Goal: Complete application form: Complete application form

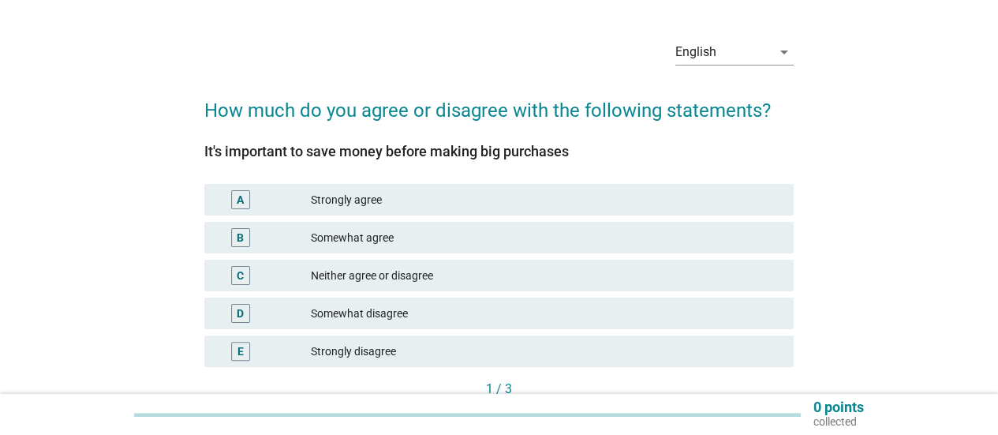
scroll to position [79, 0]
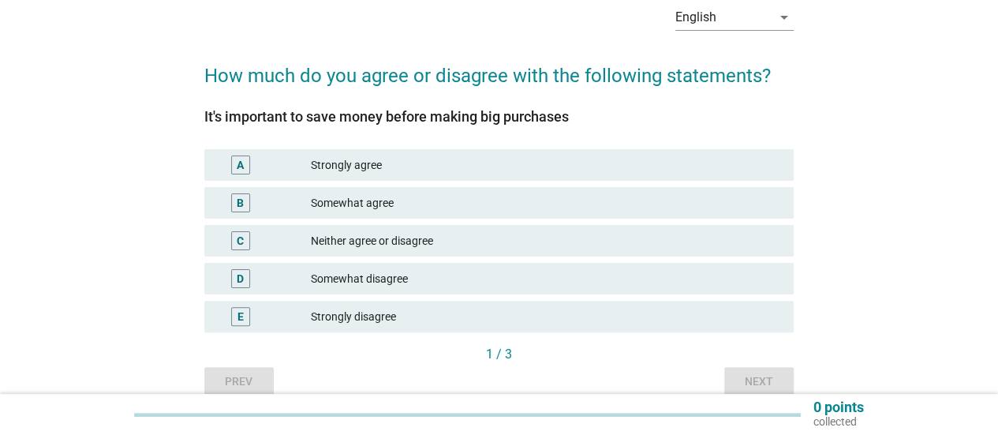
click at [448, 241] on div "Neither agree or disagree" at bounding box center [546, 240] width 470 height 19
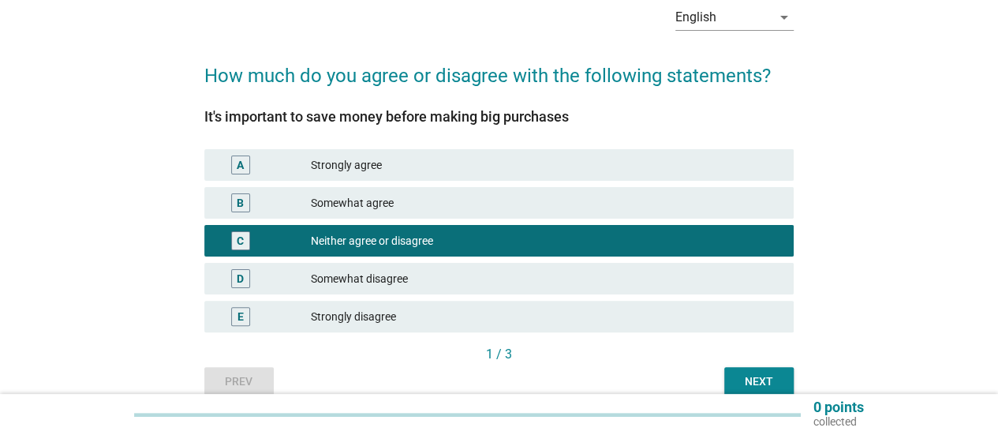
click at [768, 372] on button "Next" at bounding box center [758, 381] width 69 height 28
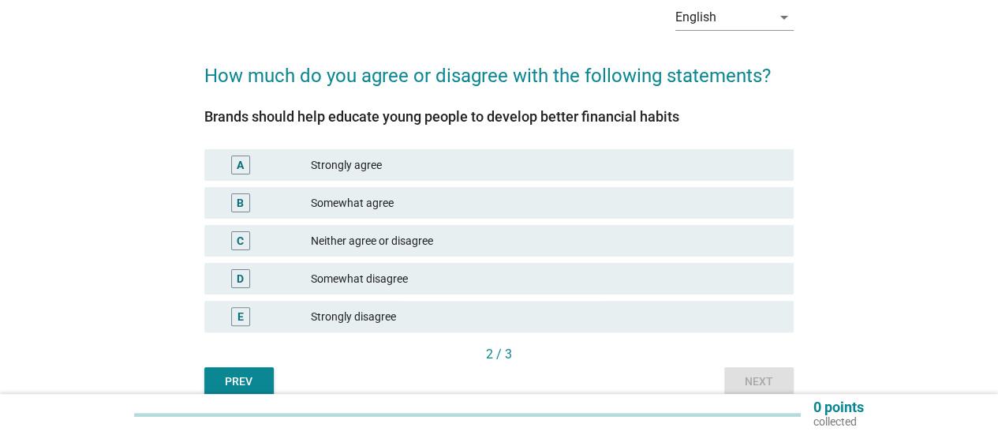
click at [464, 211] on div "Somewhat agree" at bounding box center [546, 202] width 470 height 19
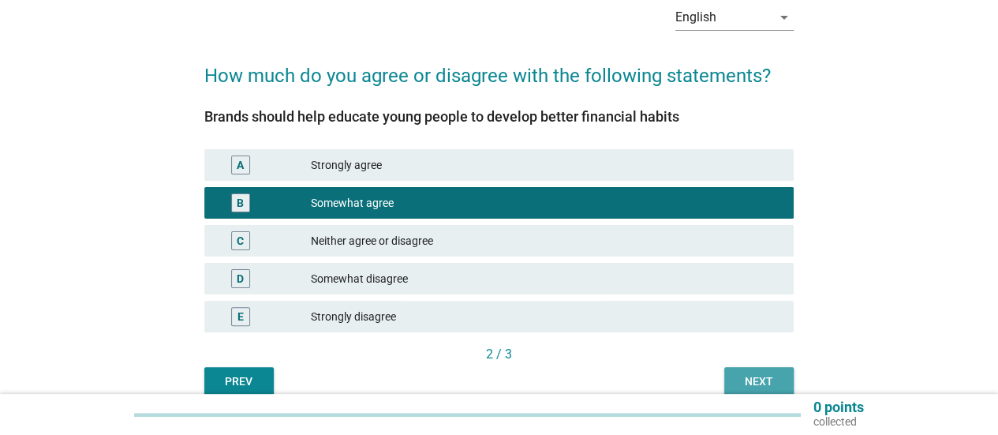
click at [743, 379] on div "Next" at bounding box center [759, 381] width 44 height 17
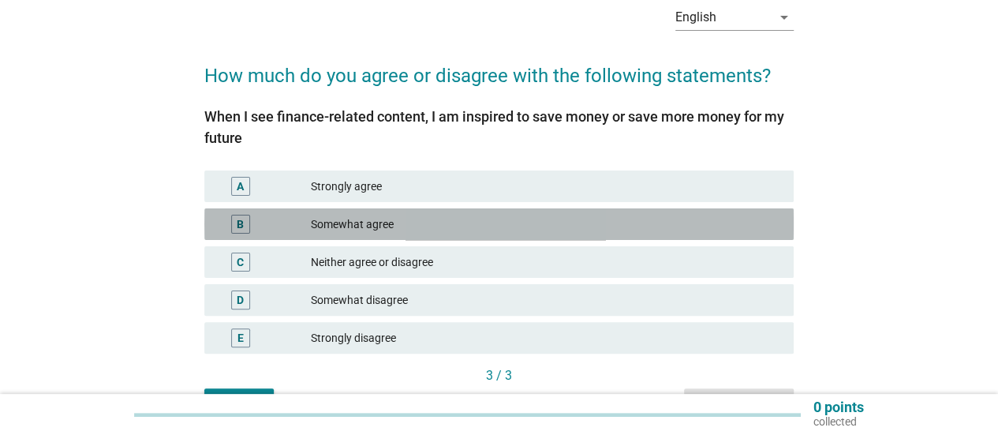
click at [520, 234] on div "B Somewhat agree" at bounding box center [498, 224] width 589 height 32
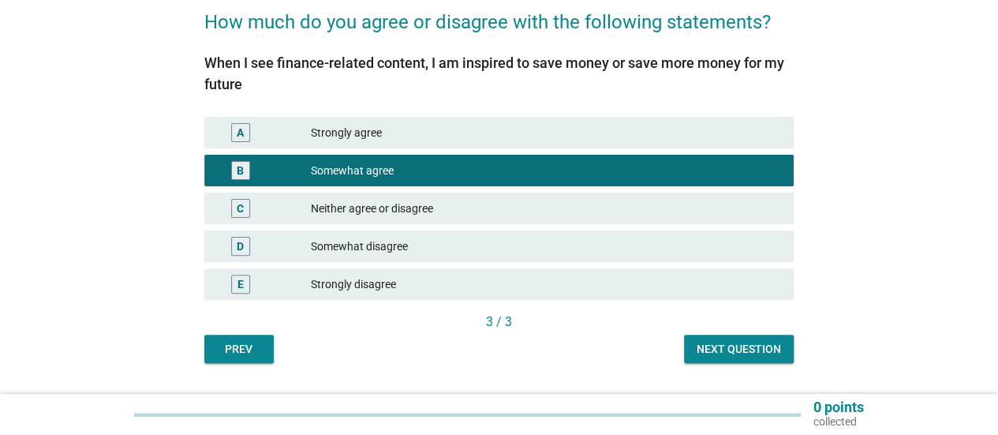
scroll to position [158, 0]
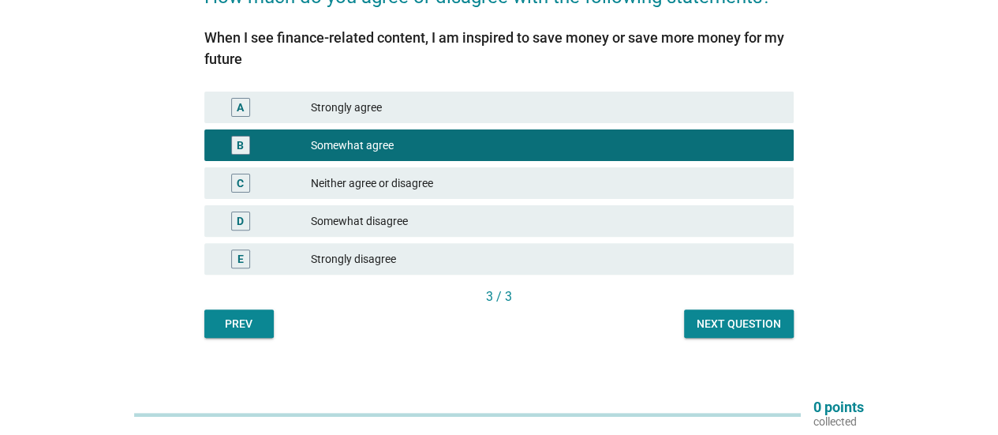
click at [756, 324] on div "Next question" at bounding box center [739, 324] width 84 height 17
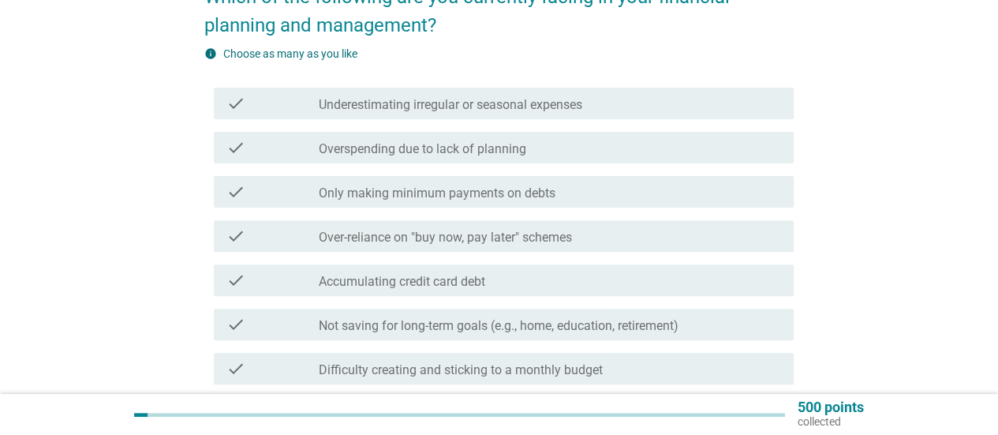
click at [589, 103] on div "check_box_outline_blank Underestimating irregular or seasonal expenses" at bounding box center [550, 103] width 462 height 19
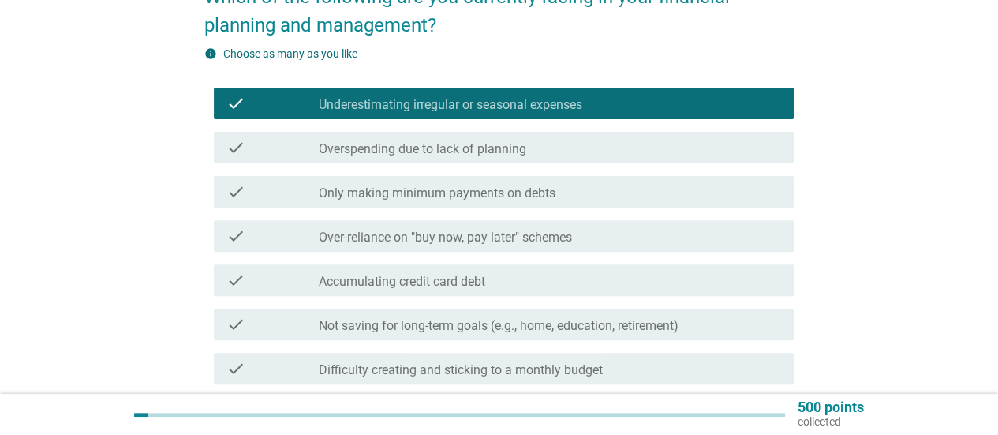
click at [595, 157] on div "check check_box_outline_blank Overspending due to lack of planning" at bounding box center [504, 148] width 580 height 32
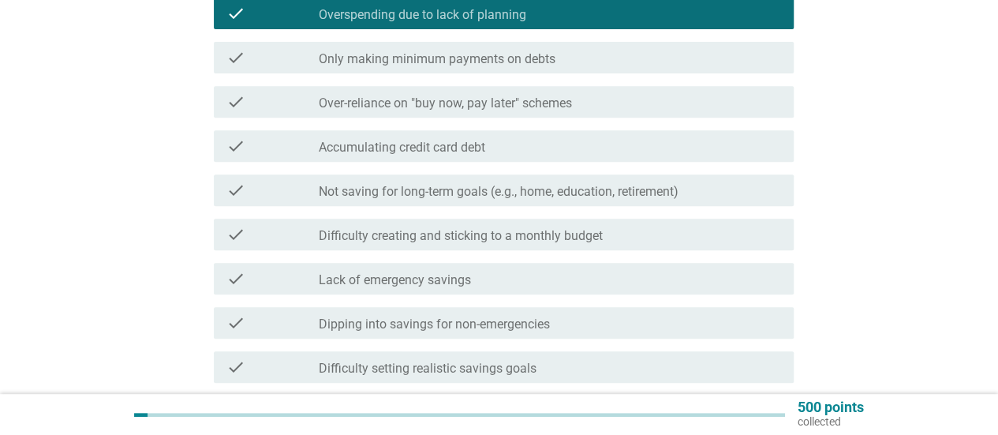
scroll to position [316, 0]
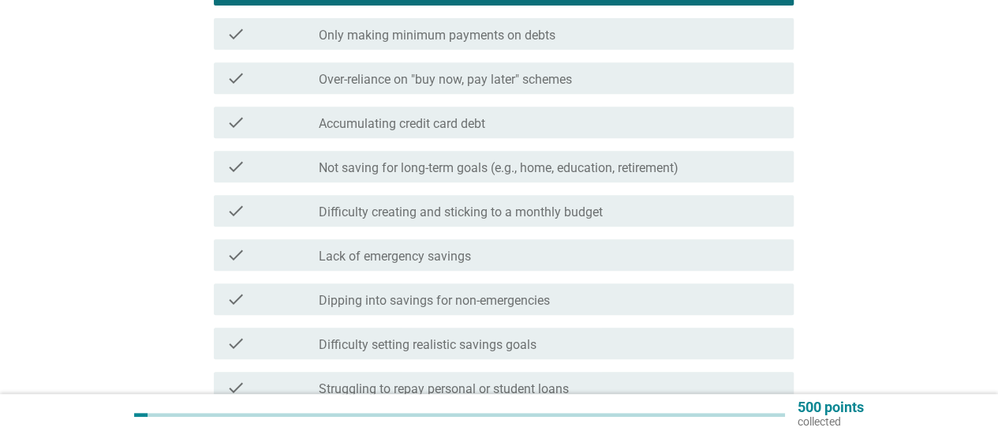
click at [622, 177] on div "check check_box_outline_blank Not saving for long-term goals (e.g., home, educa…" at bounding box center [504, 167] width 580 height 32
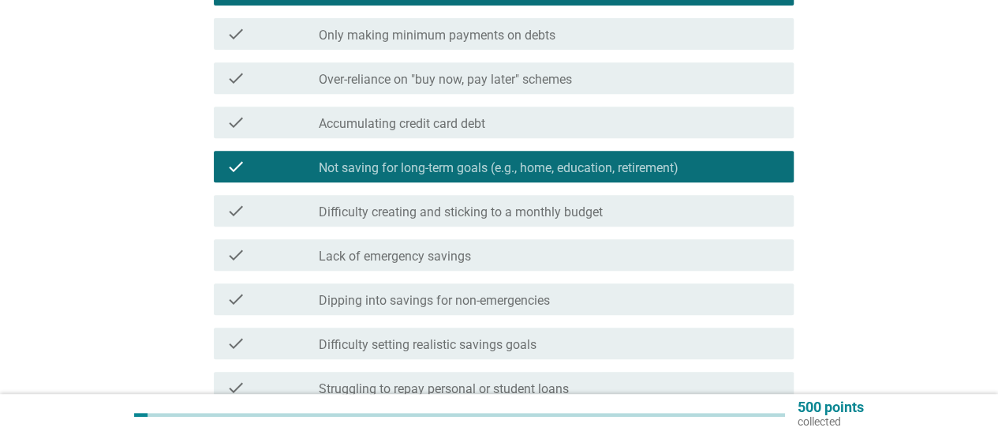
click at [621, 220] on div "check check_box_outline_blank Difficulty creating and sticking to a monthly bud…" at bounding box center [504, 211] width 580 height 32
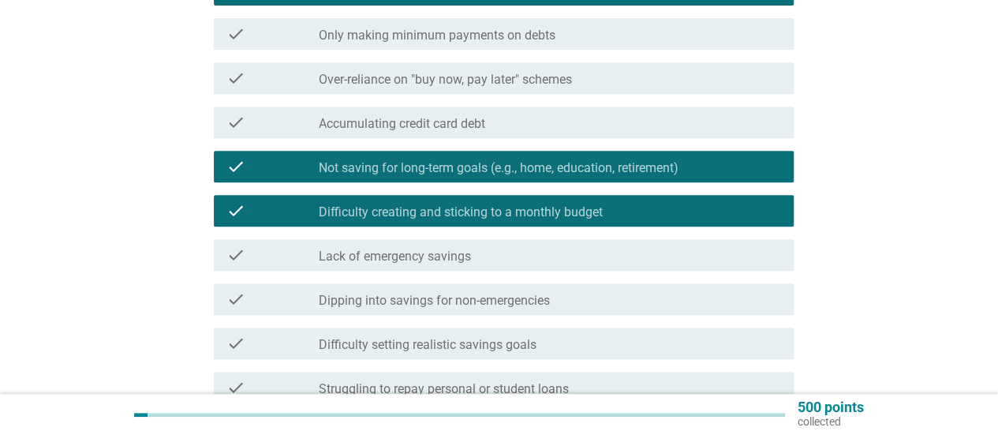
scroll to position [394, 0]
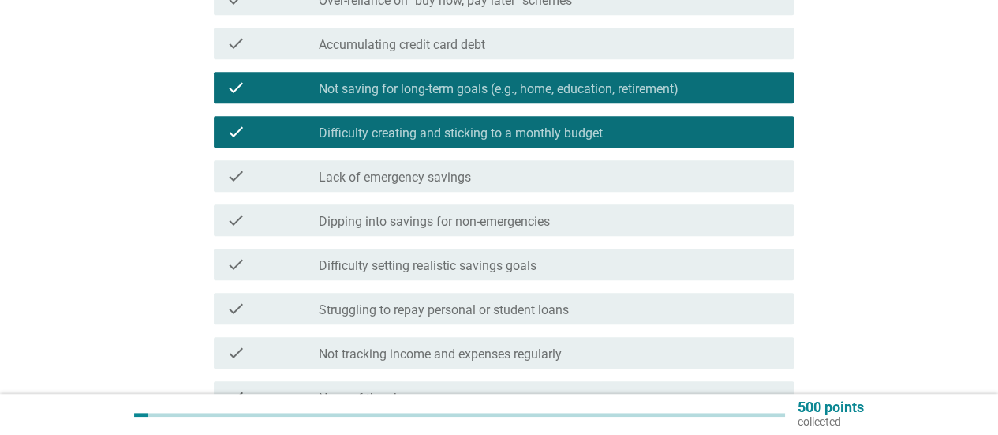
click at [611, 192] on div "check check_box_outline_blank Lack of emergency savings" at bounding box center [498, 176] width 589 height 44
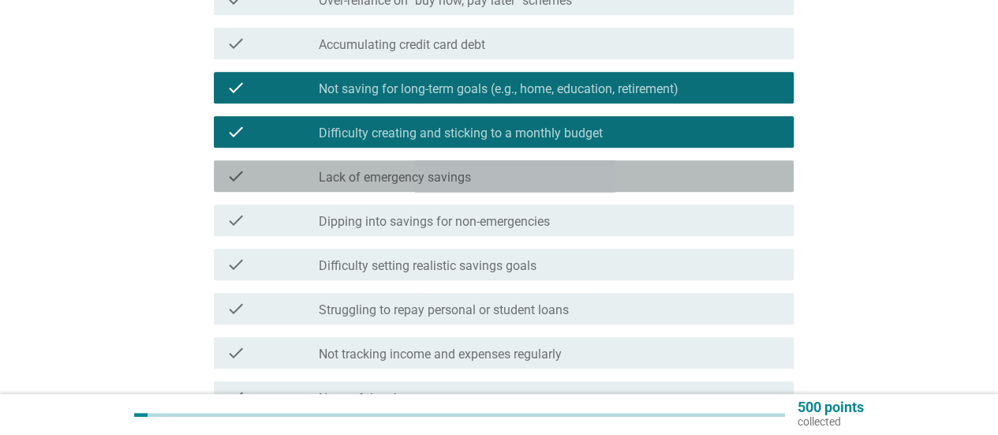
click at [606, 183] on div "check_box_outline_blank Lack of emergency savings" at bounding box center [550, 175] width 462 height 19
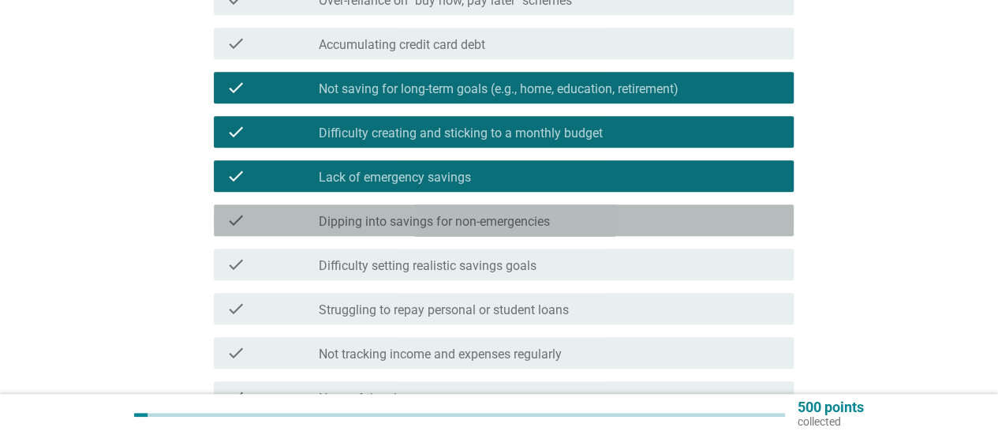
click at [604, 220] on div "check_box_outline_blank Dipping into savings for non-emergencies" at bounding box center [550, 220] width 462 height 19
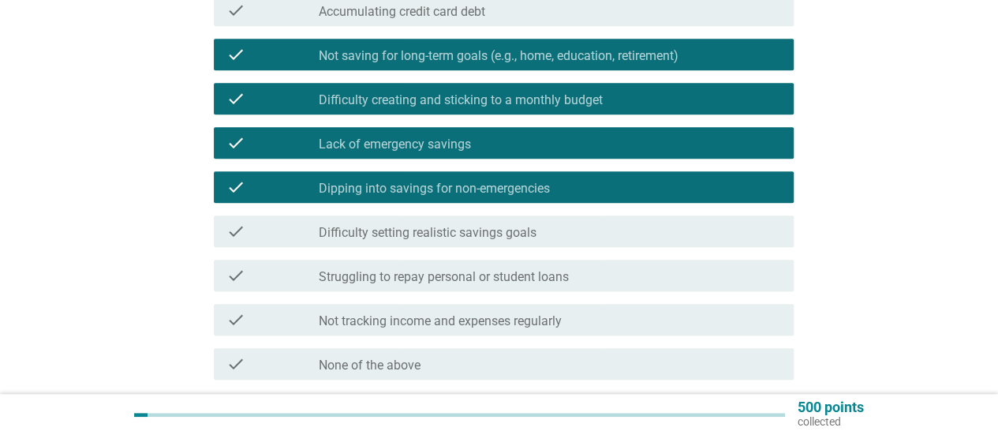
scroll to position [473, 0]
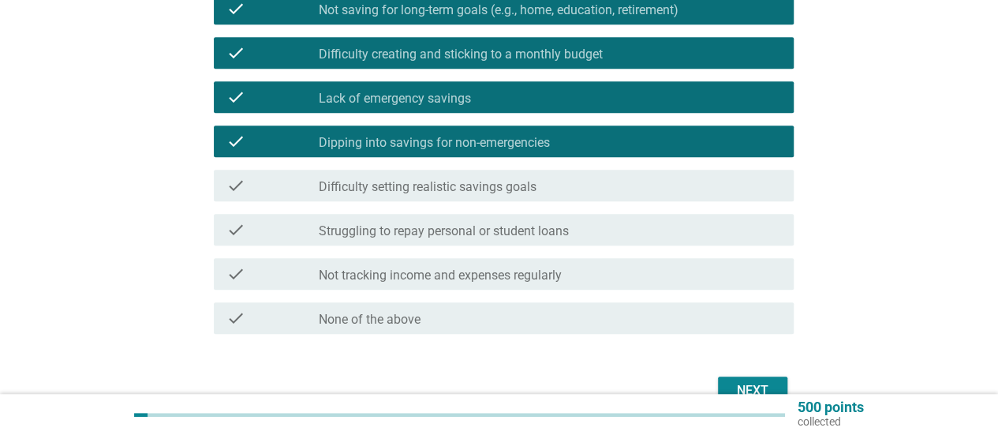
click at [609, 196] on div "check check_box_outline_blank Difficulty setting realistic savings goals" at bounding box center [504, 186] width 580 height 32
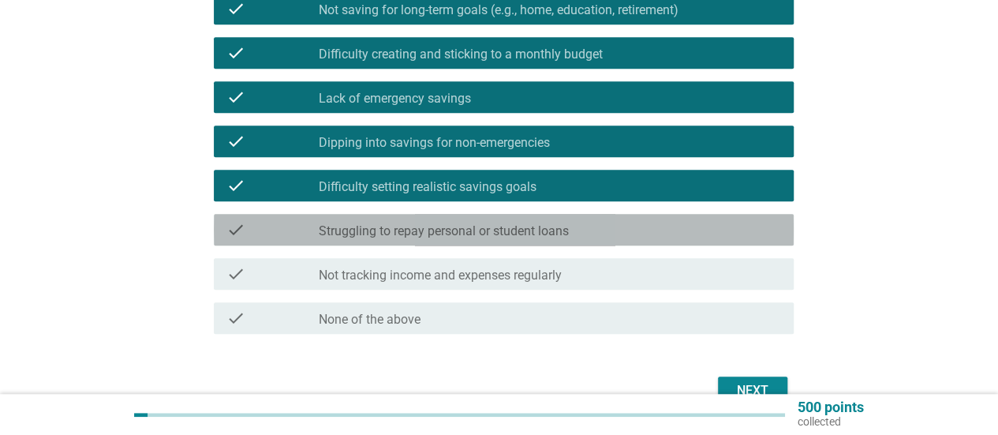
click at [622, 237] on div "check_box_outline_blank Struggling to repay personal or student loans" at bounding box center [550, 229] width 462 height 19
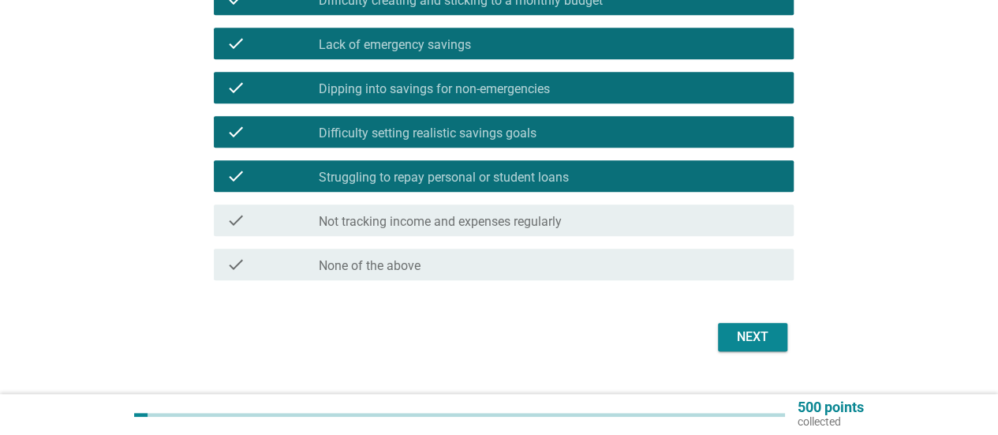
scroll to position [552, 0]
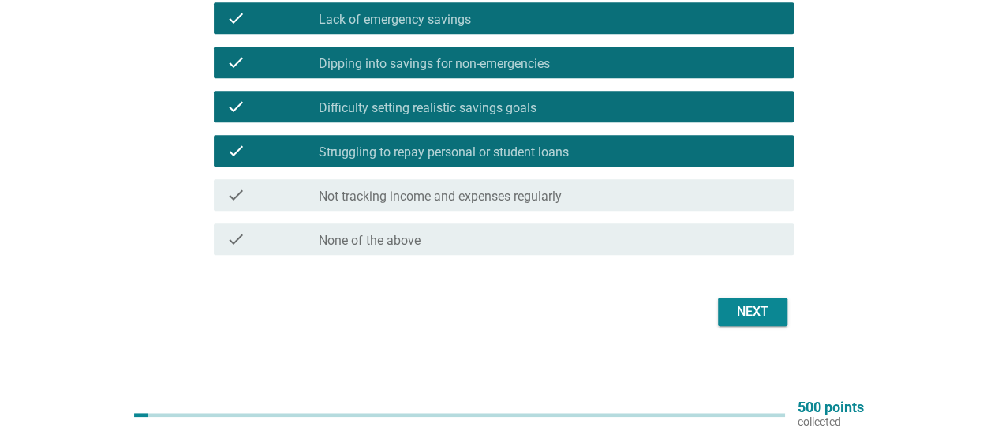
click at [752, 322] on button "Next" at bounding box center [752, 311] width 69 height 28
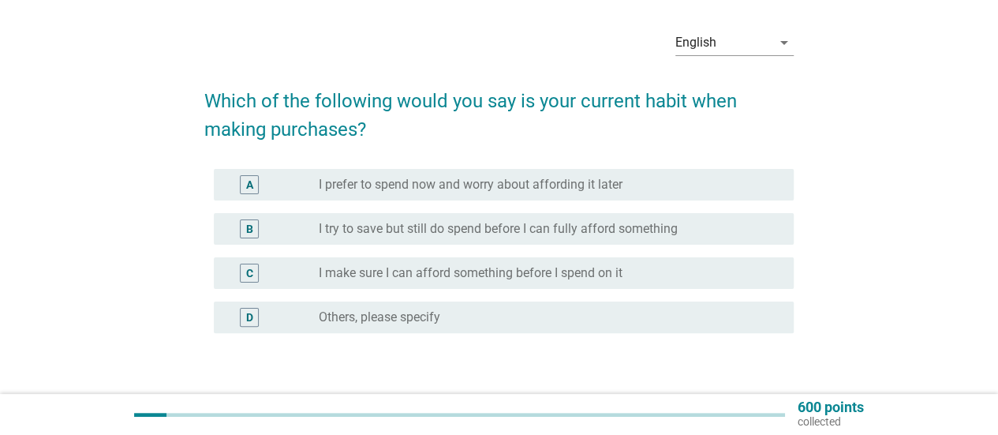
scroll to position [79, 0]
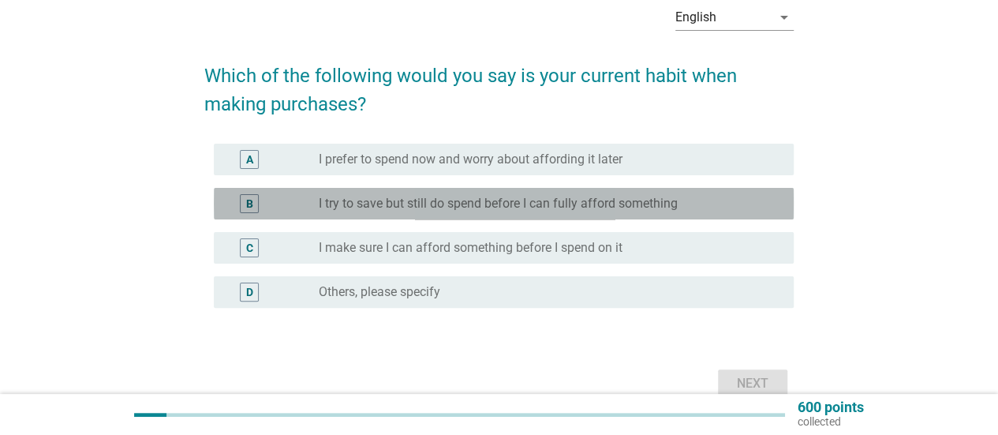
click at [654, 205] on label "I try to save but still do spend before I can fully afford something" at bounding box center [498, 204] width 359 height 16
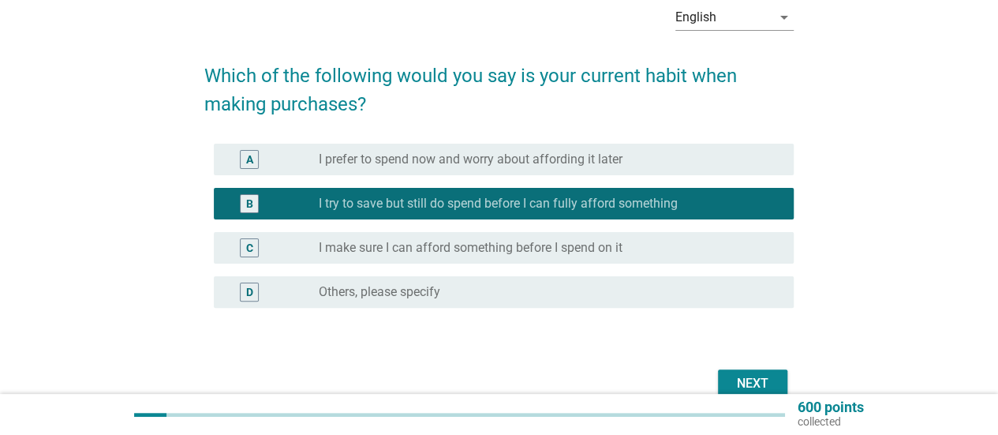
click at [754, 383] on div "Next" at bounding box center [752, 383] width 44 height 19
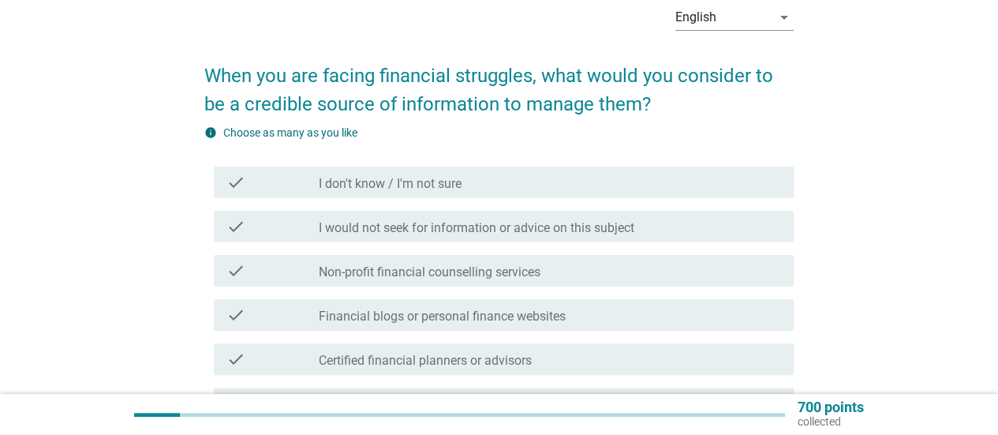
click at [563, 230] on label "I would not seek for information or advice on this subject" at bounding box center [477, 228] width 316 height 16
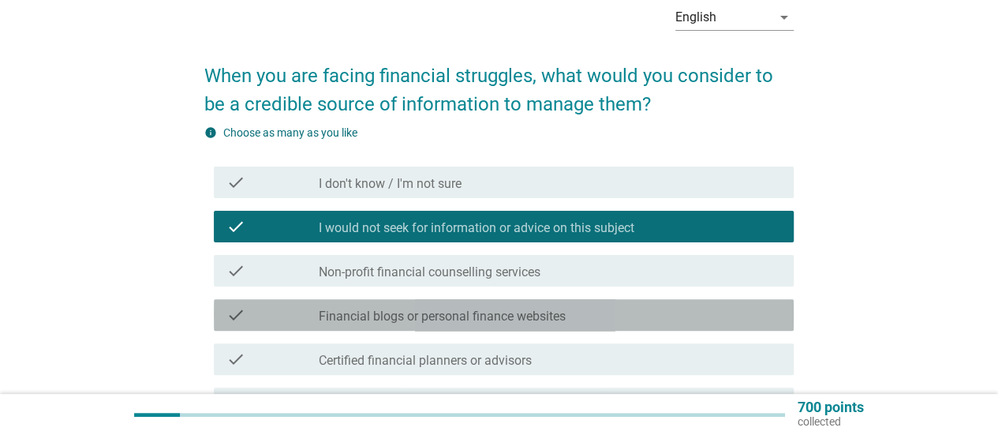
click at [571, 314] on div "check_box_outline_blank Financial blogs or personal finance websites" at bounding box center [550, 314] width 462 height 19
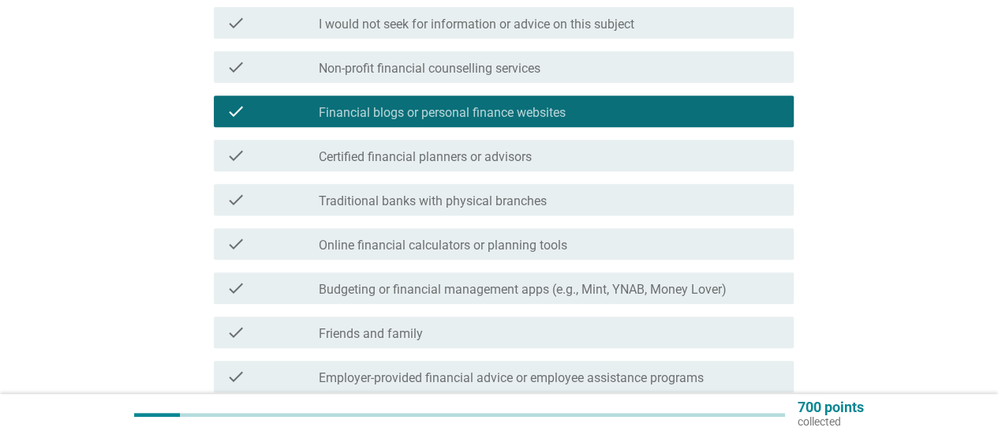
scroll to position [316, 0]
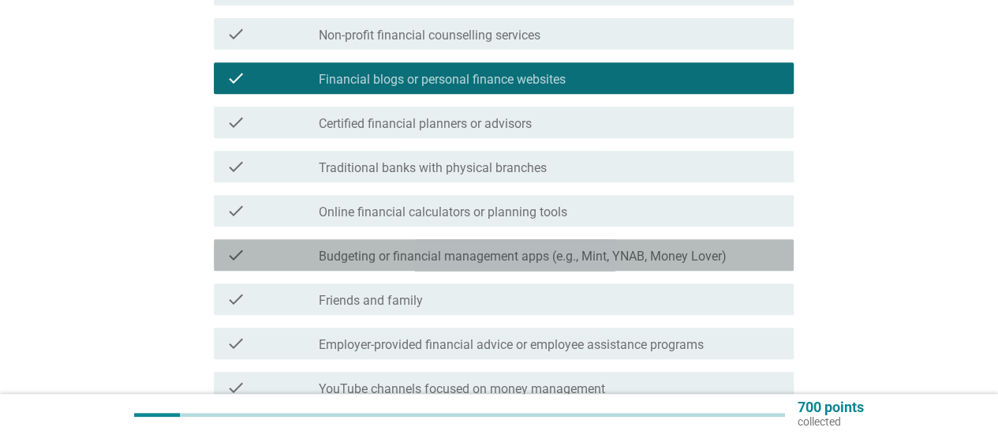
click at [649, 263] on label "Budgeting or financial management apps (e.g., Mint, YNAB, Money Lover)" at bounding box center [523, 256] width 408 height 16
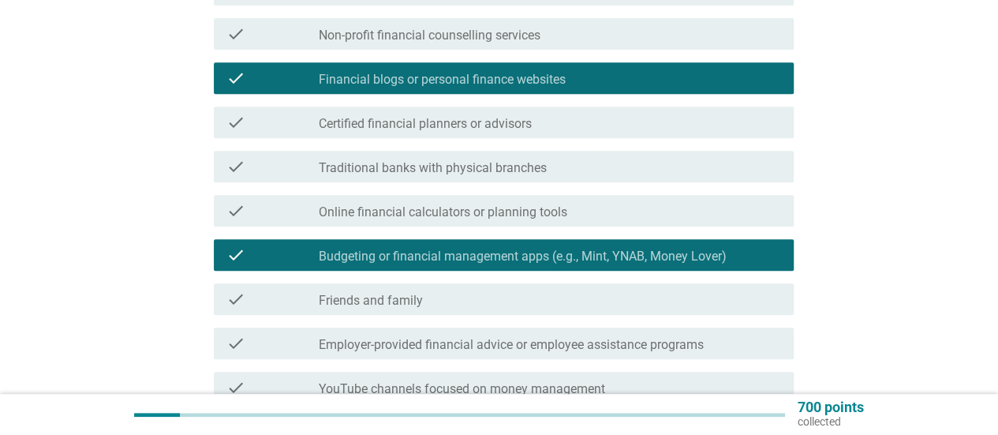
click at [634, 214] on div "check_box_outline_blank Online financial calculators or planning tools" at bounding box center [550, 210] width 462 height 19
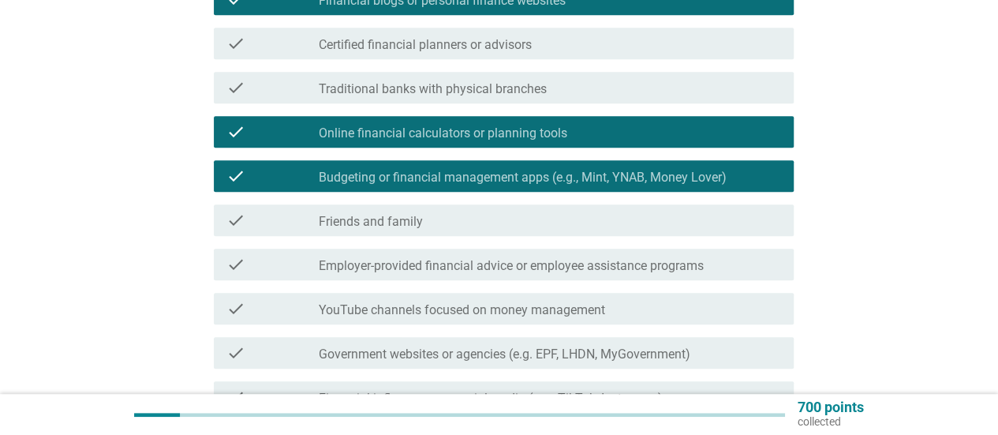
click at [629, 215] on div "check_box_outline_blank Friends and family" at bounding box center [550, 220] width 462 height 19
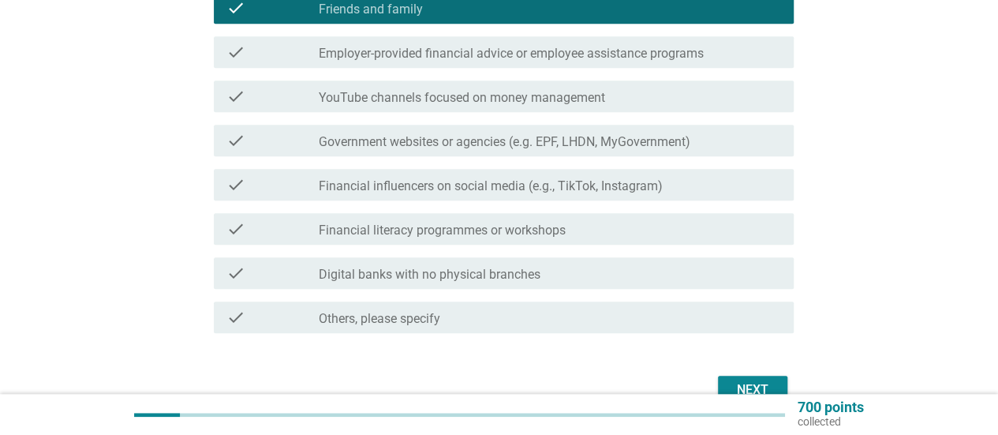
scroll to position [631, 0]
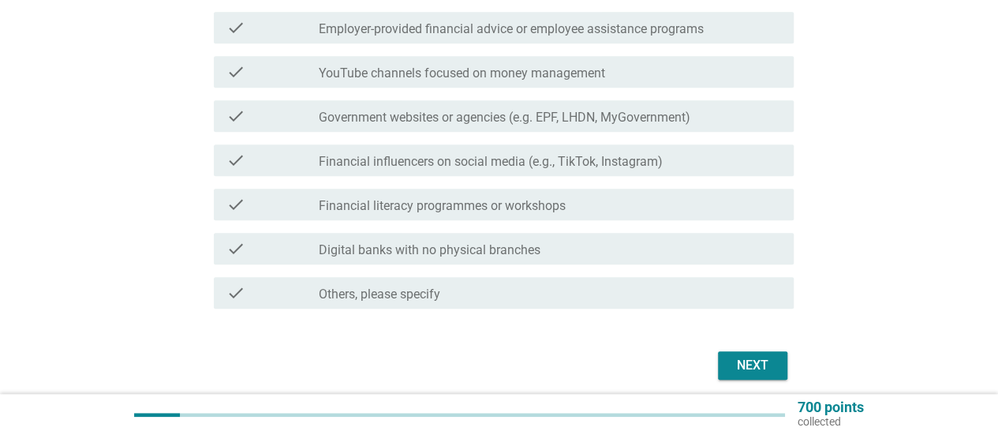
click at [748, 361] on div "Next" at bounding box center [752, 365] width 44 height 19
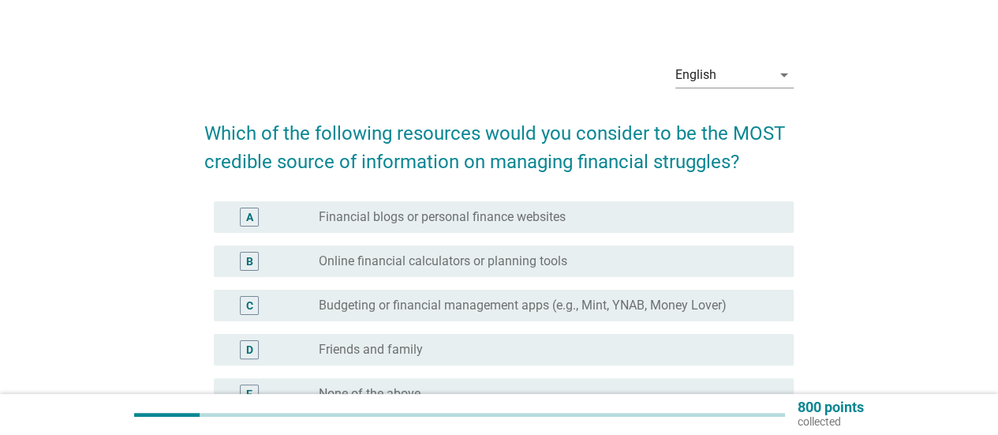
scroll to position [79, 0]
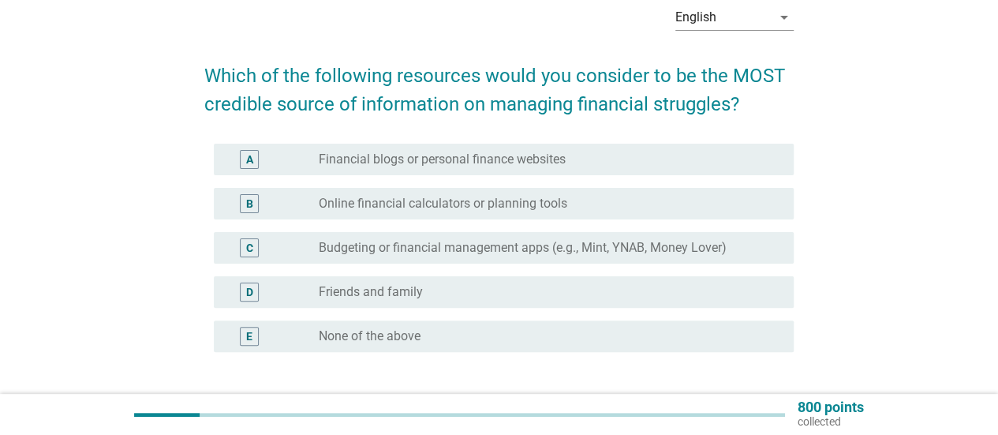
click at [579, 196] on div "radio_button_unchecked Online financial calculators or planning tools" at bounding box center [544, 204] width 450 height 16
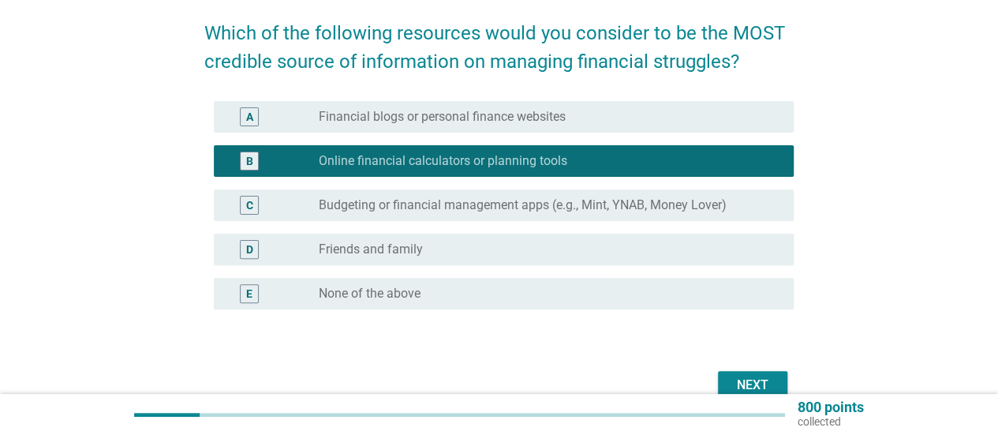
scroll to position [158, 0]
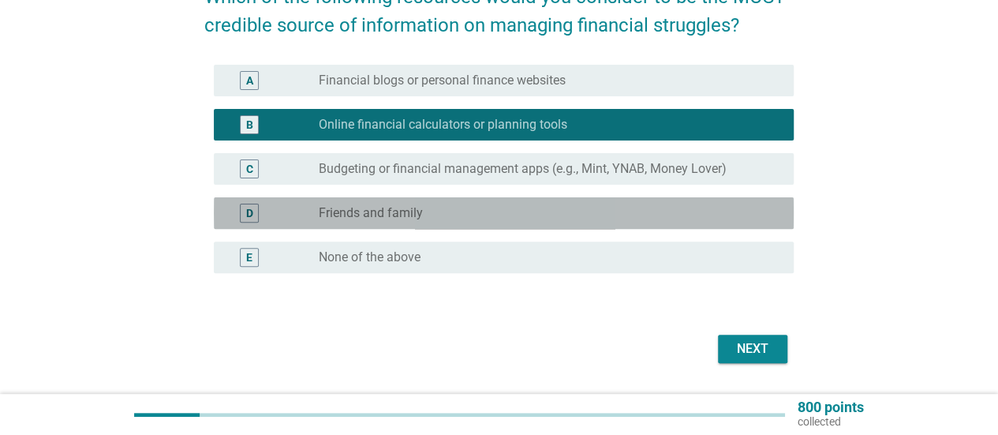
click at [585, 219] on div "radio_button_unchecked Friends and family" at bounding box center [544, 213] width 450 height 16
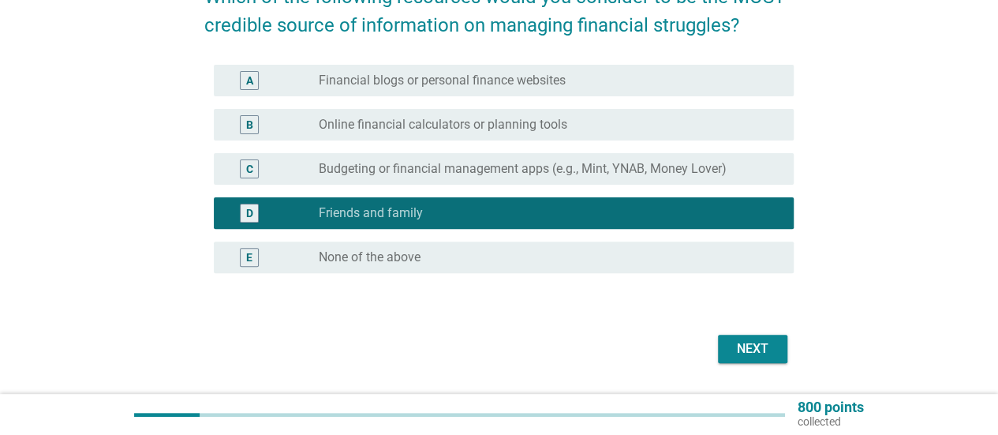
click at [611, 132] on div "radio_button_unchecked Online financial calculators or planning tools" at bounding box center [544, 125] width 450 height 16
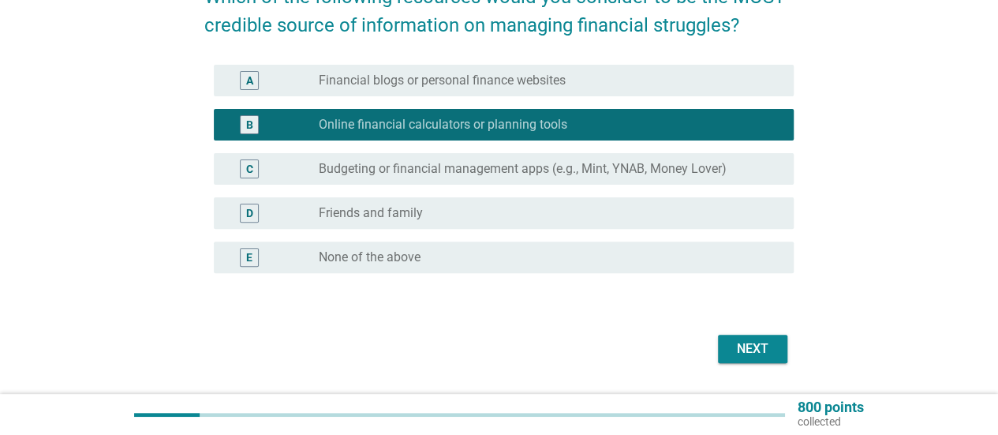
click at [760, 340] on div "Next" at bounding box center [752, 348] width 44 height 19
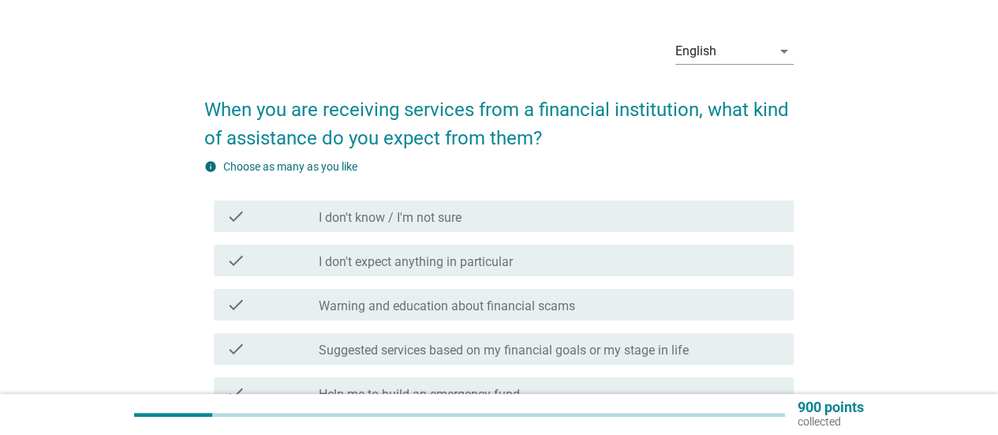
scroll to position [79, 0]
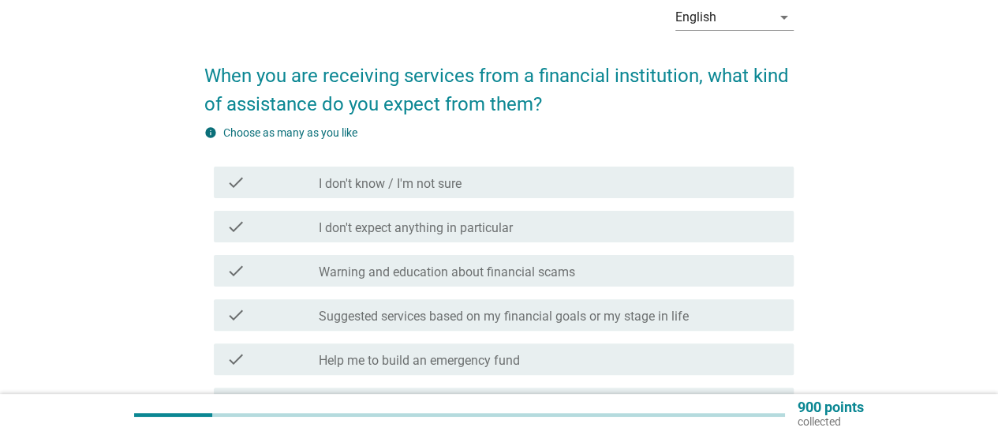
click at [614, 283] on div "check check_box_outline_blank Warning and education about financial scams" at bounding box center [504, 271] width 580 height 32
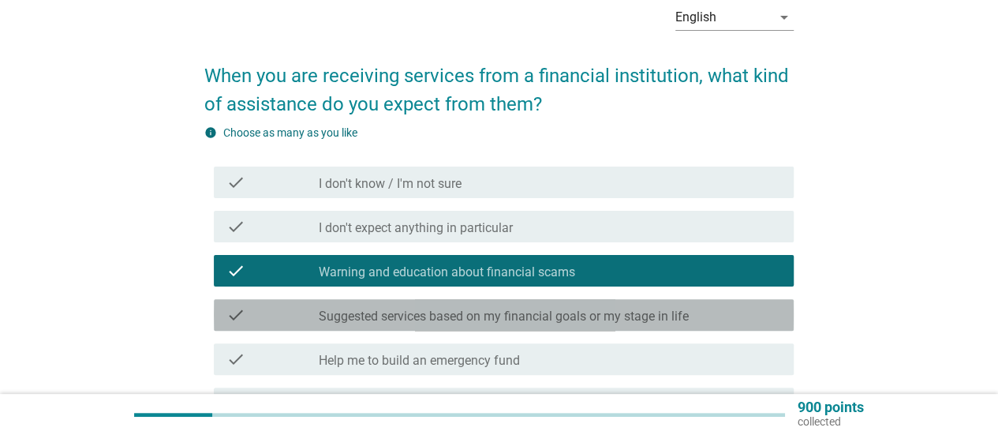
click at [641, 308] on label "Suggested services based on my financial goals or my stage in life" at bounding box center [504, 316] width 370 height 16
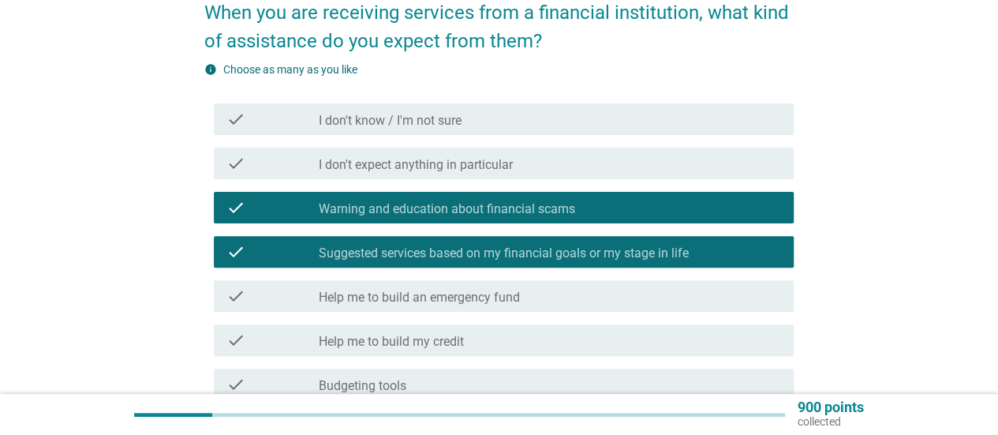
scroll to position [158, 0]
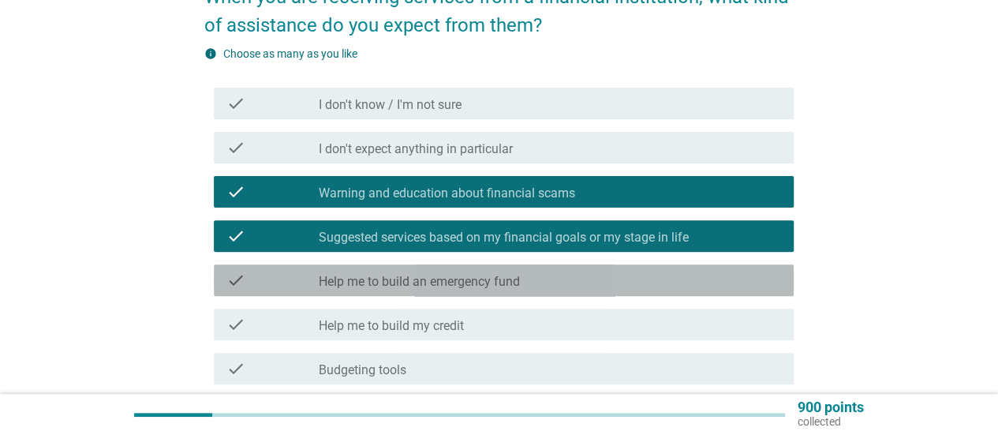
drag, startPoint x: 603, startPoint y: 280, endPoint x: 600, endPoint y: 239, distance: 41.2
click at [603, 280] on div "check_box_outline_blank Help me to build an emergency fund" at bounding box center [550, 280] width 462 height 19
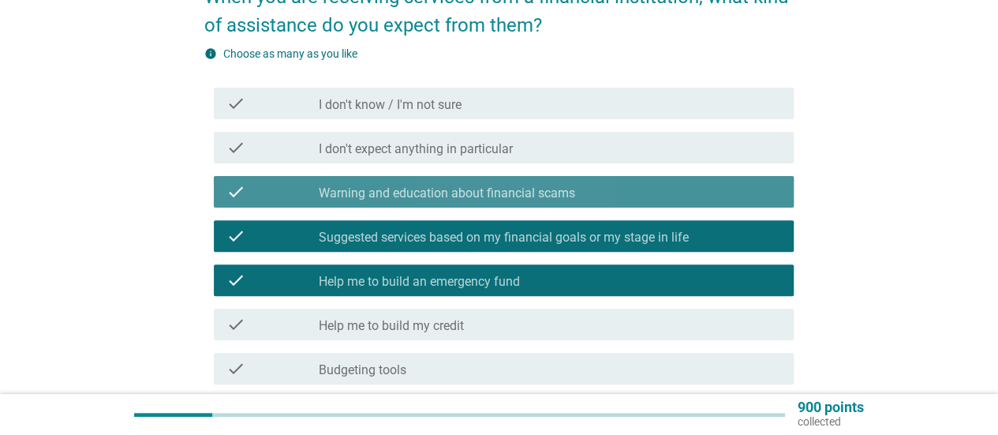
click at [596, 193] on div "check_box_outline_blank Warning and education about financial scams" at bounding box center [550, 191] width 462 height 19
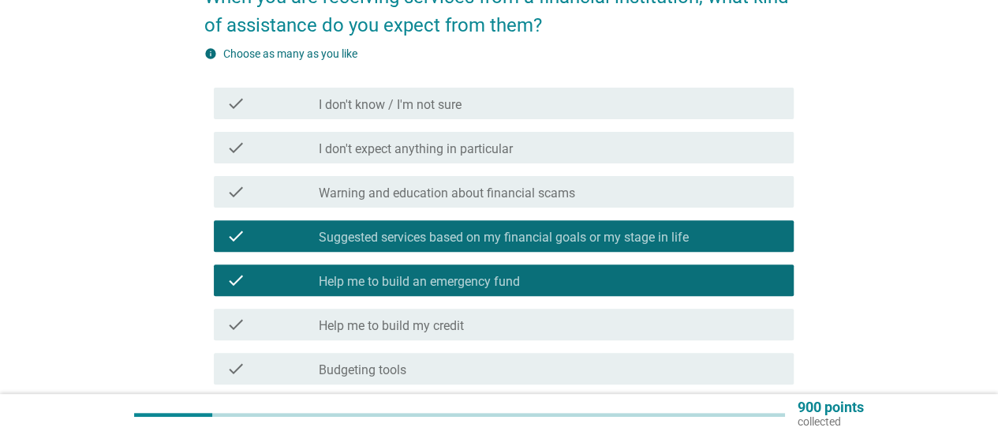
click at [566, 310] on div "check check_box_outline_blank Help me to build my credit" at bounding box center [504, 324] width 580 height 32
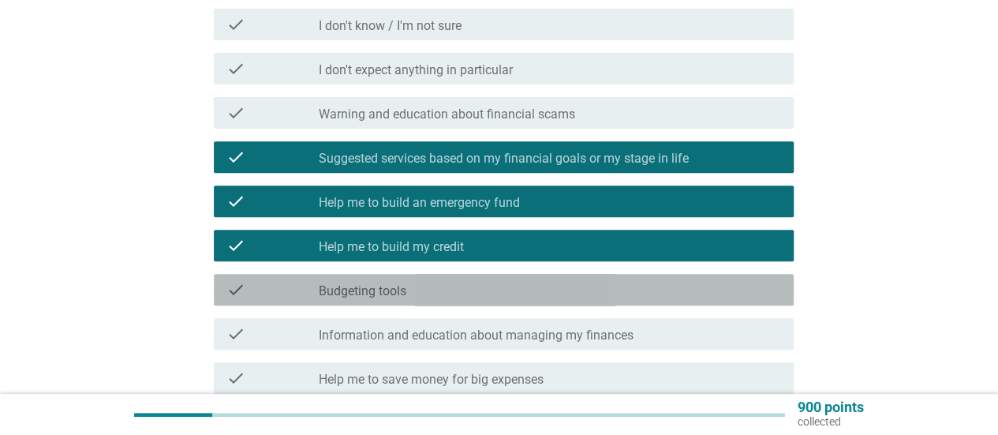
click at [565, 282] on div "check_box_outline_blank Budgeting tools" at bounding box center [550, 289] width 462 height 19
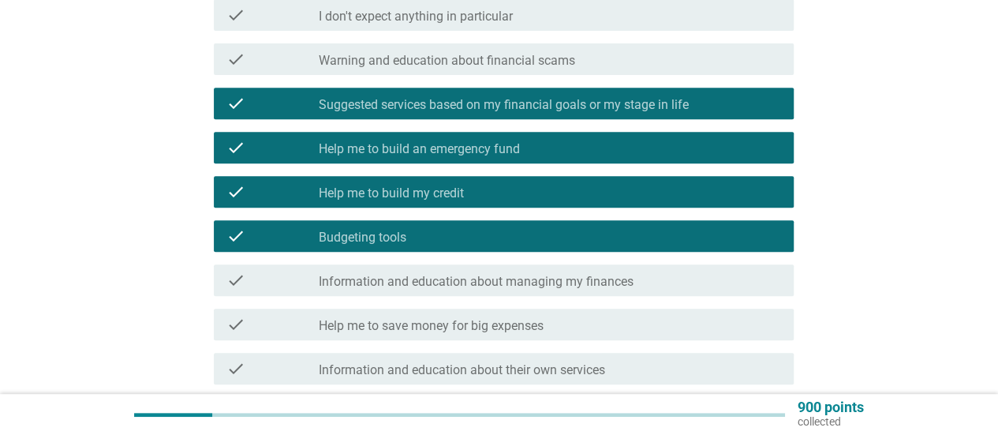
scroll to position [316, 0]
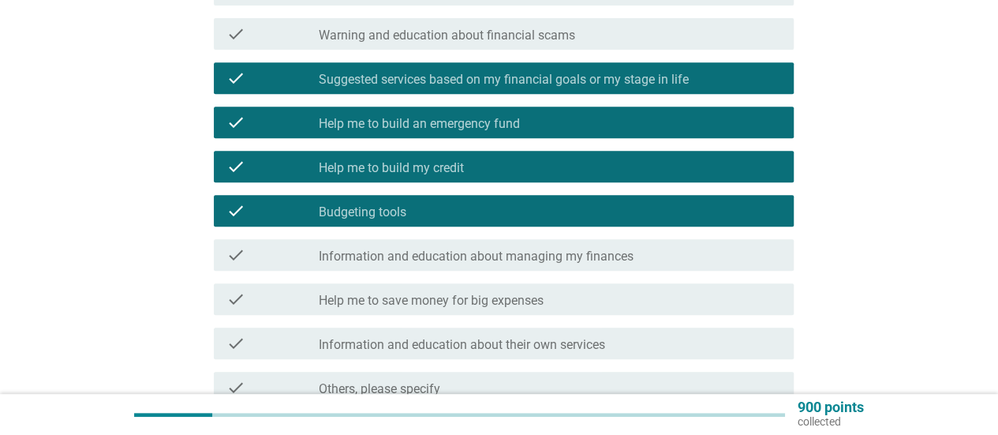
click at [587, 255] on label "Information and education about managing my finances" at bounding box center [476, 256] width 315 height 16
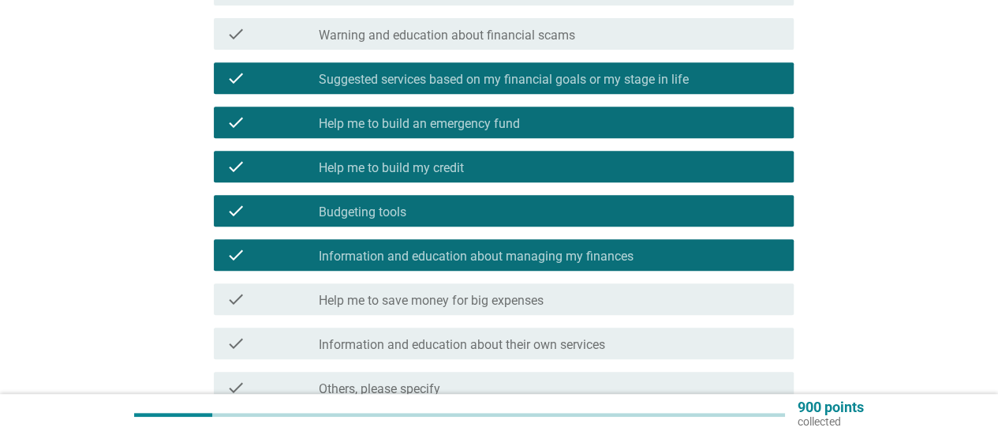
click at [597, 299] on div "check_box_outline_blank Help me to save money for big expenses" at bounding box center [550, 299] width 462 height 19
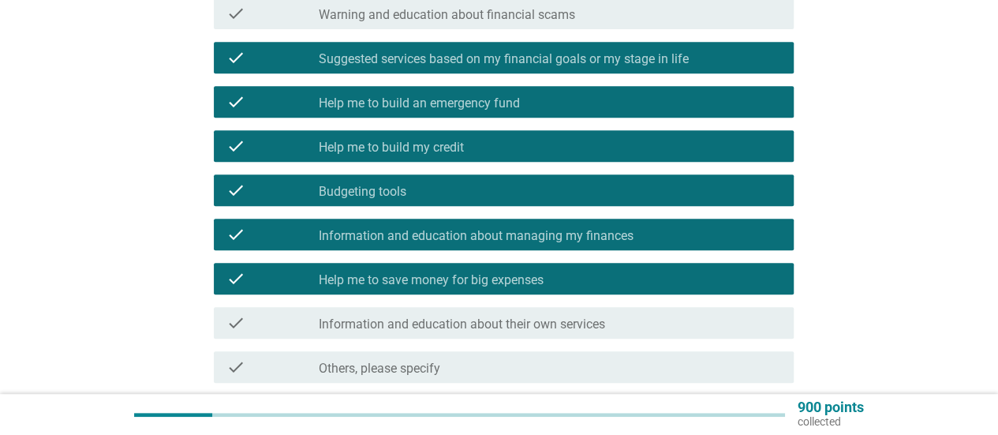
scroll to position [394, 0]
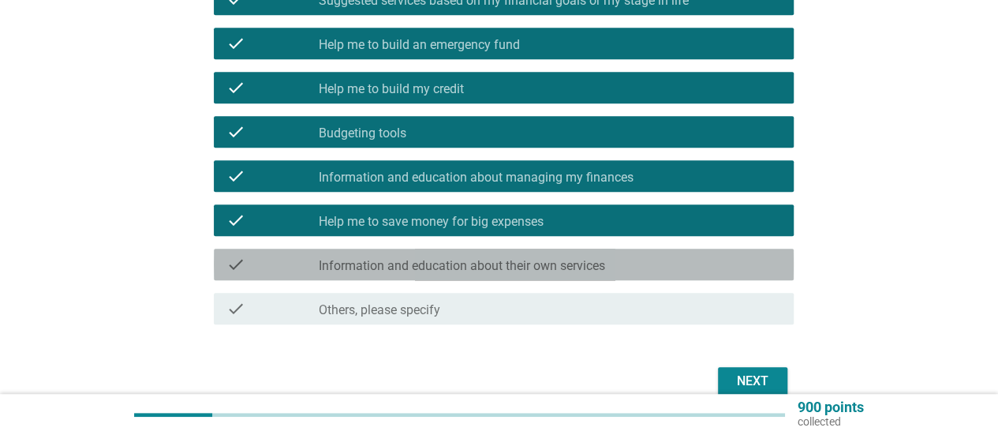
click at [611, 255] on div "check_box_outline_blank Information and education about their own services" at bounding box center [550, 264] width 462 height 19
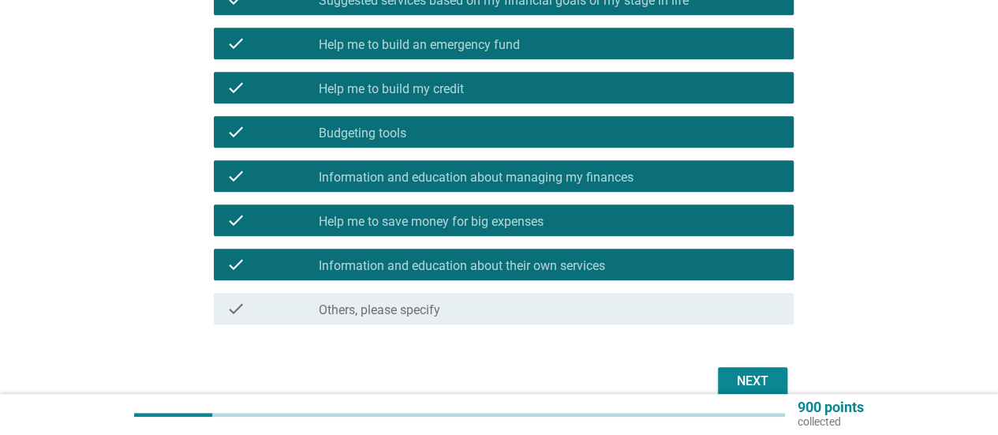
click at [753, 372] on div "Next" at bounding box center [752, 381] width 44 height 19
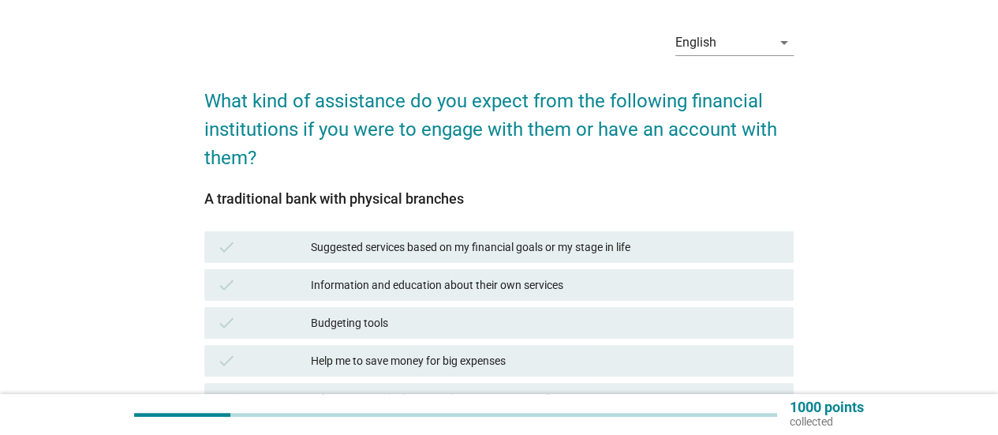
scroll to position [79, 0]
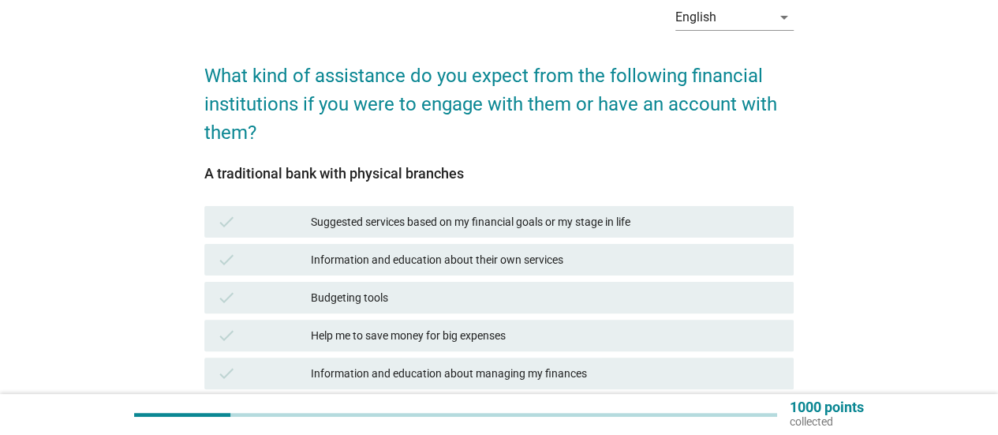
click at [600, 223] on div "Suggested services based on my financial goals or my stage in life" at bounding box center [546, 221] width 470 height 19
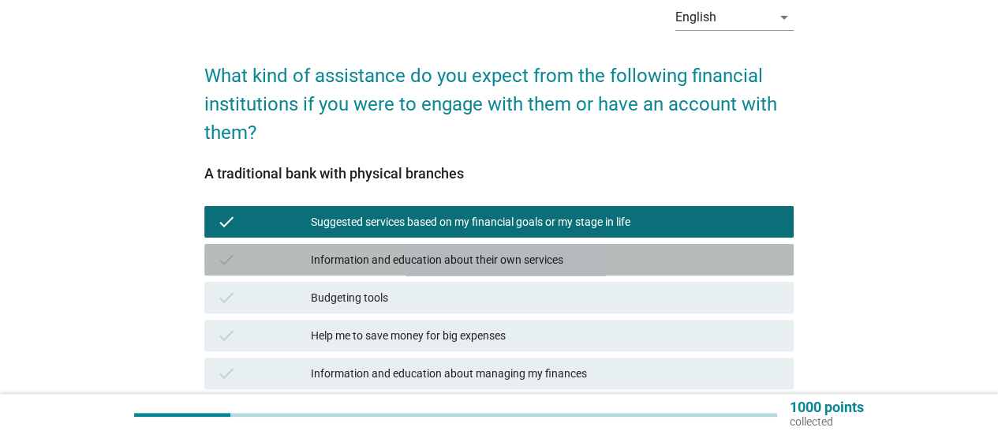
click at [592, 260] on div "Information and education about their own services" at bounding box center [546, 259] width 470 height 19
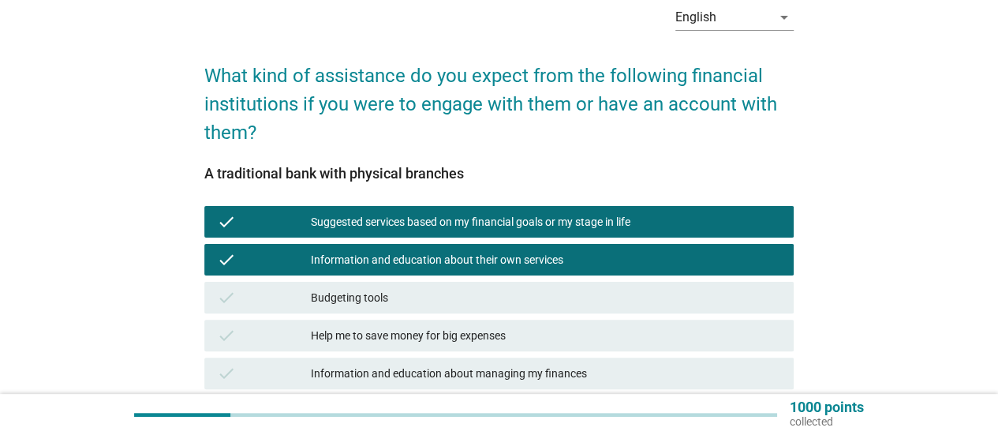
click at [593, 220] on div "Suggested services based on my financial goals or my stage in life" at bounding box center [546, 221] width 470 height 19
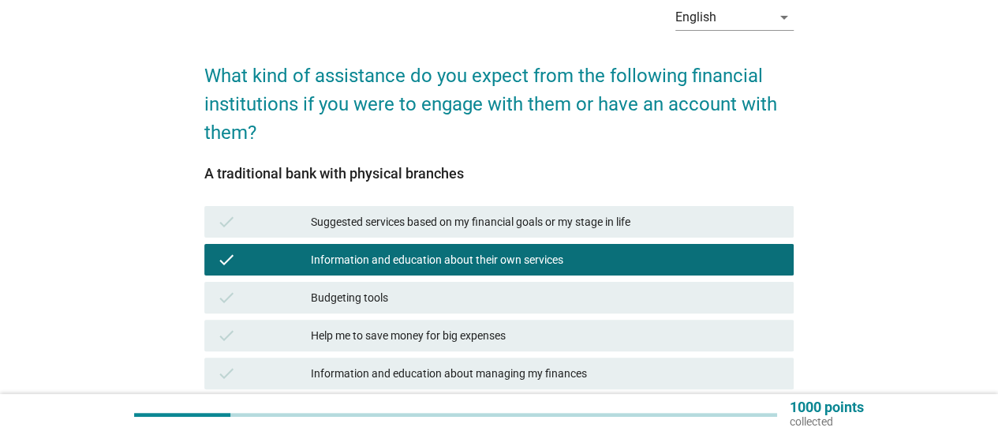
click at [589, 293] on div "Budgeting tools" at bounding box center [546, 297] width 470 height 19
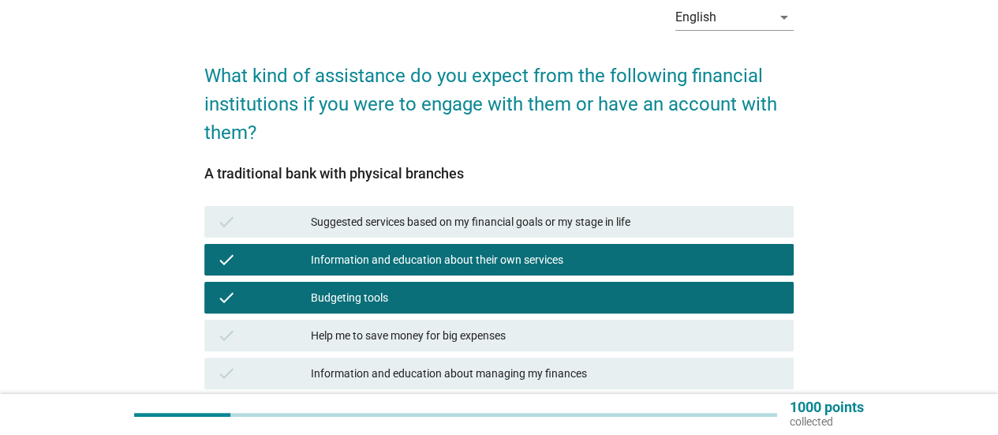
click at [592, 338] on div "Help me to save money for big expenses" at bounding box center [546, 335] width 470 height 19
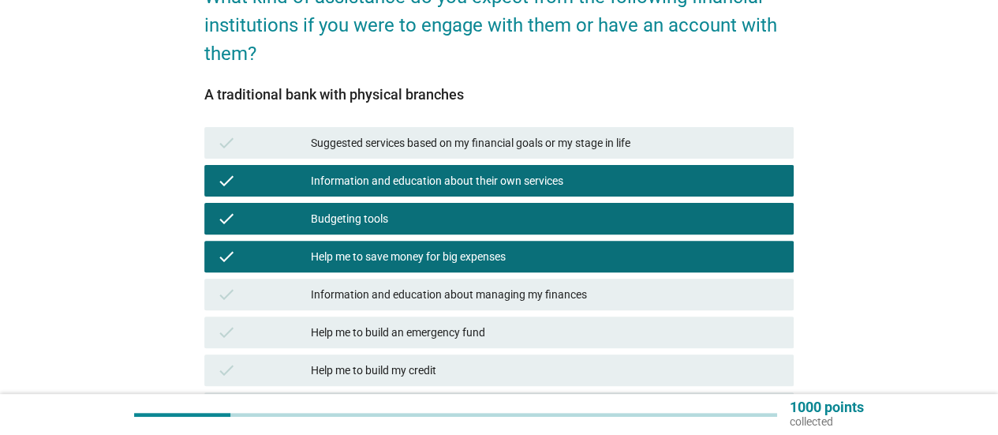
click at [588, 301] on div "Information and education about managing my finances" at bounding box center [546, 294] width 470 height 19
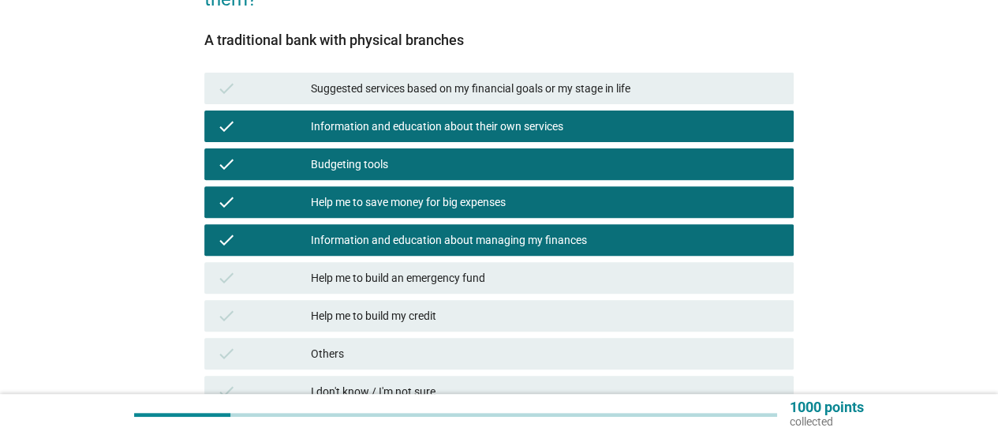
scroll to position [237, 0]
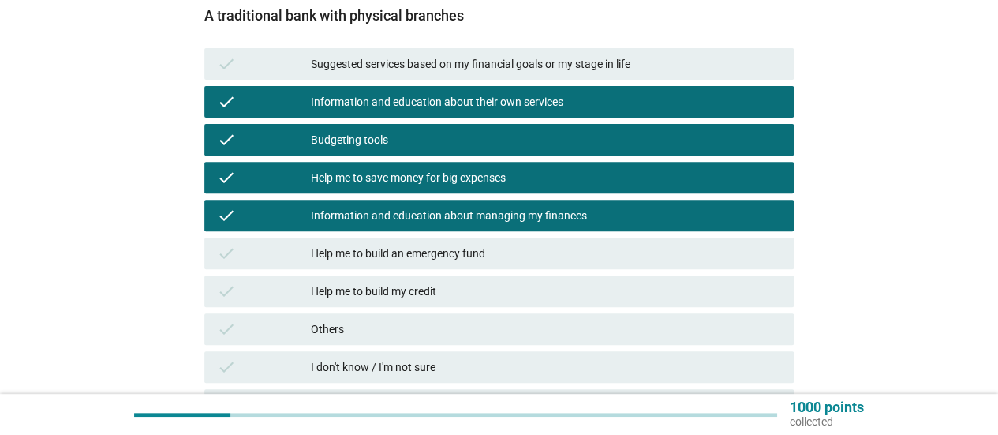
click at [575, 252] on div "Help me to build an emergency fund" at bounding box center [546, 253] width 470 height 19
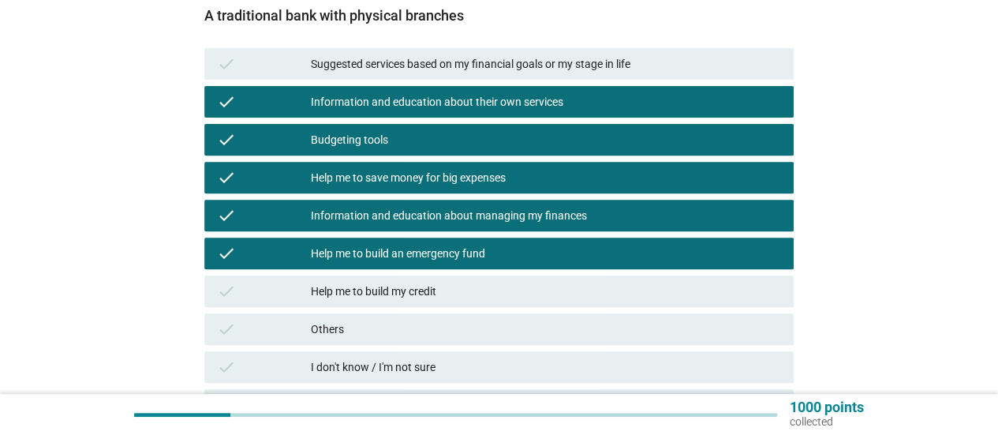
click at [619, 69] on div "Suggested services based on my financial goals or my stage in life" at bounding box center [546, 63] width 470 height 19
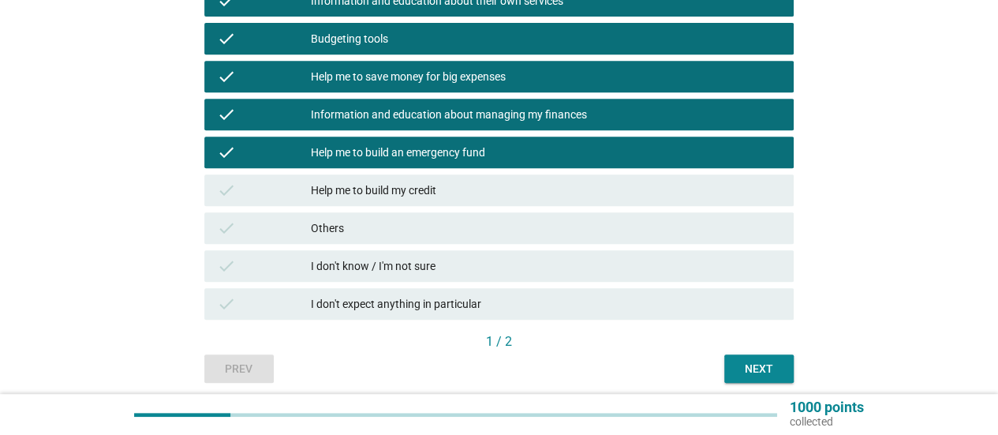
scroll to position [398, 0]
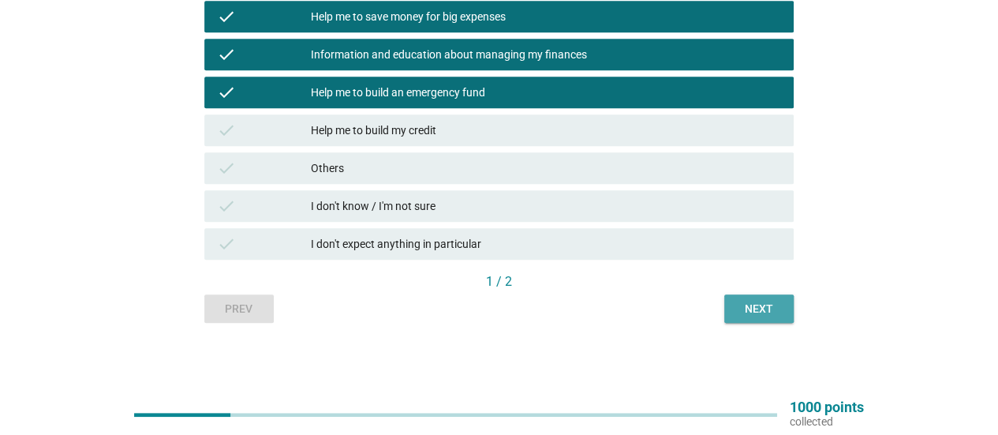
click at [752, 313] on div "Next" at bounding box center [759, 309] width 44 height 17
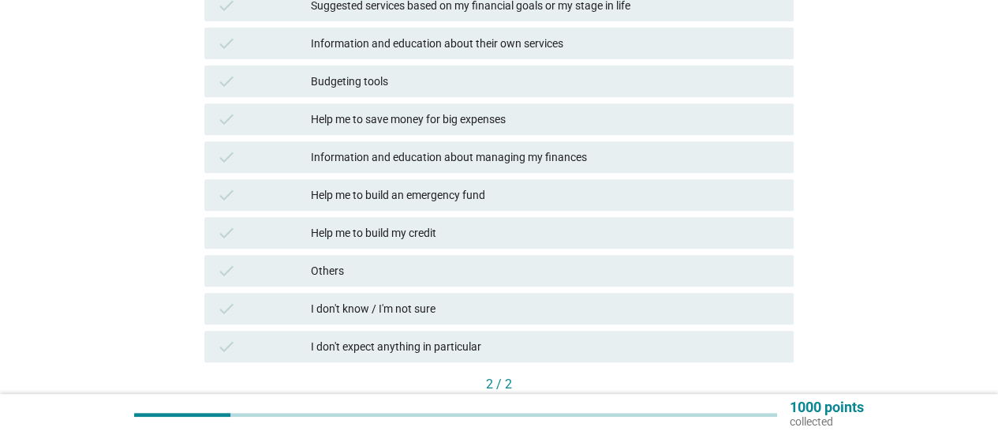
scroll to position [316, 0]
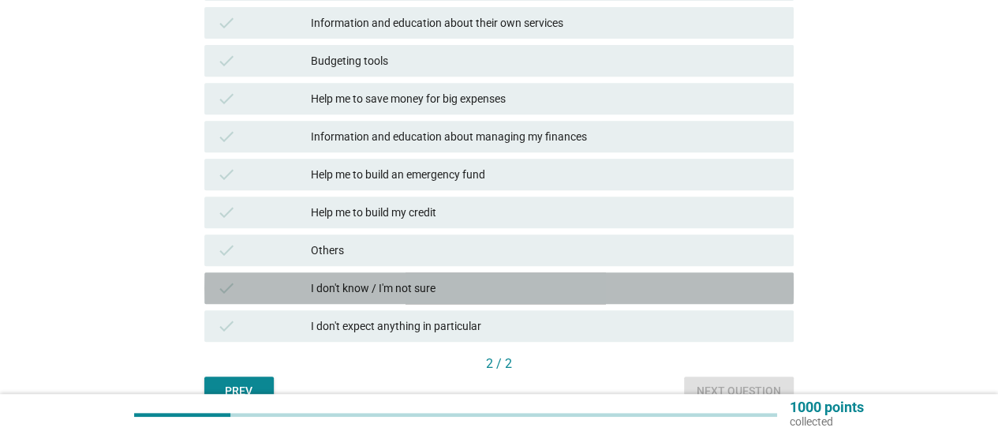
click at [592, 297] on div "check I don't know / I'm not sure" at bounding box center [498, 288] width 589 height 32
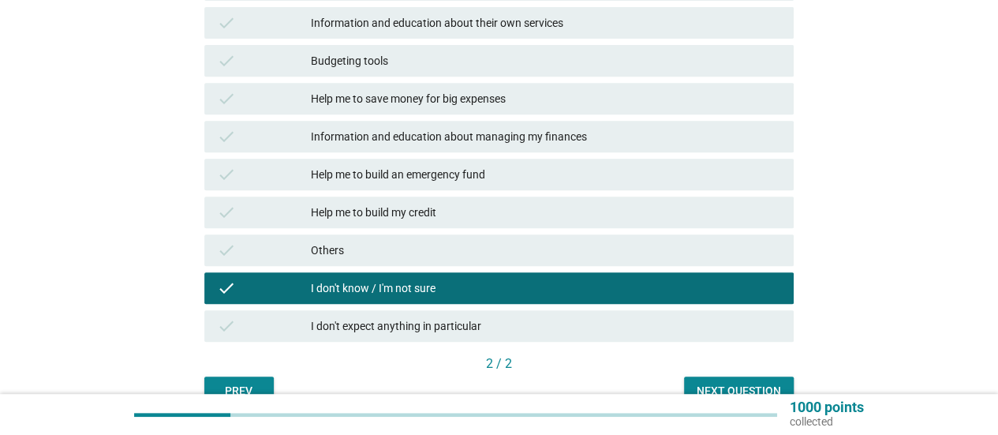
click at [590, 318] on div "I don't expect anything in particular" at bounding box center [546, 325] width 470 height 19
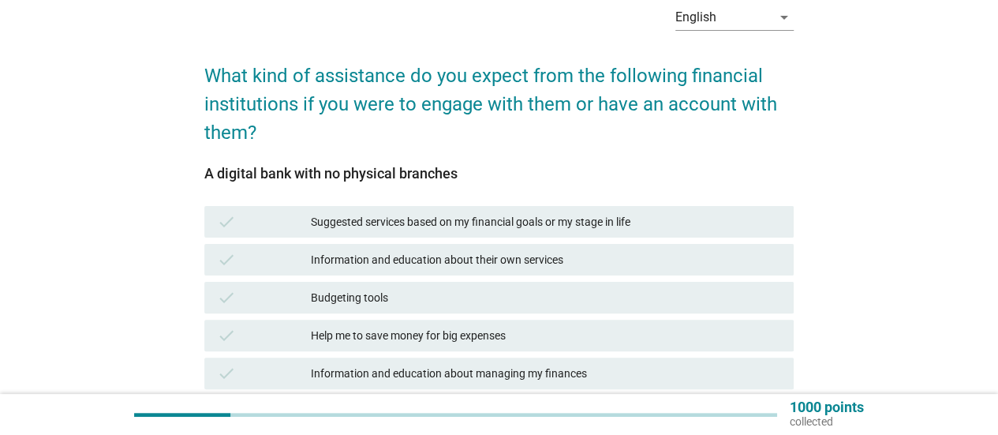
scroll to position [394, 0]
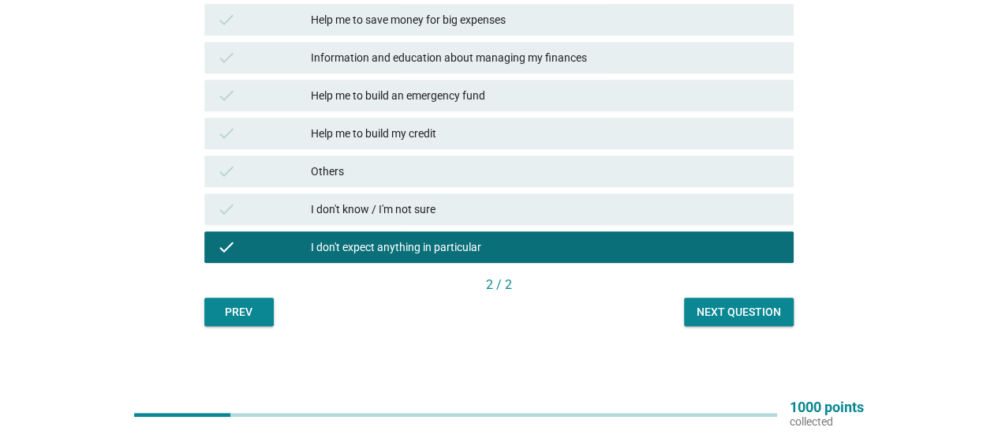
click at [764, 313] on div "Next question" at bounding box center [739, 312] width 84 height 17
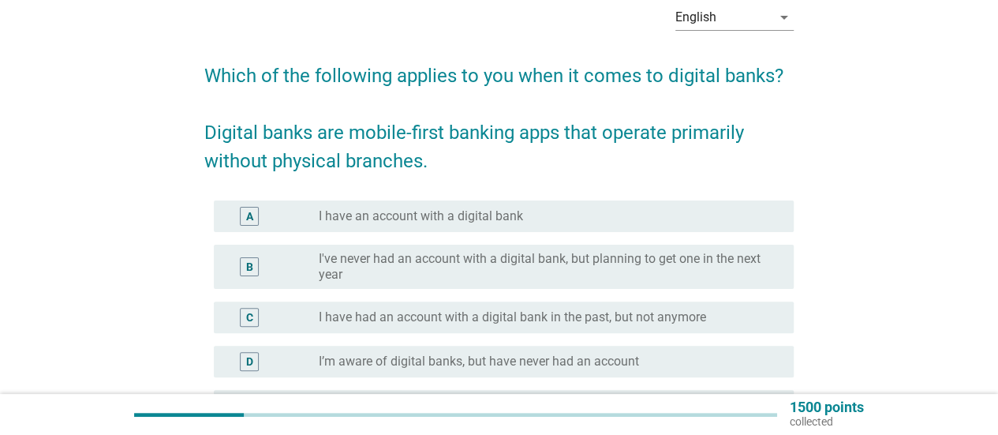
scroll to position [158, 0]
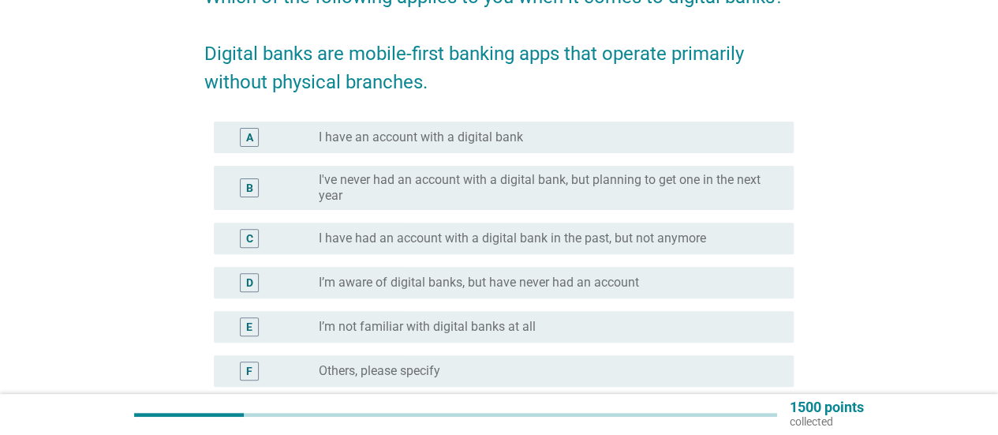
click at [576, 141] on div "radio_button_unchecked I have an account with a digital bank" at bounding box center [544, 137] width 450 height 16
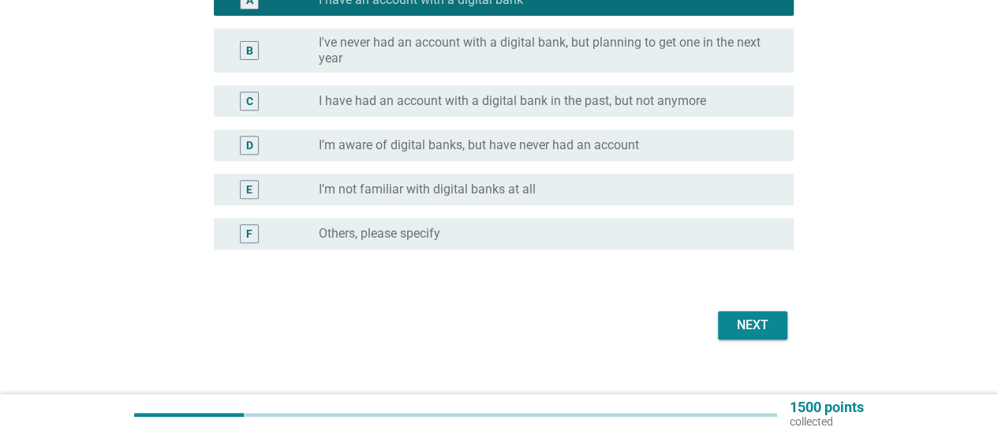
scroll to position [316, 0]
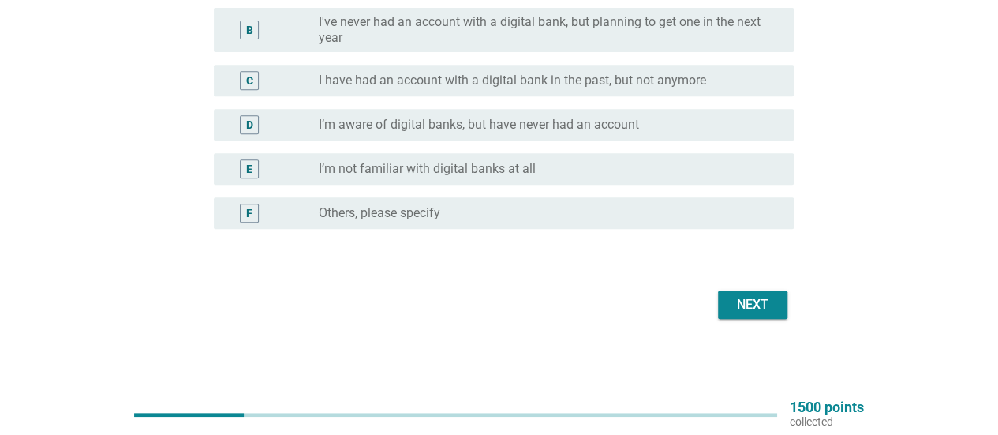
click at [742, 316] on button "Next" at bounding box center [752, 304] width 69 height 28
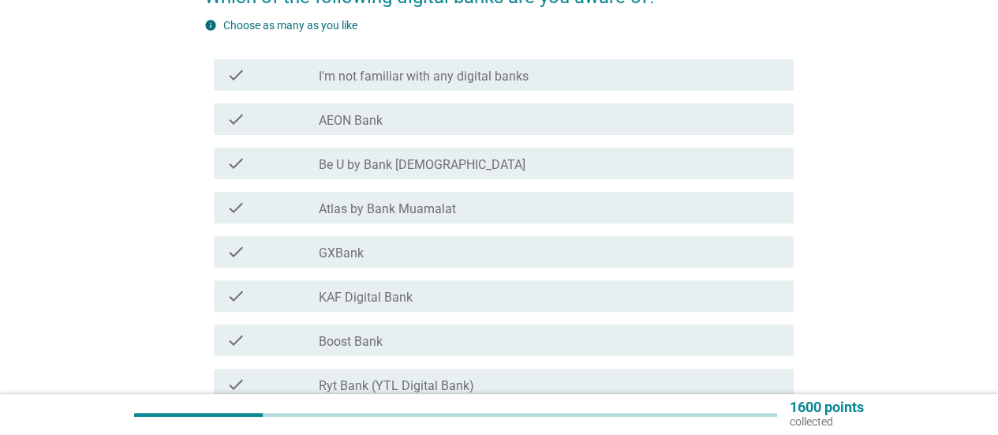
click at [574, 256] on div "check_box_outline_blank GXBank" at bounding box center [550, 251] width 462 height 19
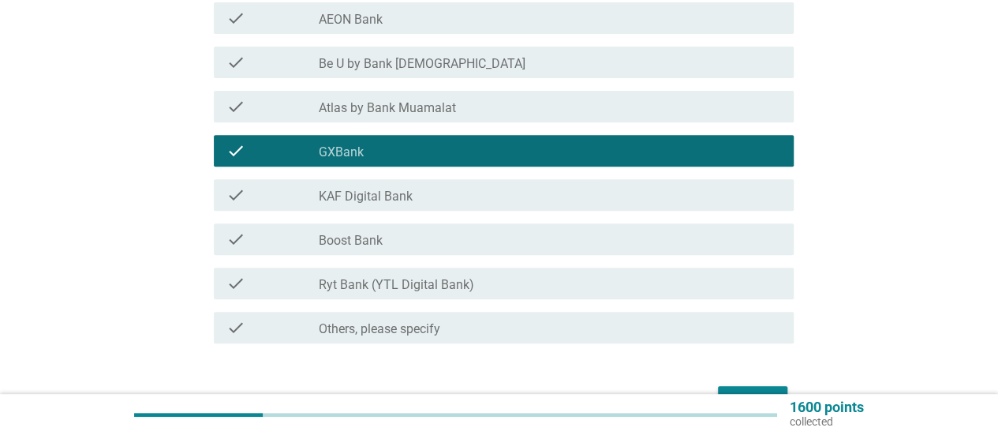
scroll to position [316, 0]
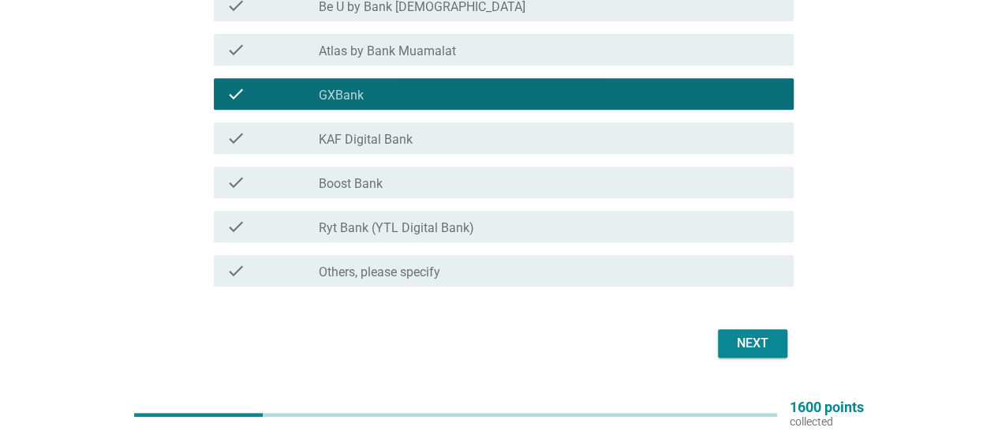
click at [738, 340] on div "Next" at bounding box center [752, 343] width 44 height 19
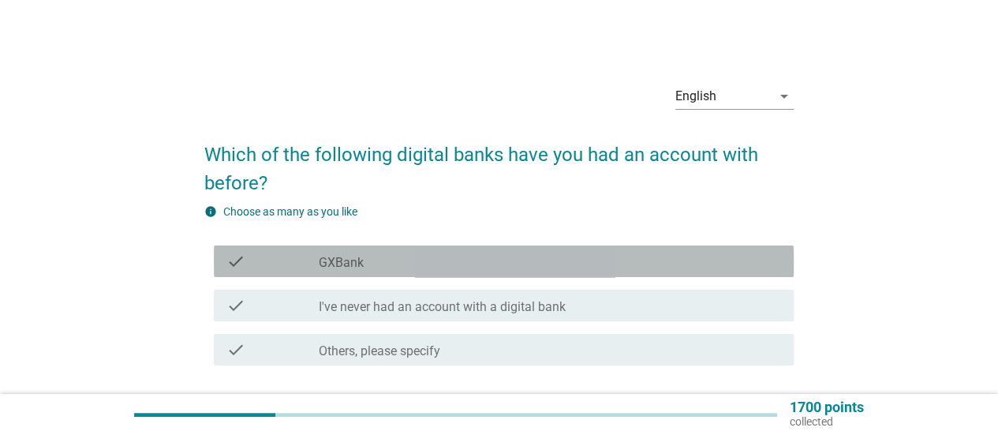
click at [506, 263] on div "check_box_outline_blank GXBank" at bounding box center [550, 261] width 462 height 19
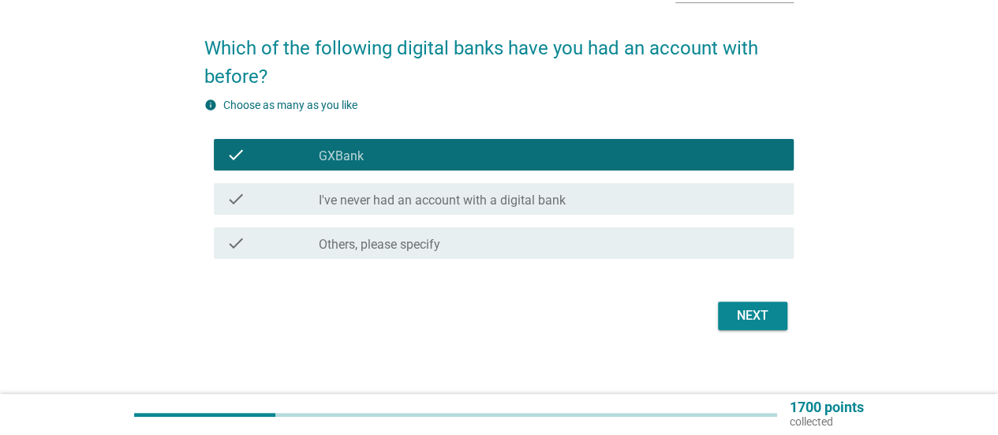
scroll to position [118, 0]
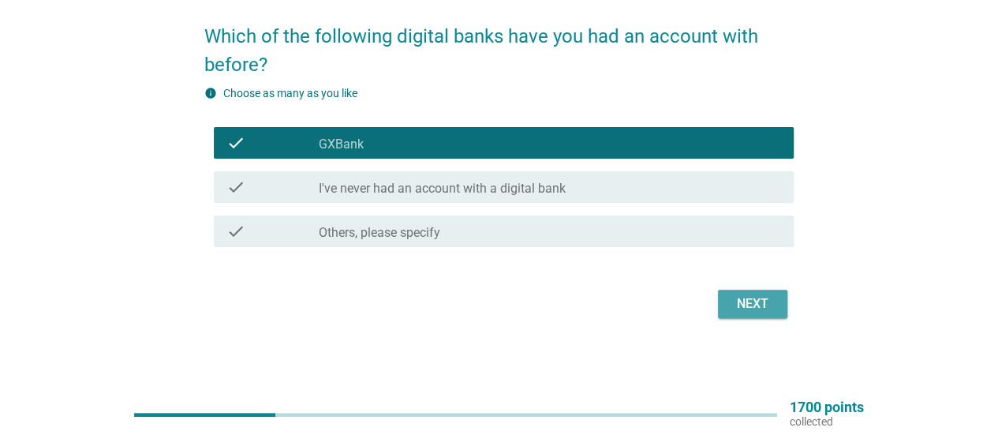
click at [762, 307] on div "Next" at bounding box center [752, 303] width 44 height 19
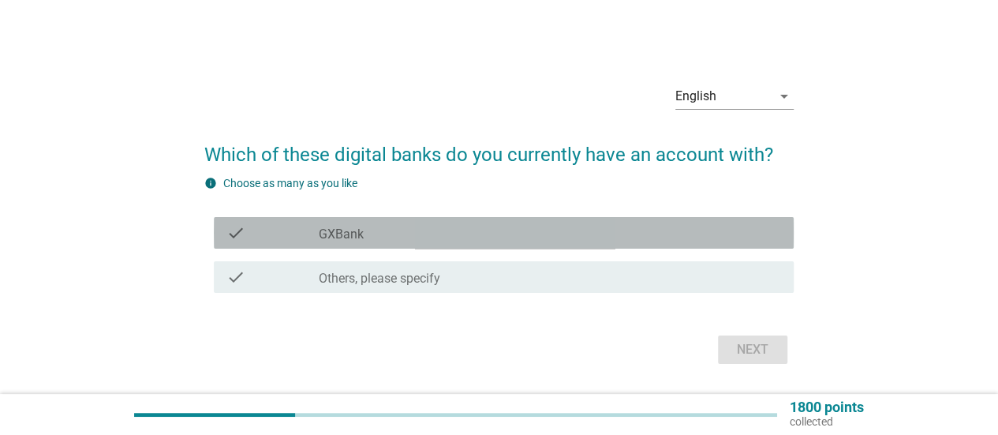
click at [544, 230] on div "check_box_outline_blank GXBank" at bounding box center [550, 232] width 462 height 19
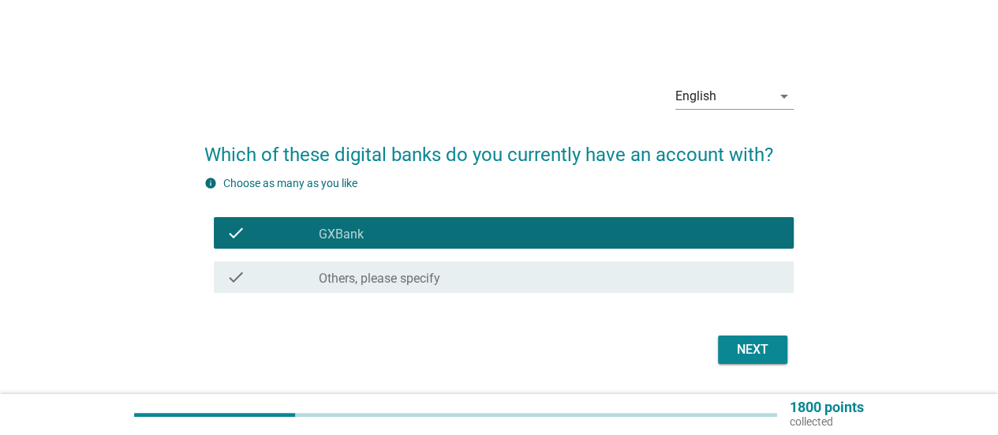
click at [777, 351] on button "Next" at bounding box center [752, 349] width 69 height 28
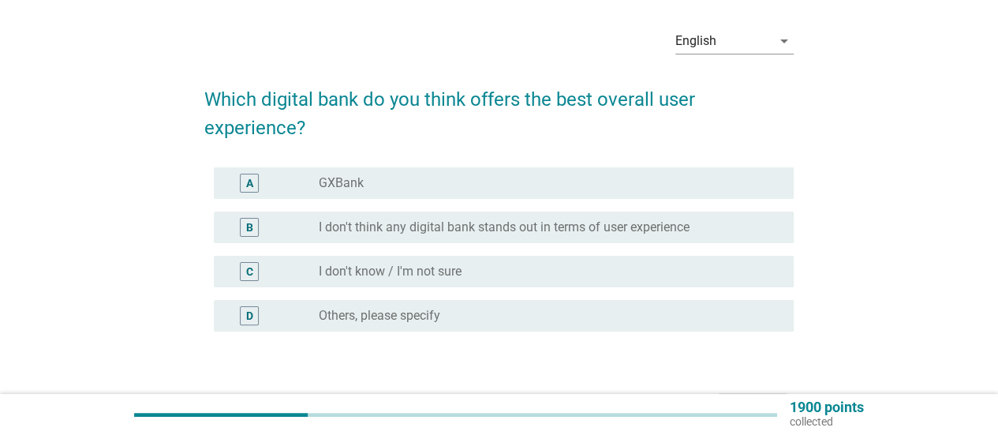
scroll to position [79, 0]
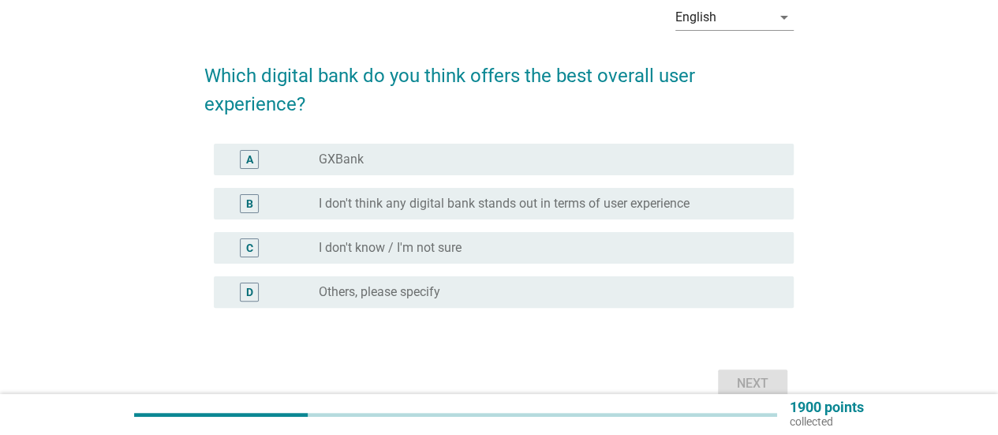
click at [542, 252] on div "radio_button_unchecked I don't know / I'm not sure" at bounding box center [544, 248] width 450 height 16
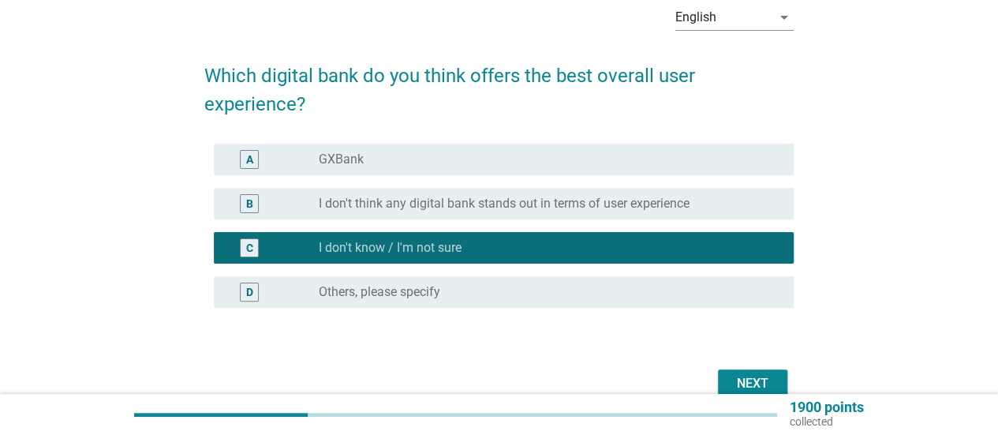
click at [536, 168] on div "radio_button_unchecked GXBank" at bounding box center [550, 159] width 462 height 19
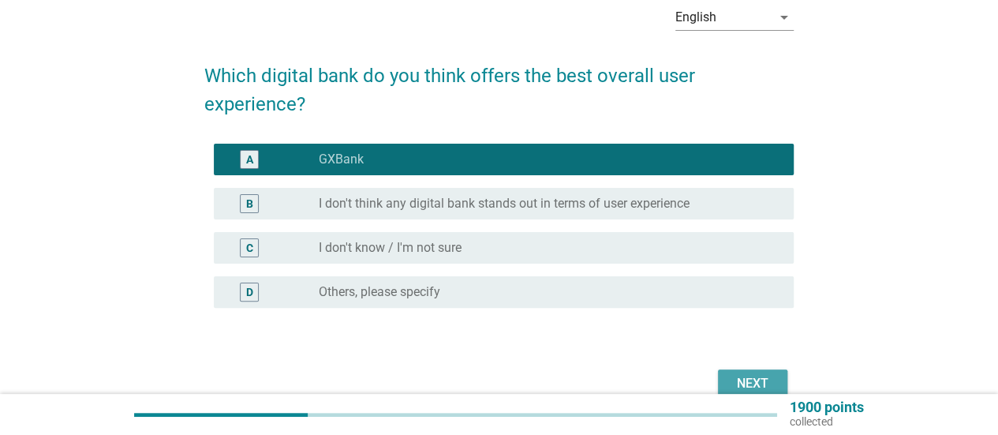
click at [729, 375] on button "Next" at bounding box center [752, 383] width 69 height 28
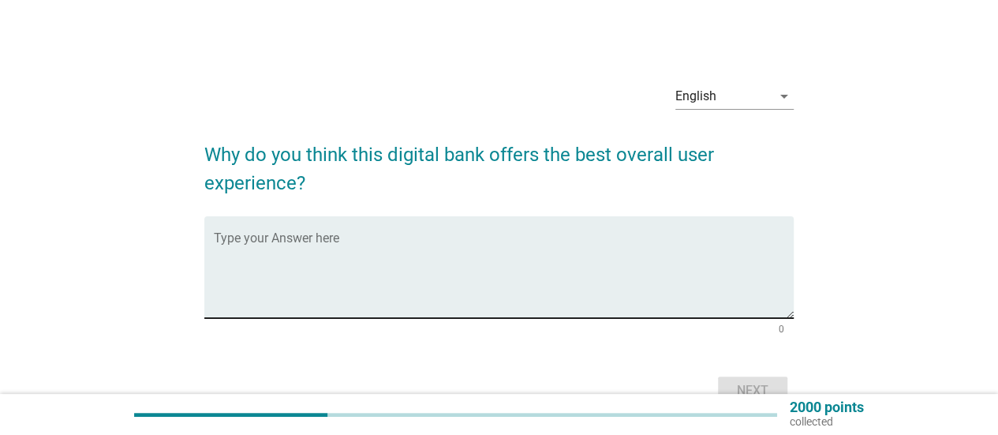
click at [575, 252] on textarea "Type your Answer here" at bounding box center [504, 276] width 580 height 83
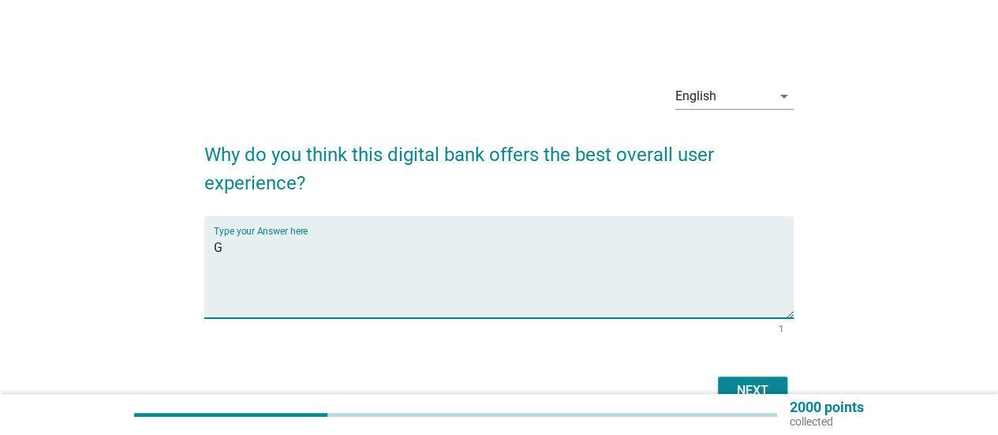
type textarea "GX"
click at [280, 243] on textarea "Givescashbck" at bounding box center [504, 276] width 580 height 83
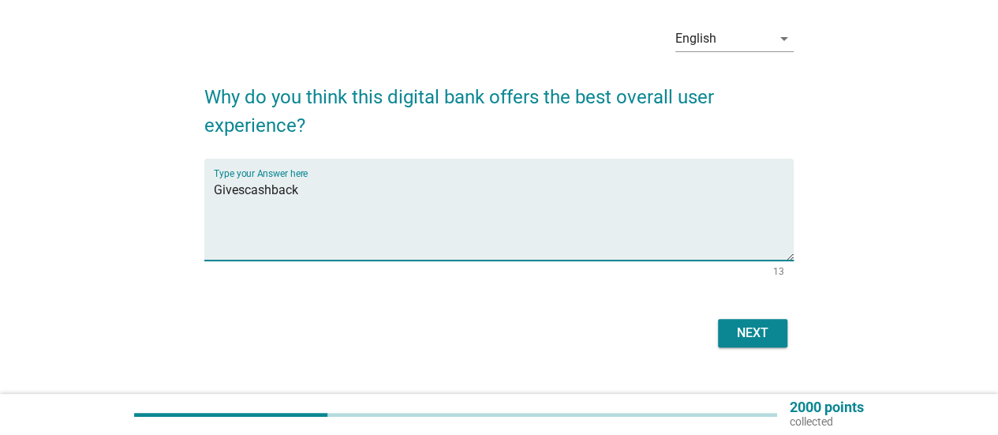
scroll to position [79, 0]
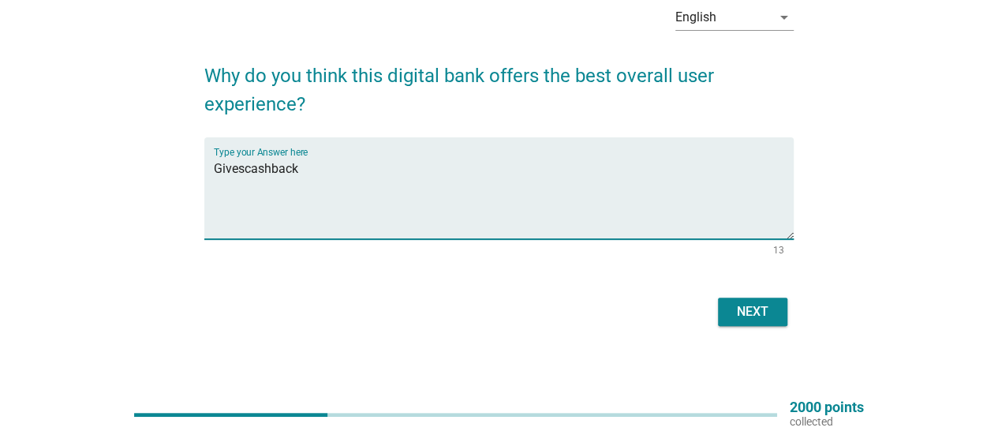
type textarea "Givescashback"
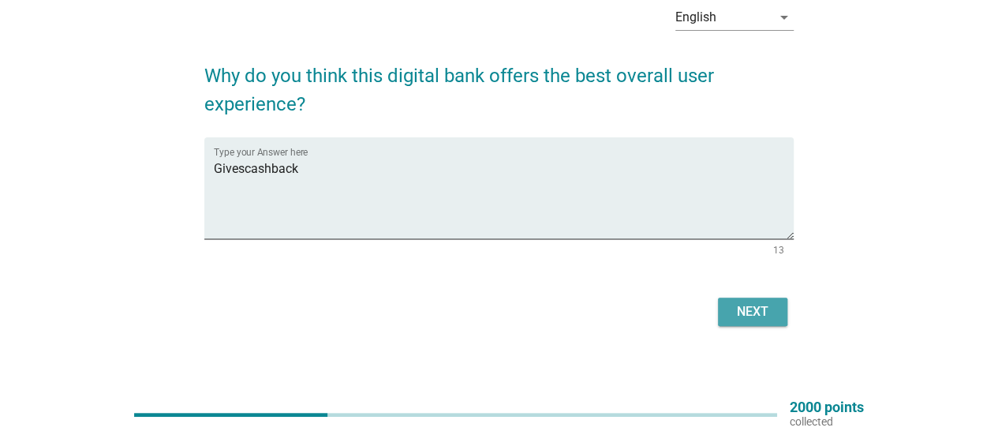
click at [733, 306] on div "Next" at bounding box center [752, 311] width 44 height 19
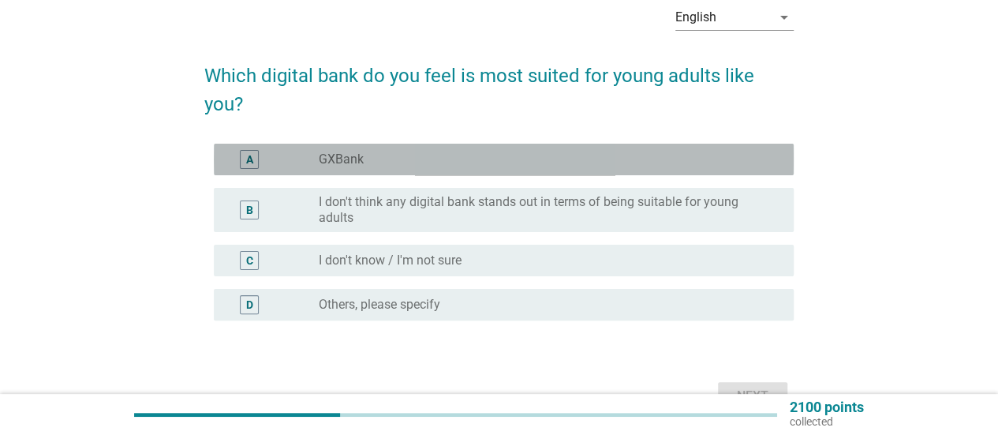
click at [605, 171] on div "A radio_button_unchecked GXBank" at bounding box center [504, 160] width 580 height 32
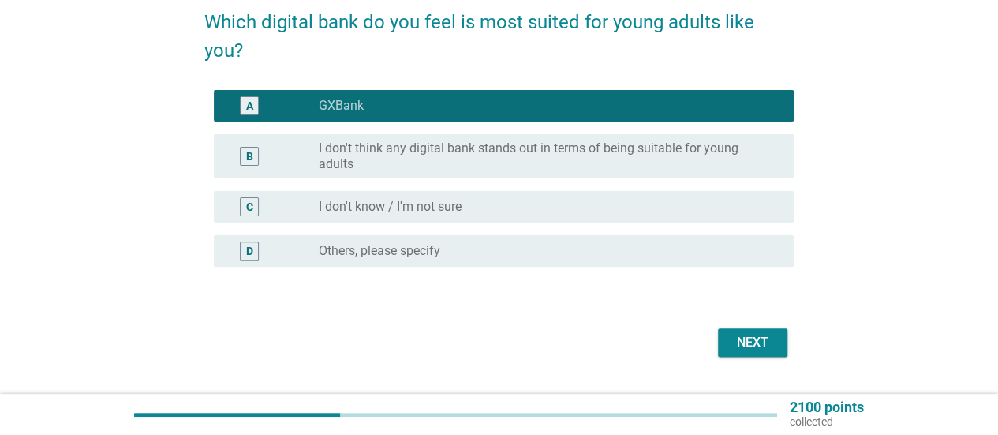
scroll to position [158, 0]
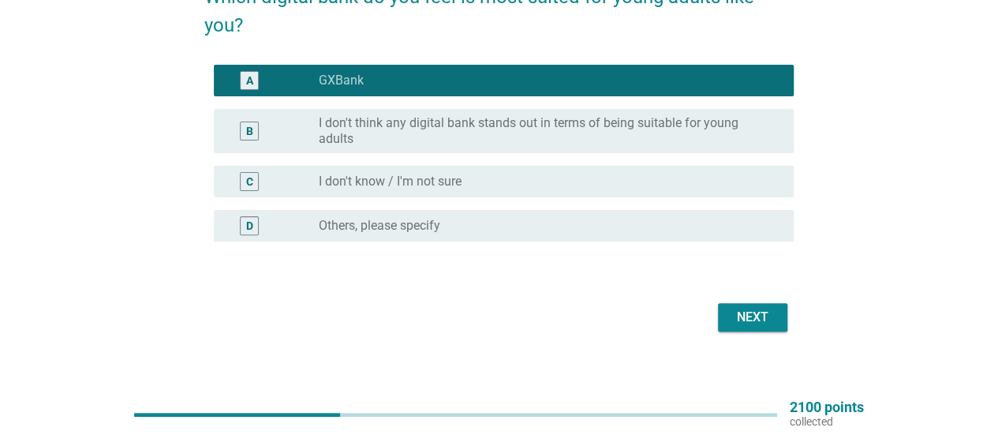
click at [735, 309] on div "Next" at bounding box center [752, 317] width 44 height 19
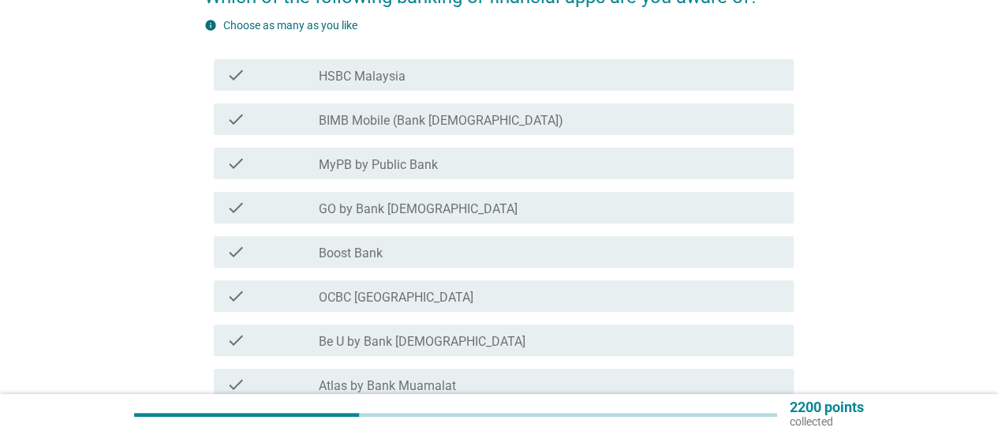
scroll to position [237, 0]
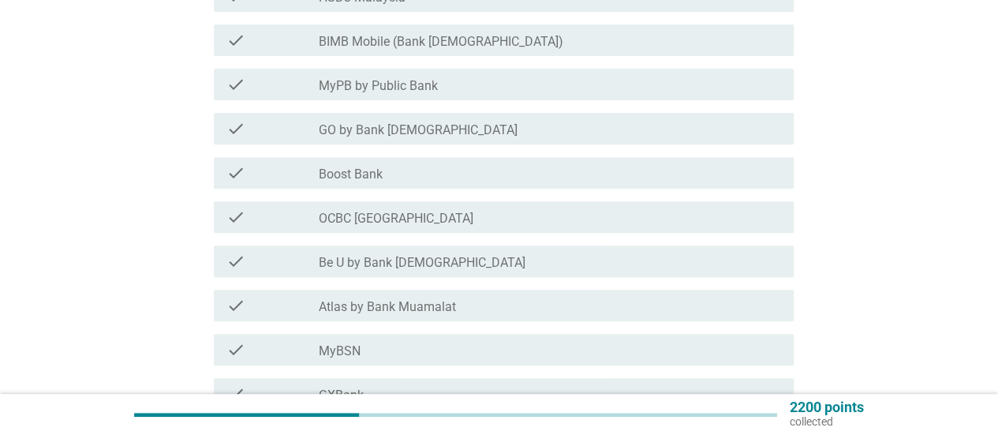
click at [504, 216] on div "check_box_outline_blank OCBC [GEOGRAPHIC_DATA]" at bounding box center [550, 216] width 462 height 19
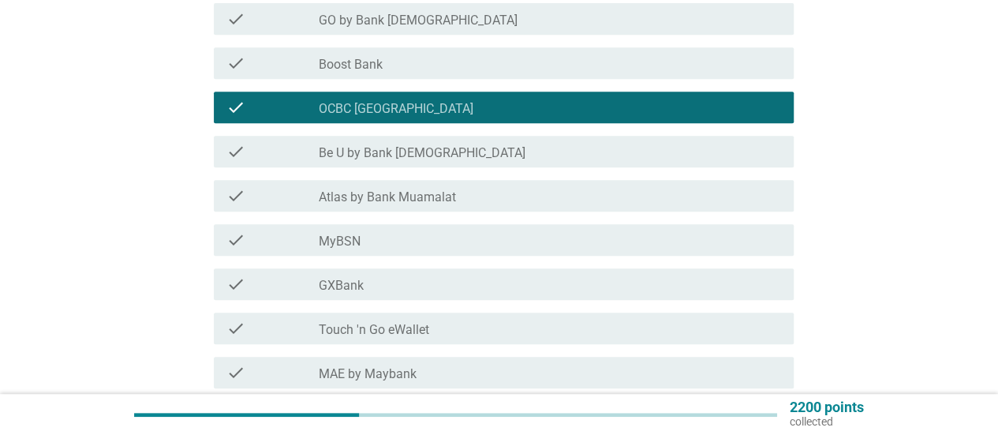
scroll to position [394, 0]
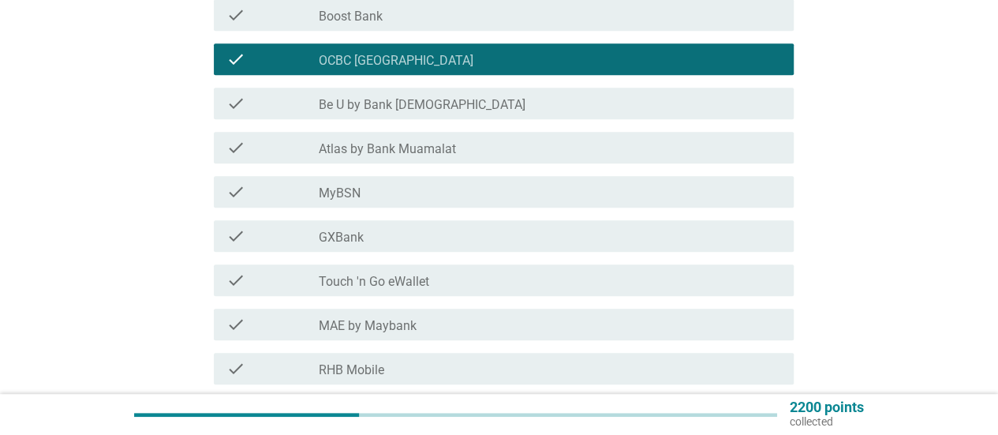
click at [524, 280] on div "check_box_outline_blank Touch 'n Go eWallet" at bounding box center [550, 280] width 462 height 19
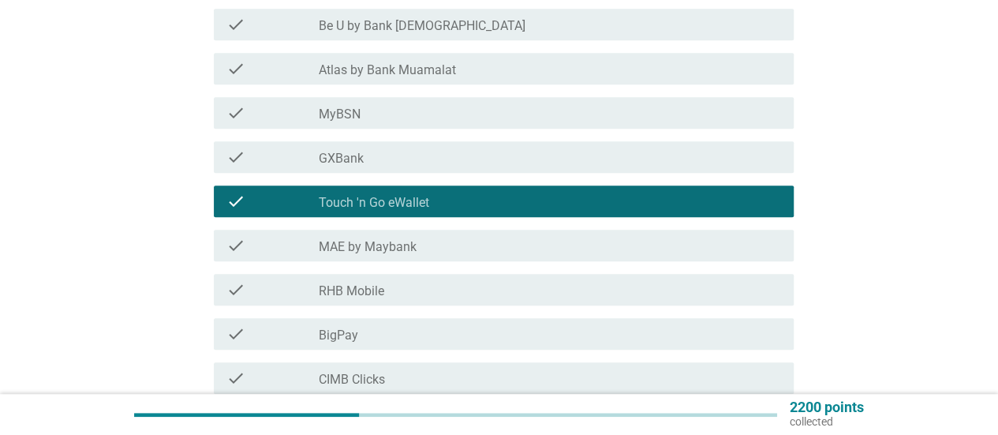
click at [522, 248] on div "check_box_outline_blank MAE by Maybank" at bounding box center [550, 245] width 462 height 19
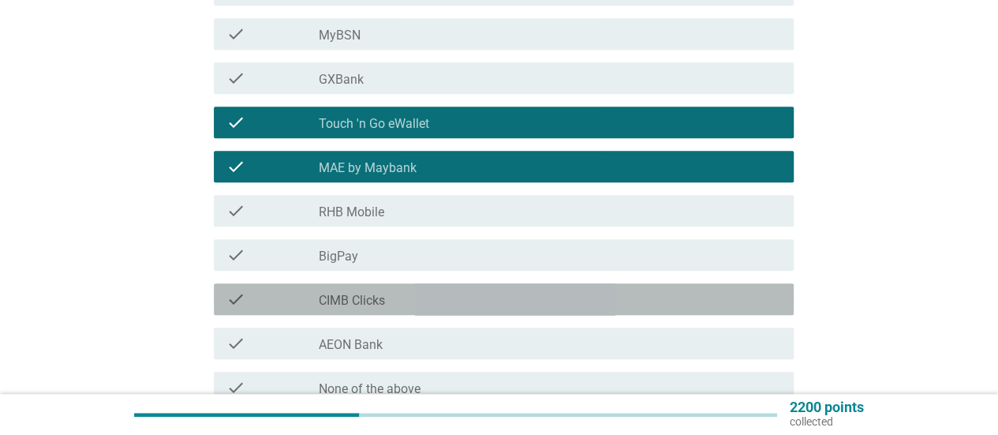
click at [513, 297] on div "check_box_outline_blank CIMB Clicks" at bounding box center [550, 299] width 462 height 19
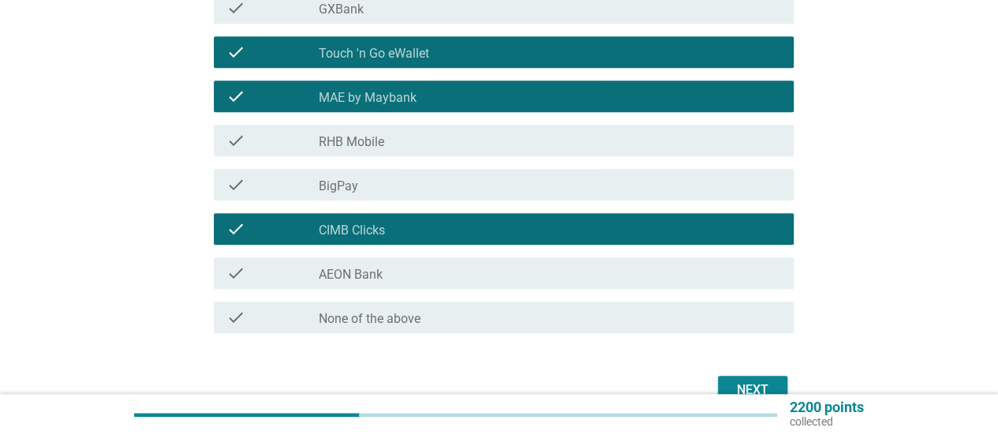
scroll to position [708, 0]
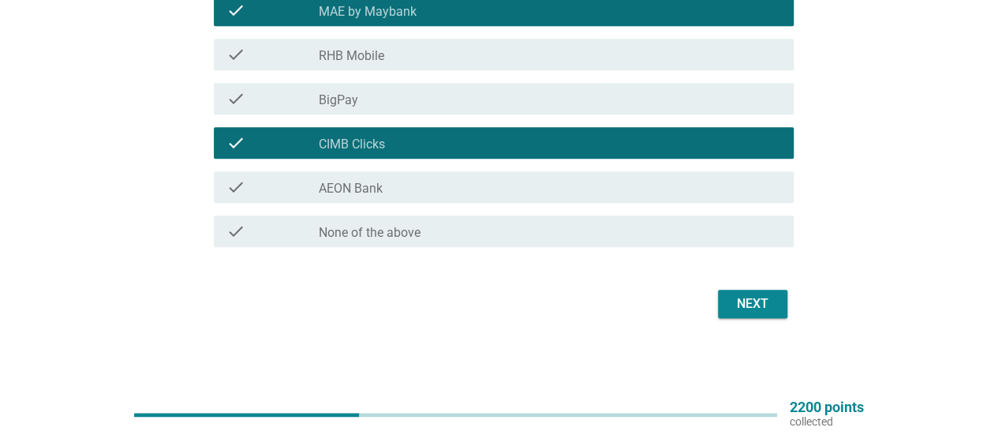
click at [766, 306] on div "Next" at bounding box center [752, 303] width 44 height 19
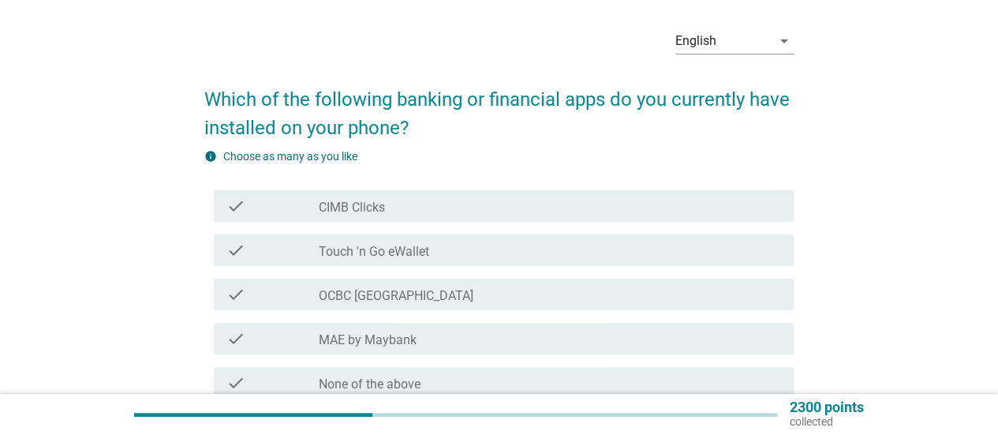
scroll to position [79, 0]
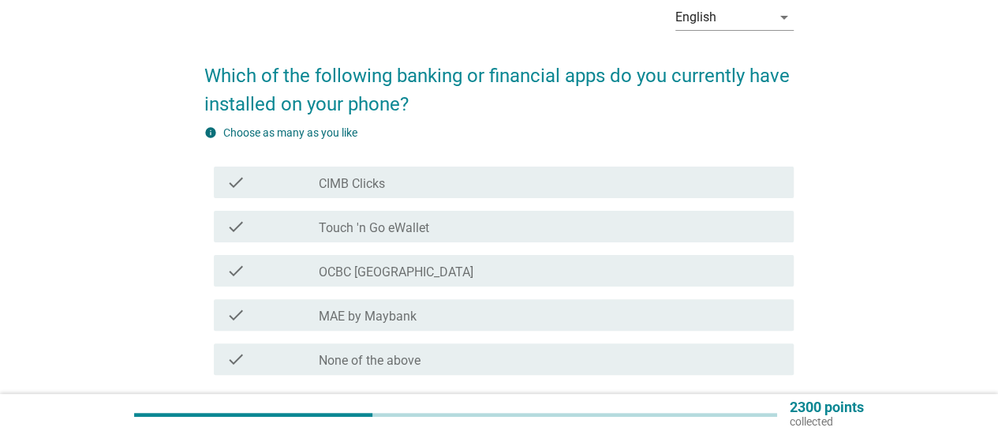
click at [543, 173] on div "check_box_outline_blank CIMB Clicks" at bounding box center [550, 182] width 462 height 19
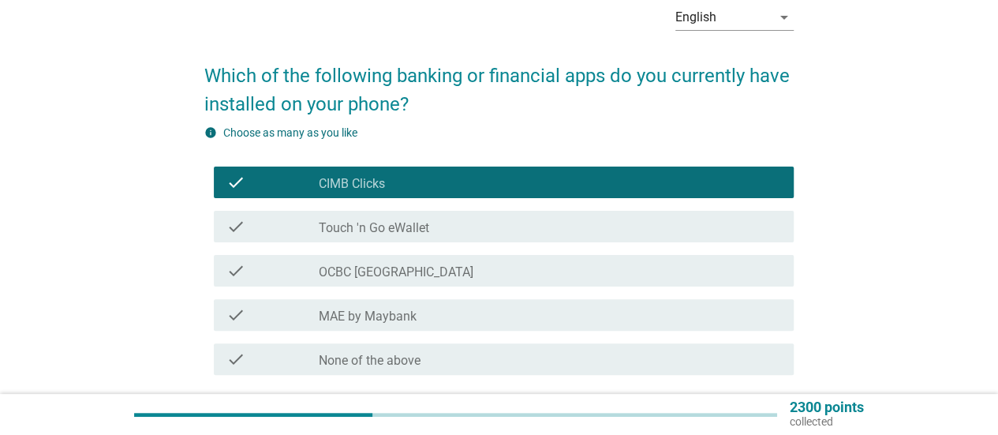
click at [538, 280] on div "check check_box_outline_blank OCBC [GEOGRAPHIC_DATA]" at bounding box center [504, 271] width 580 height 32
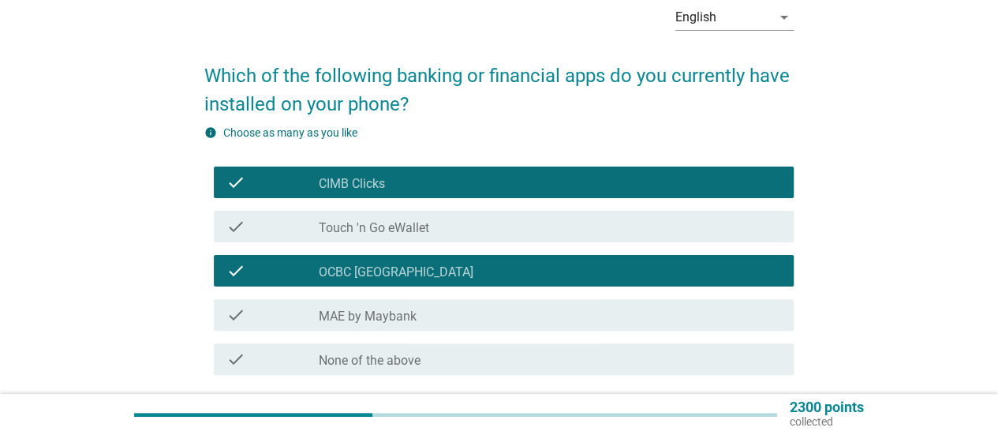
scroll to position [158, 0]
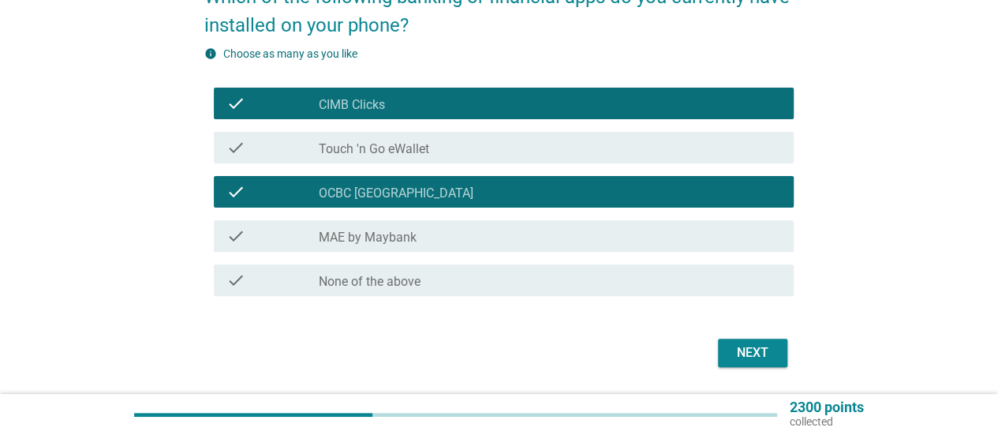
click at [542, 243] on div "check_box_outline_blank MAE by Maybank" at bounding box center [550, 235] width 462 height 19
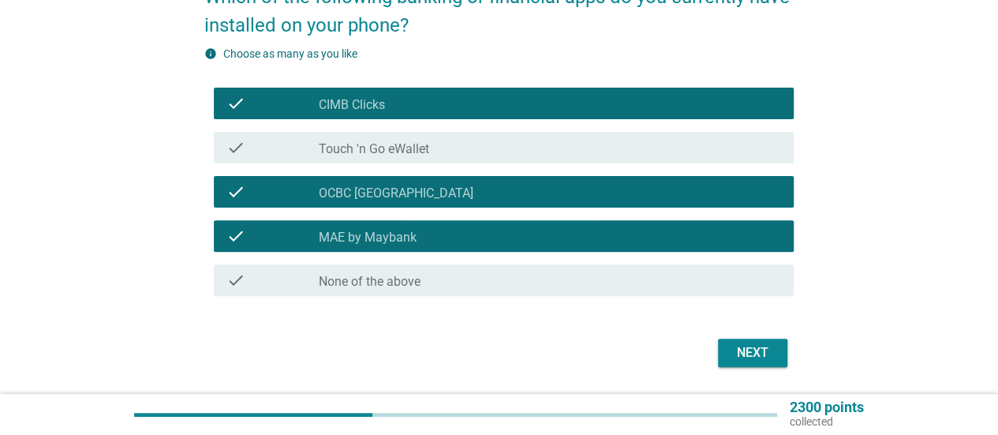
click at [751, 356] on div "Next" at bounding box center [752, 352] width 44 height 19
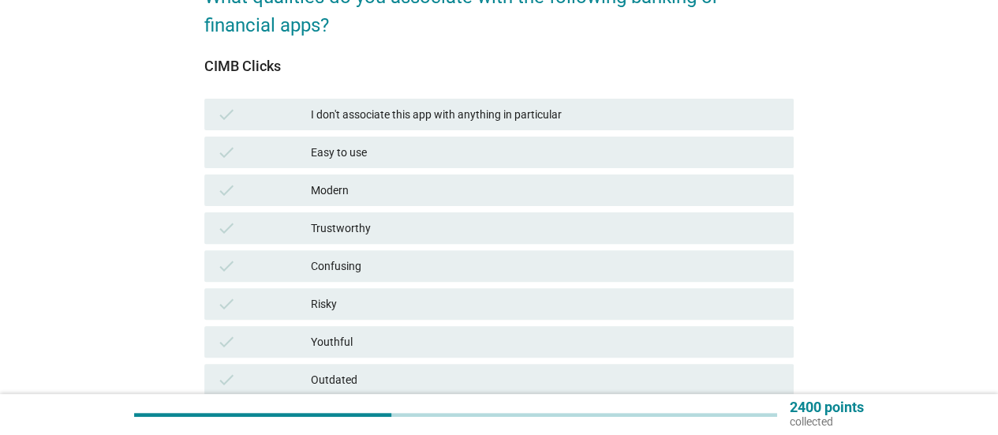
click at [521, 149] on div "Easy to use" at bounding box center [546, 152] width 470 height 19
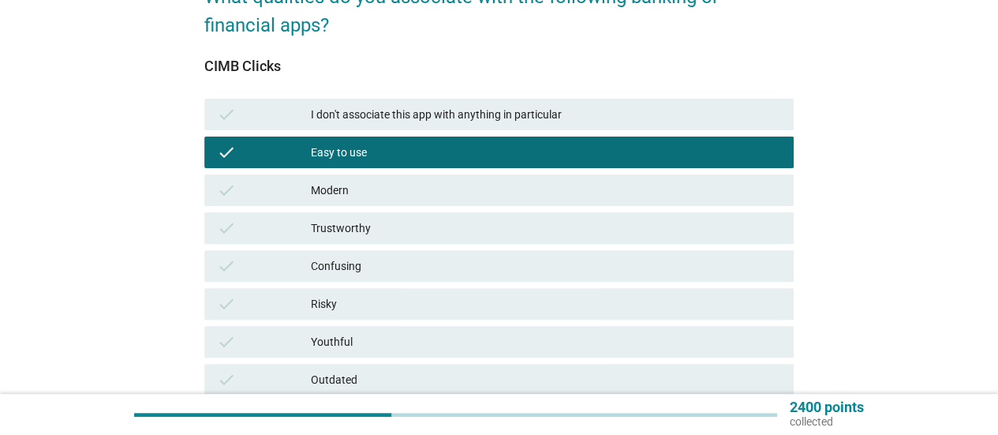
click at [520, 198] on div "Modern" at bounding box center [546, 190] width 470 height 19
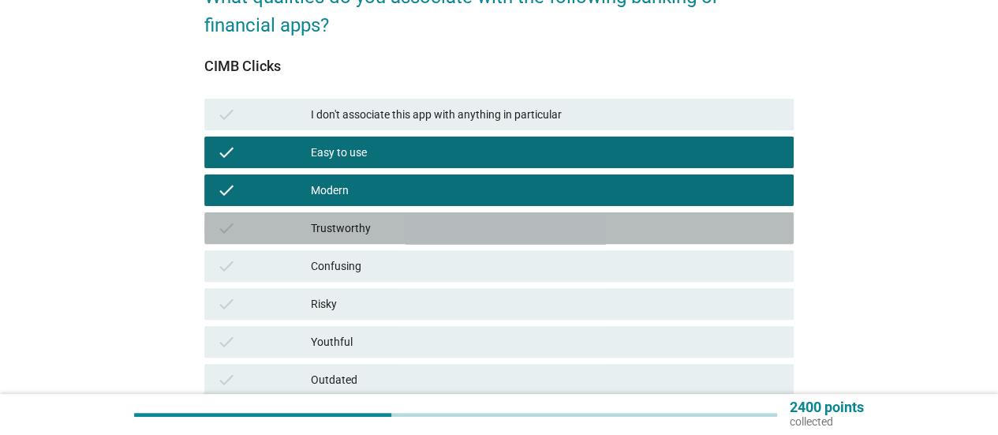
click at [523, 223] on div "Trustworthy" at bounding box center [546, 228] width 470 height 19
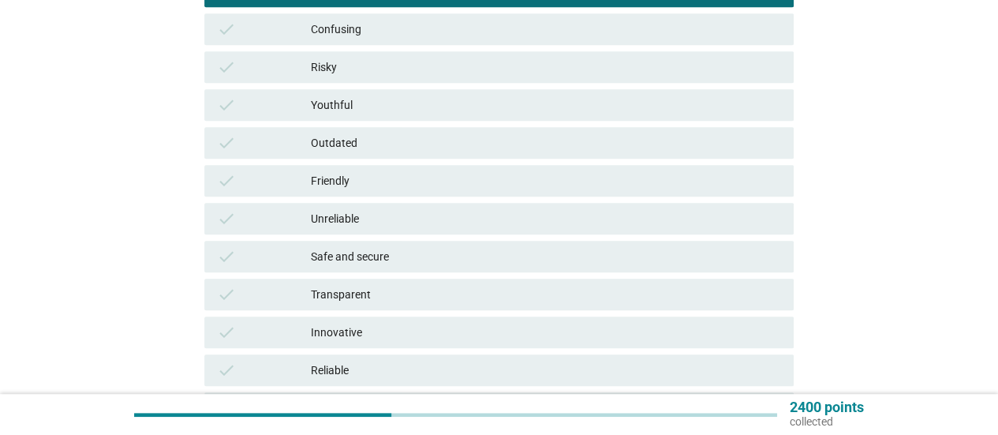
scroll to position [473, 0]
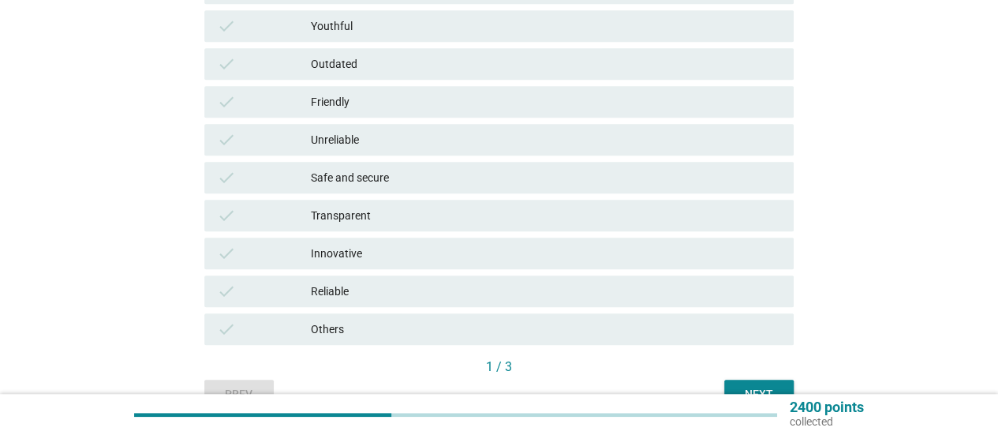
click at [495, 113] on div "check Friendly" at bounding box center [498, 102] width 589 height 32
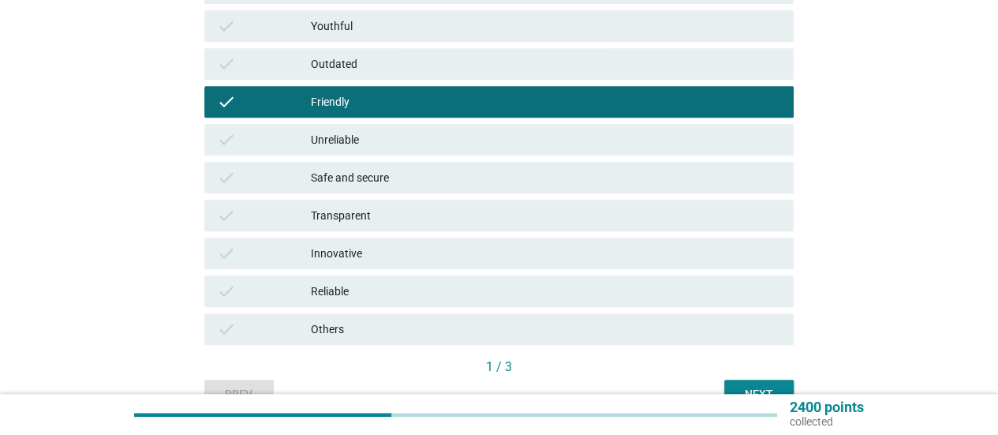
click at [514, 185] on div "Safe and secure" at bounding box center [546, 177] width 470 height 19
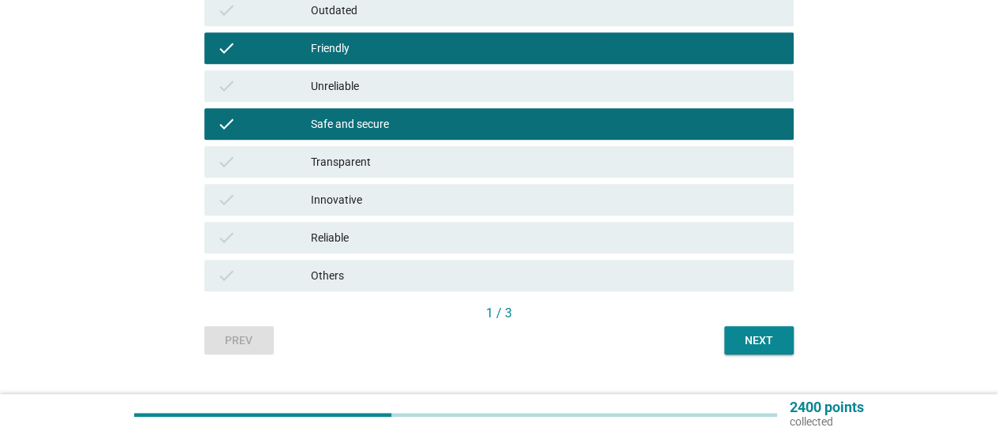
scroll to position [552, 0]
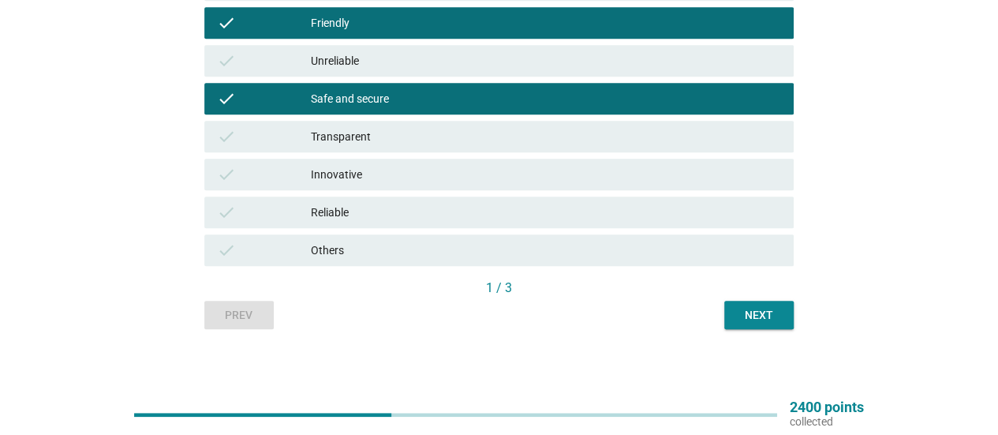
click at [540, 143] on div "Transparent" at bounding box center [546, 136] width 470 height 19
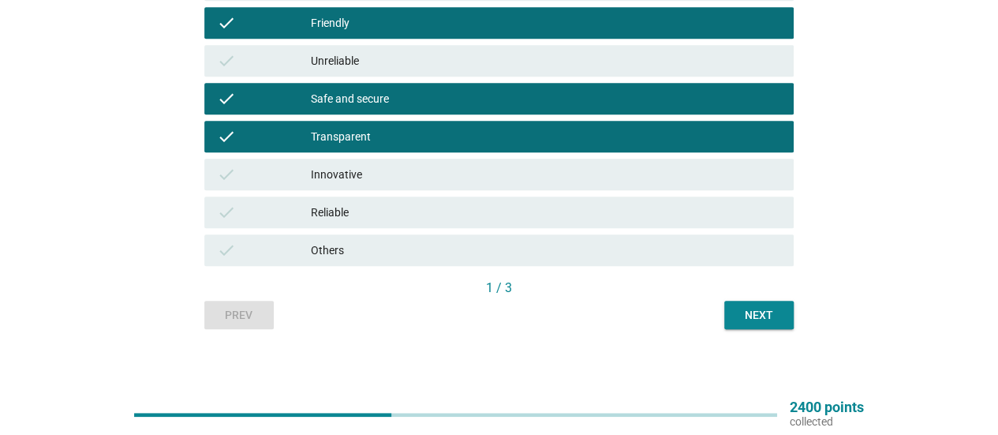
click at [738, 319] on div "Next" at bounding box center [759, 315] width 44 height 17
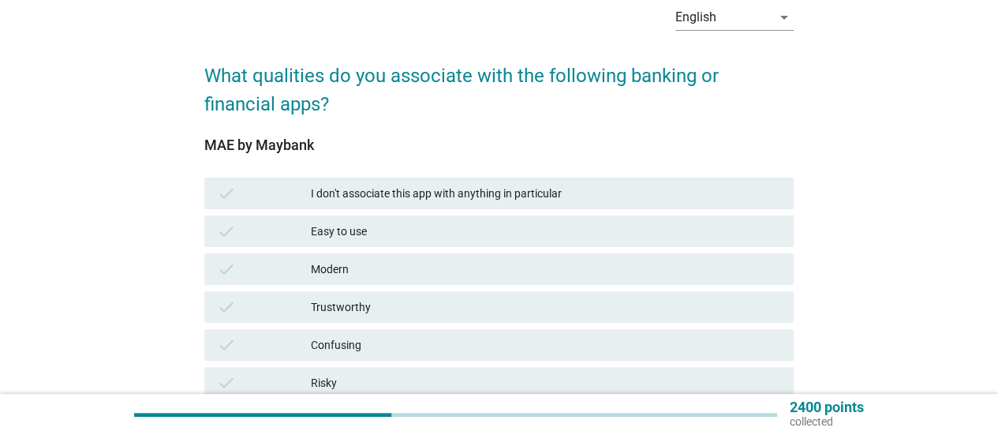
scroll to position [158, 0]
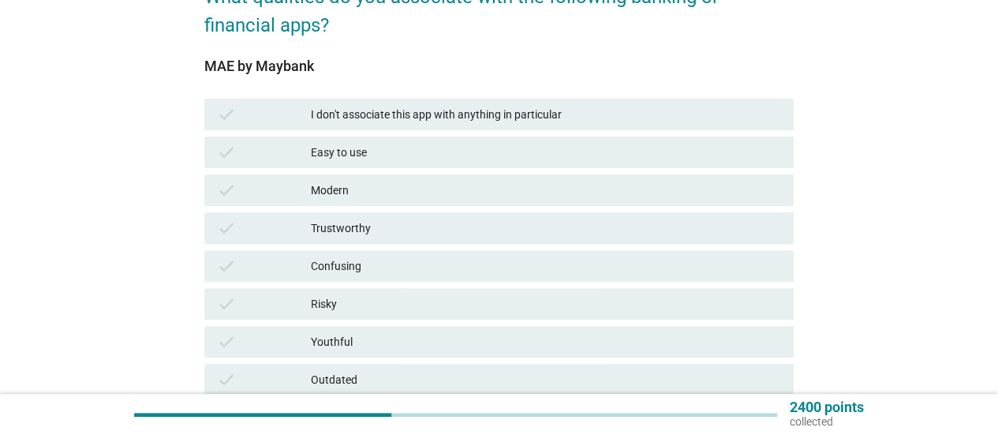
click at [514, 144] on div "Easy to use" at bounding box center [546, 152] width 470 height 19
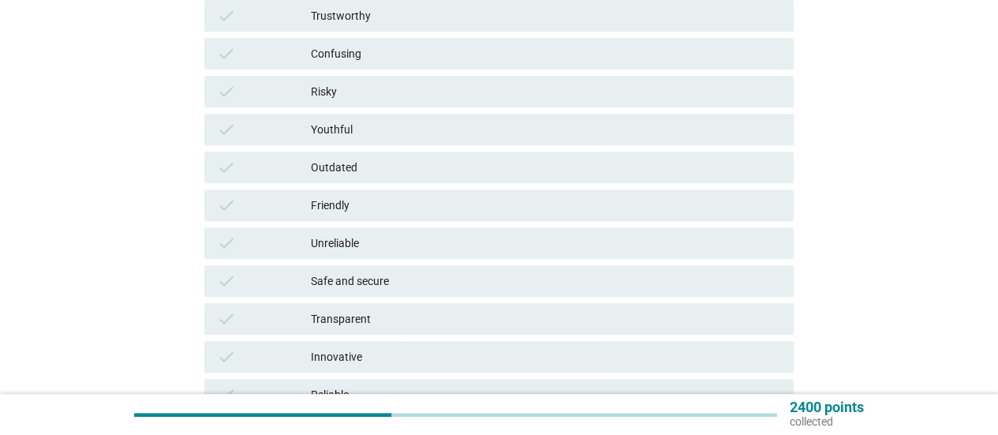
scroll to position [394, 0]
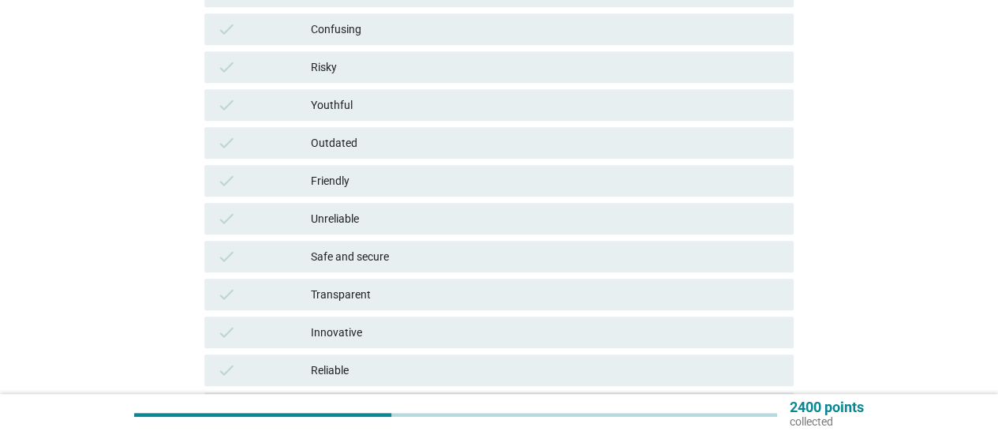
click at [500, 189] on div "Friendly" at bounding box center [546, 180] width 470 height 19
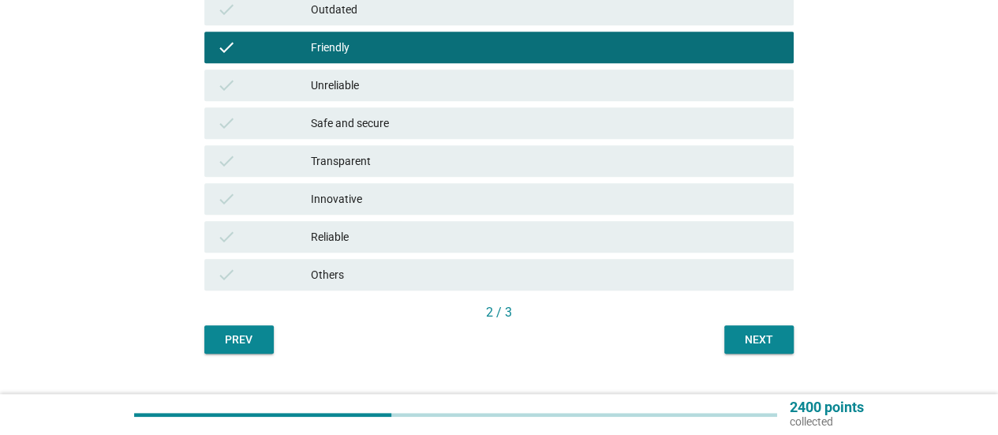
scroll to position [552, 0]
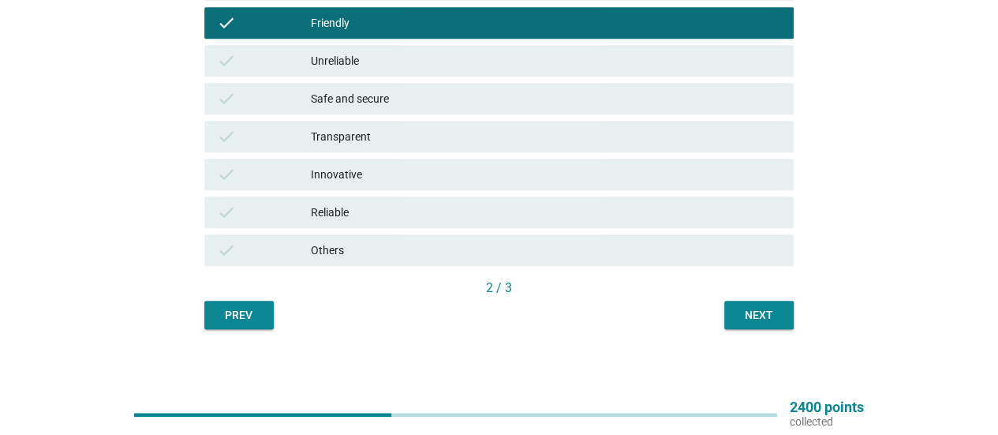
click at [730, 308] on button "Next" at bounding box center [758, 315] width 69 height 28
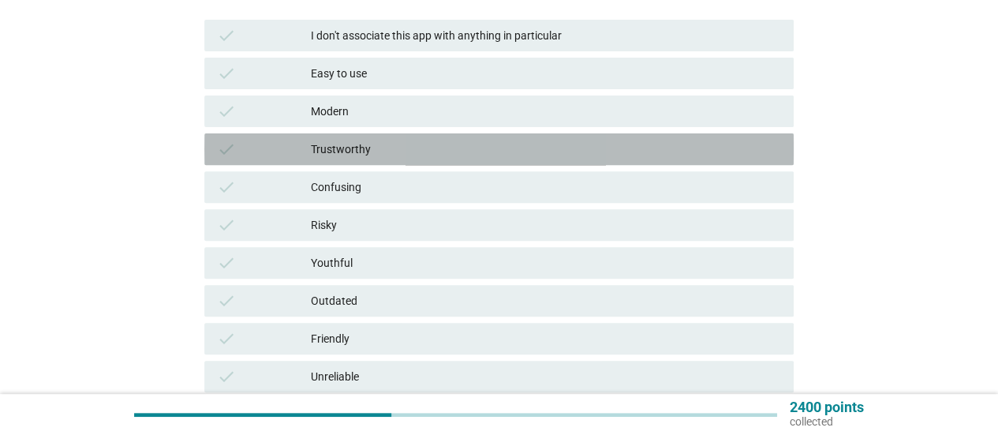
click at [475, 151] on div "Trustworthy" at bounding box center [546, 149] width 470 height 19
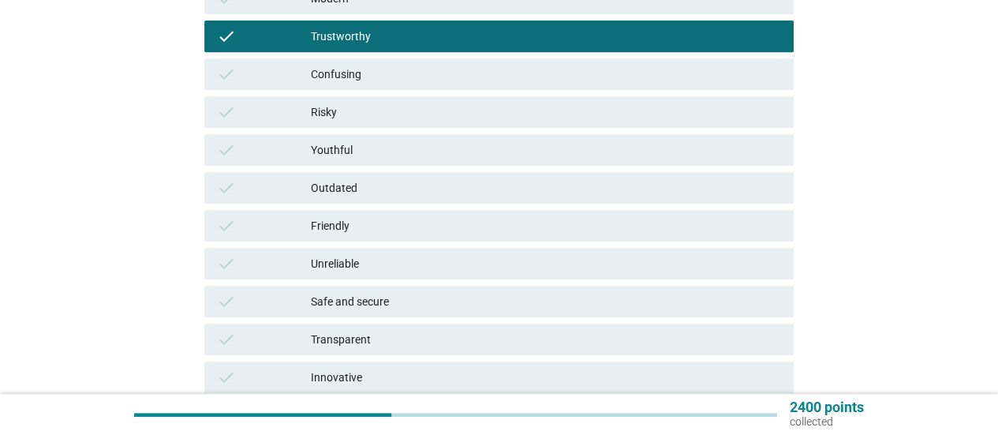
scroll to position [473, 0]
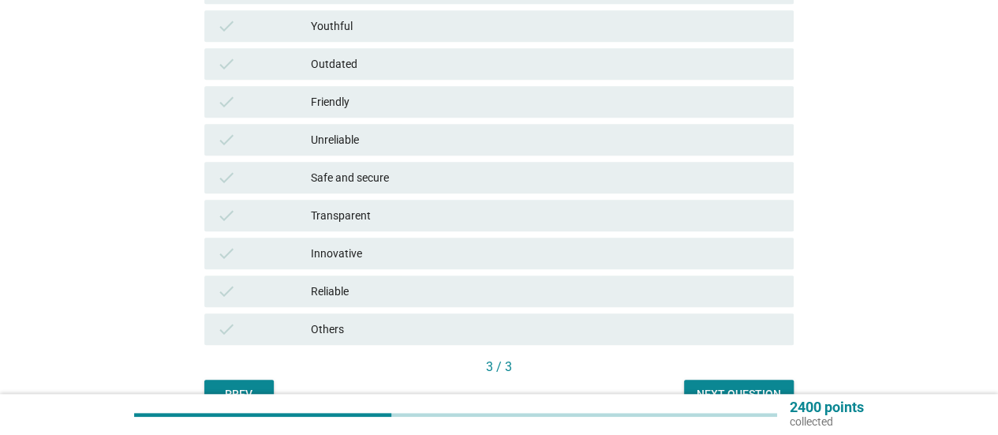
click at [724, 381] on button "Next question" at bounding box center [739, 393] width 110 height 28
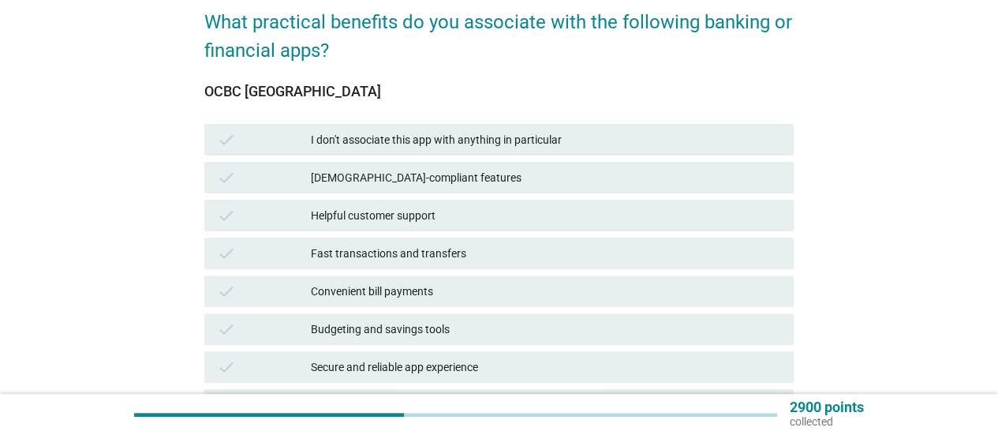
scroll to position [158, 0]
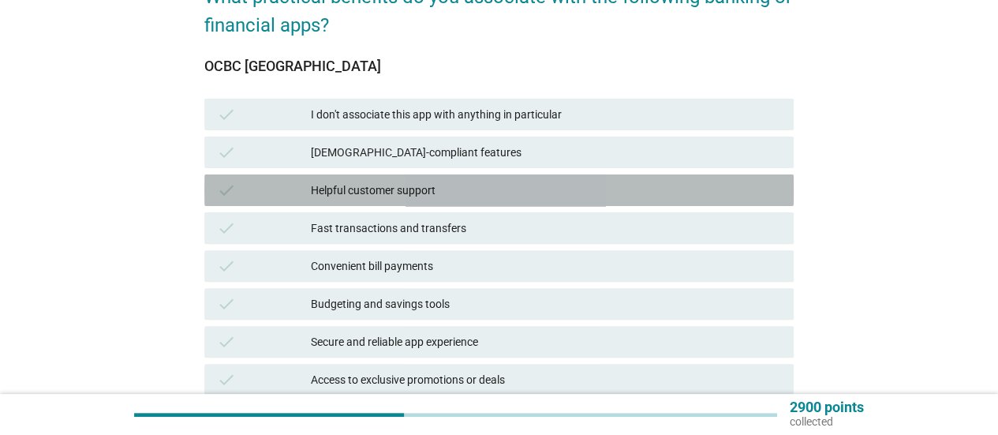
click at [526, 181] on div "Helpful customer support" at bounding box center [546, 190] width 470 height 19
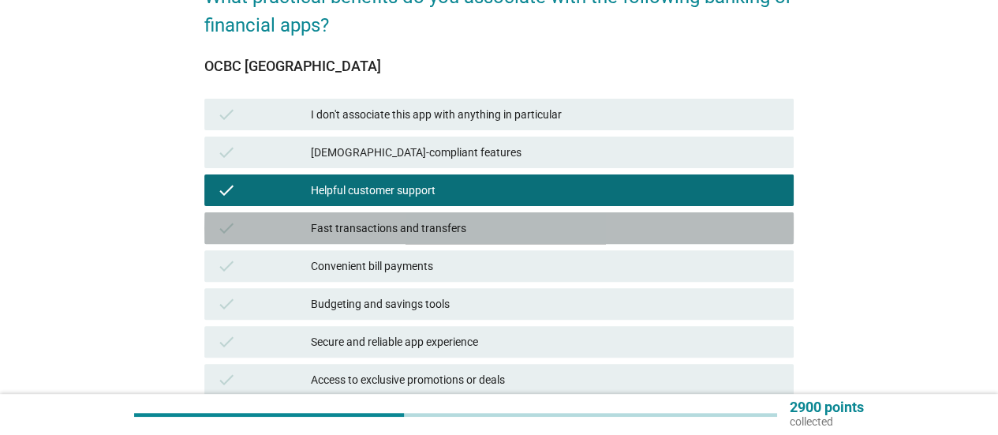
click at [532, 220] on div "Fast transactions and transfers" at bounding box center [546, 228] width 470 height 19
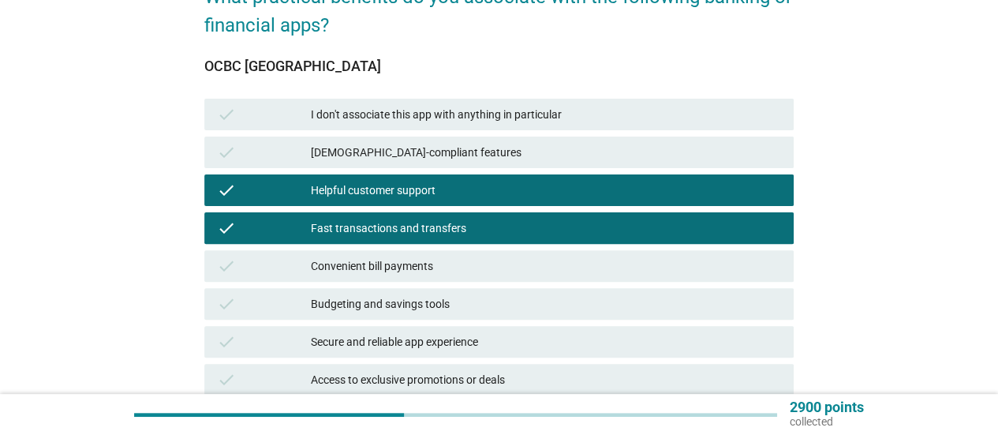
click at [522, 211] on div "check Fast transactions and transfers" at bounding box center [499, 228] width 596 height 38
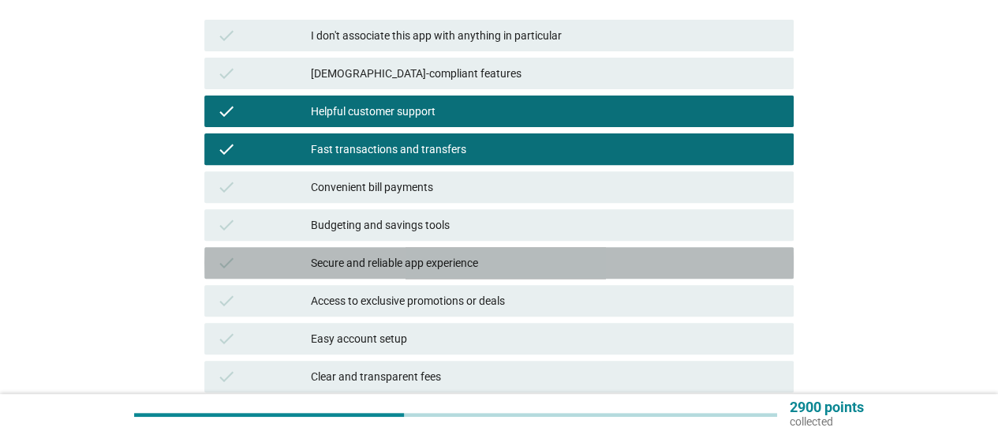
click at [529, 261] on div "Secure and reliable app experience" at bounding box center [546, 262] width 470 height 19
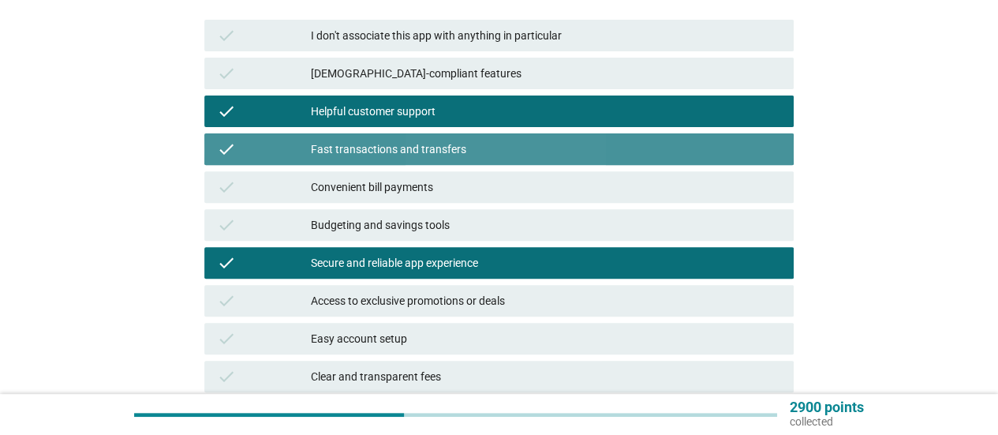
click at [497, 136] on div "check Fast transactions and transfers" at bounding box center [498, 149] width 589 height 32
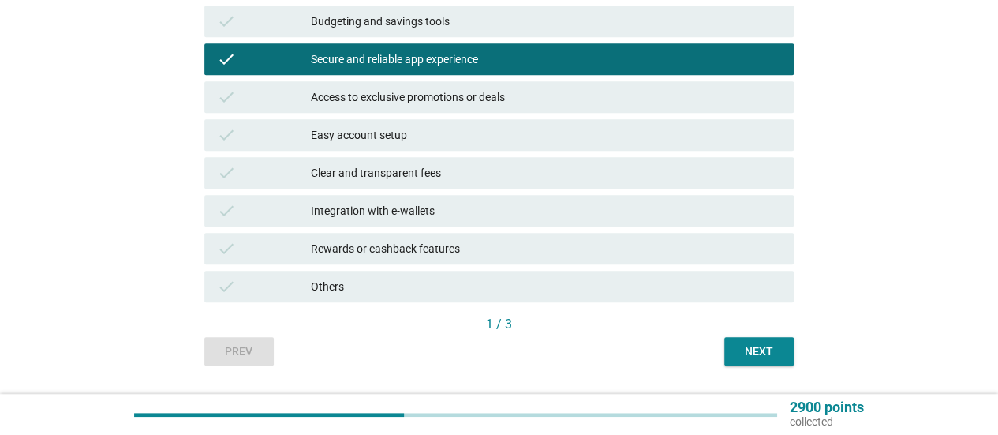
scroll to position [473, 0]
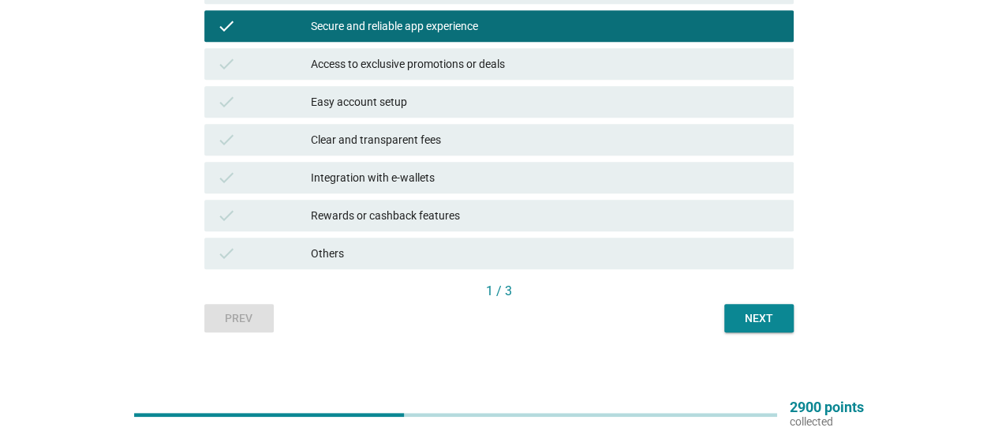
click at [774, 313] on div "Next" at bounding box center [759, 318] width 44 height 17
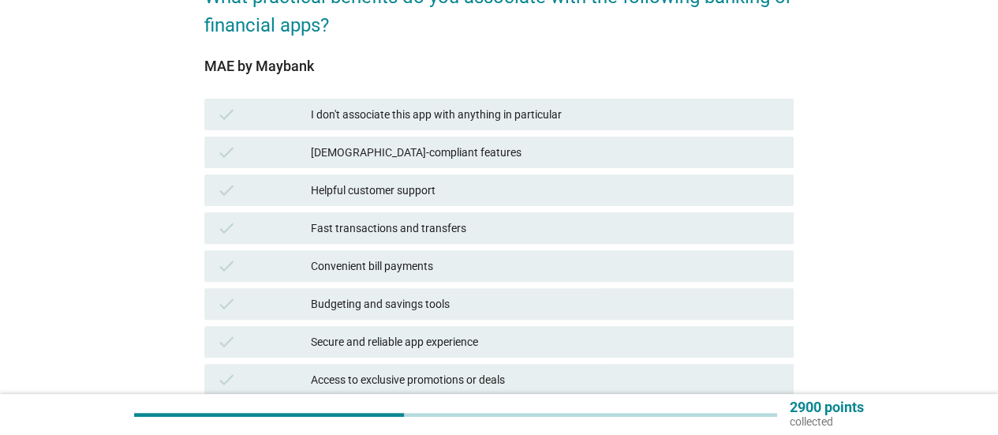
scroll to position [237, 0]
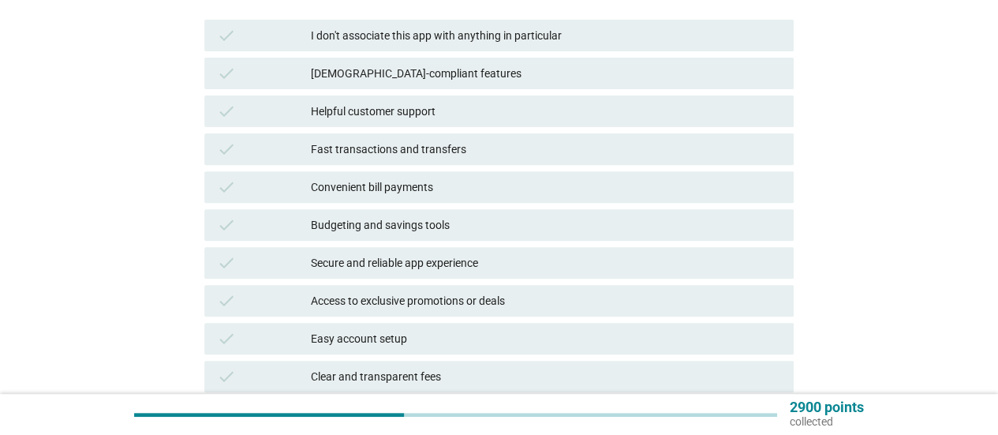
click at [498, 190] on div "Convenient bill payments" at bounding box center [546, 186] width 470 height 19
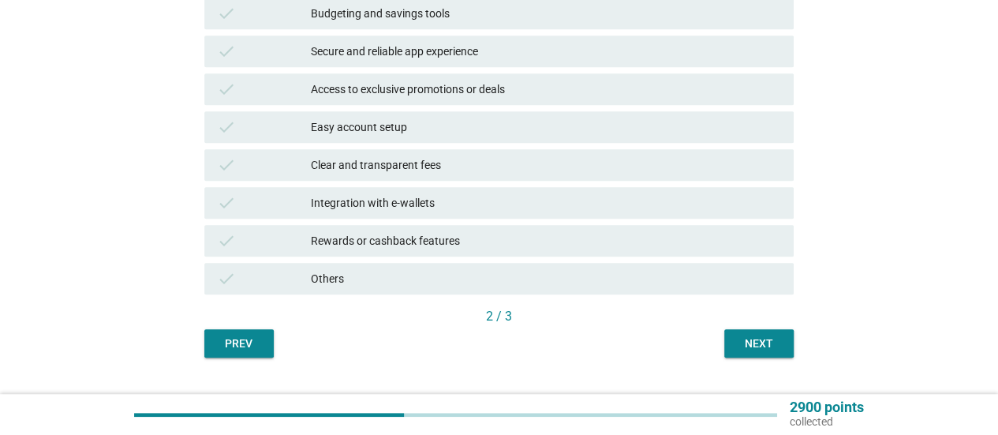
scroll to position [473, 0]
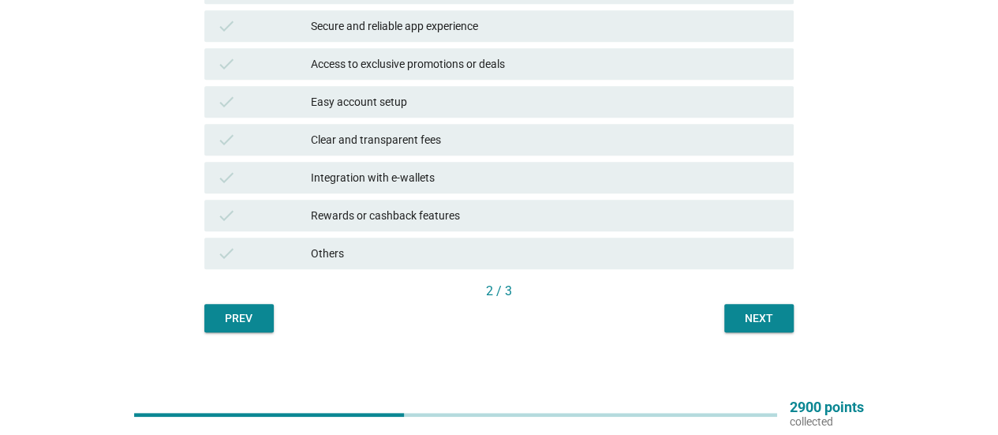
click at [496, 102] on div "Easy account setup" at bounding box center [546, 101] width 470 height 19
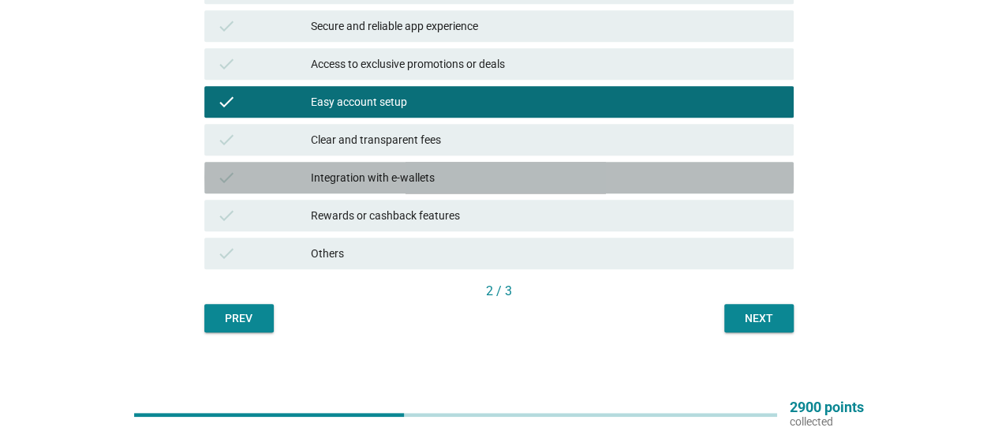
click at [546, 178] on div "Integration with e-wallets" at bounding box center [546, 177] width 470 height 19
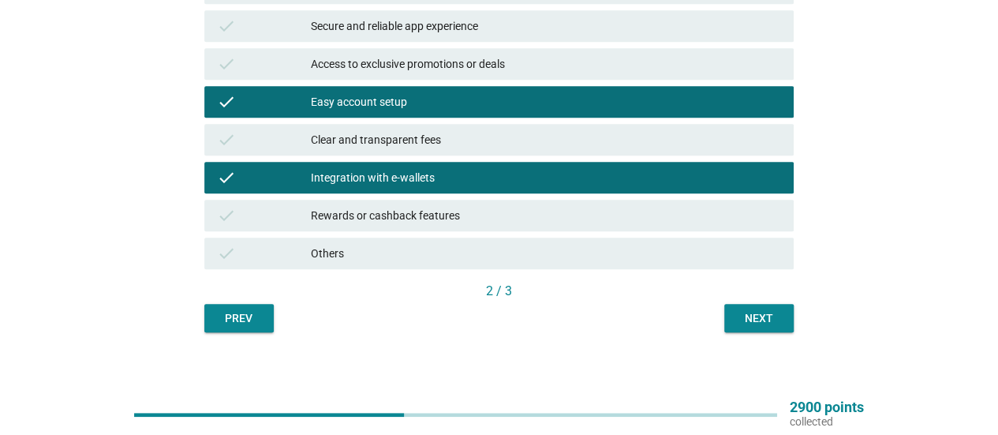
click at [757, 323] on div "Next" at bounding box center [759, 318] width 44 height 17
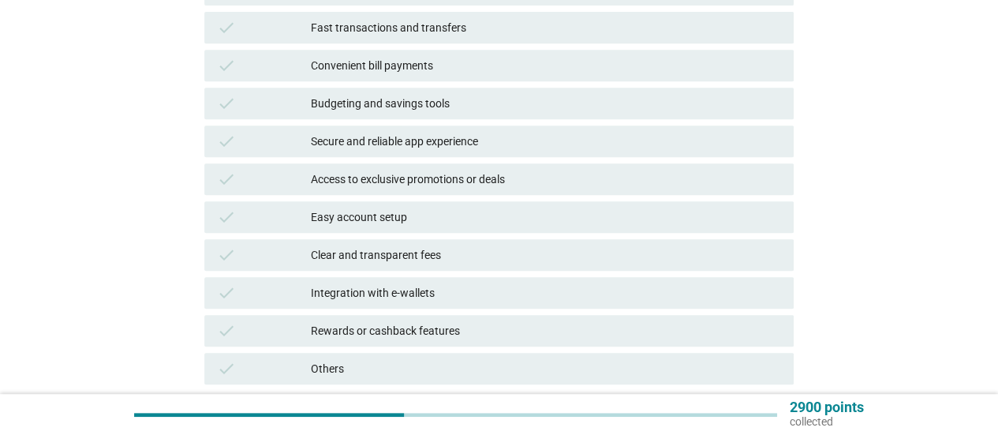
scroll to position [394, 0]
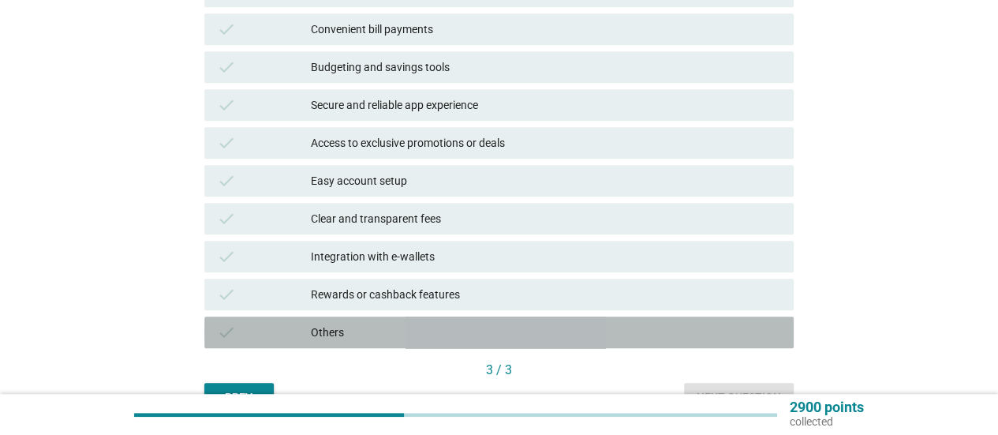
click at [436, 340] on div "Others" at bounding box center [546, 332] width 470 height 19
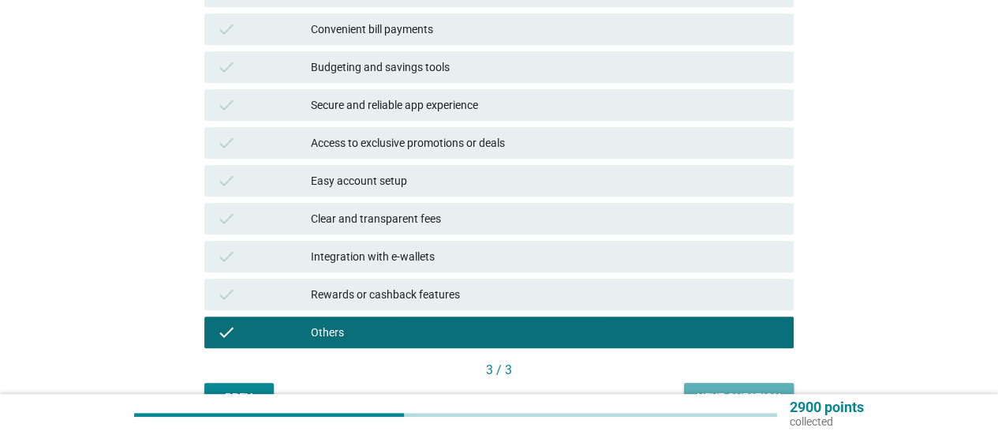
click at [738, 386] on button "Next question" at bounding box center [739, 397] width 110 height 28
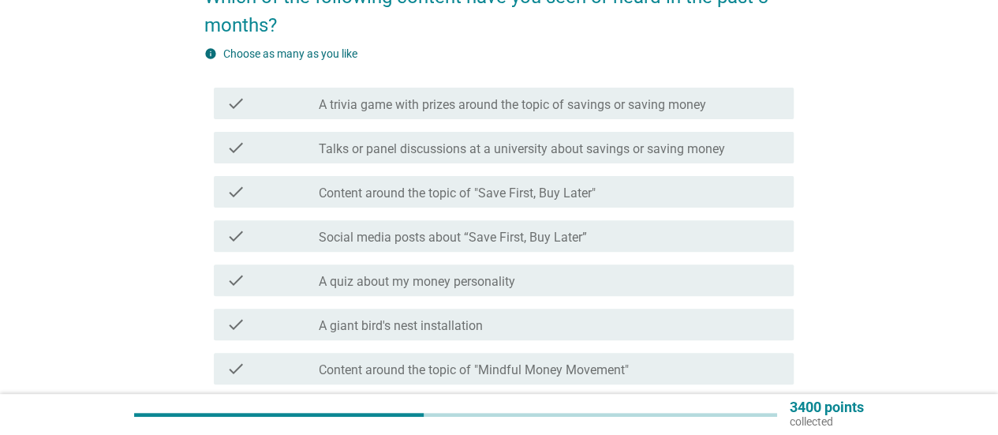
scroll to position [237, 0]
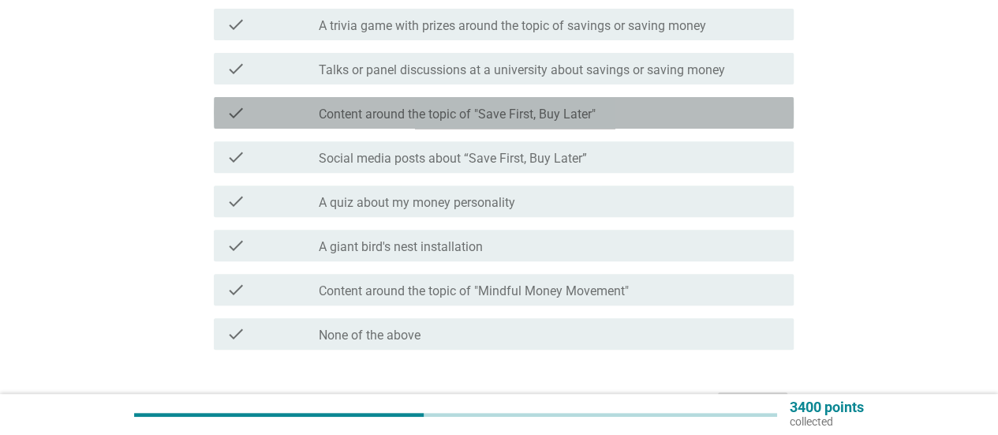
click at [562, 111] on label "Content around the topic of "Save First, Buy Later"" at bounding box center [457, 114] width 277 height 16
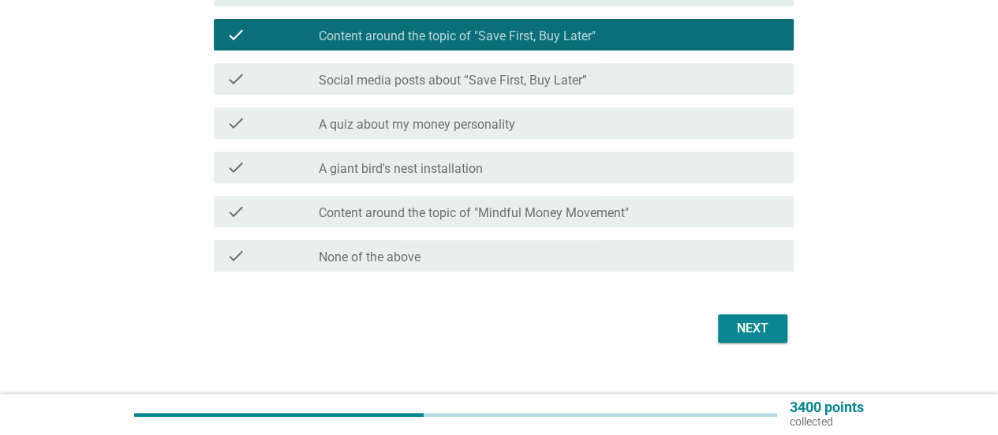
scroll to position [316, 0]
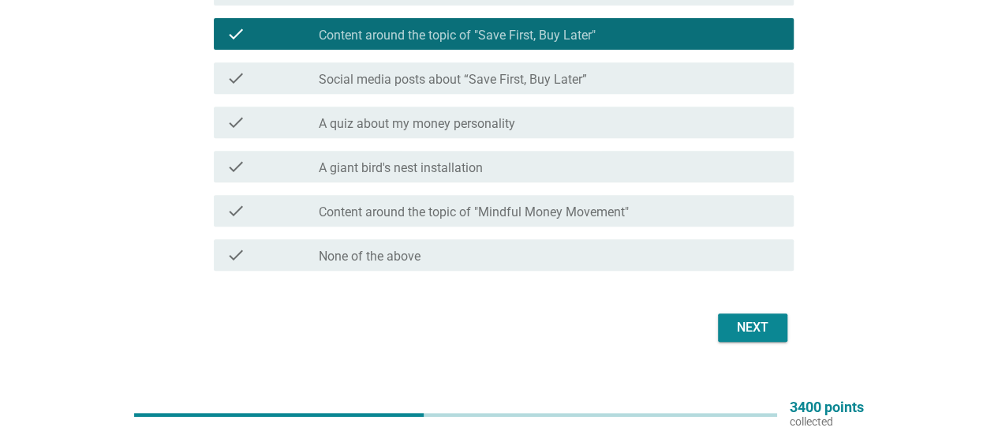
click at [762, 329] on div "Next" at bounding box center [752, 327] width 44 height 19
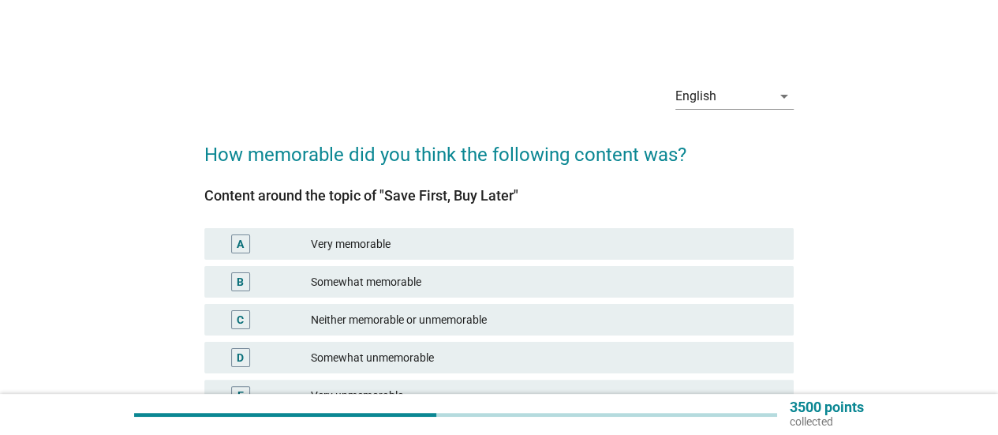
scroll to position [79, 0]
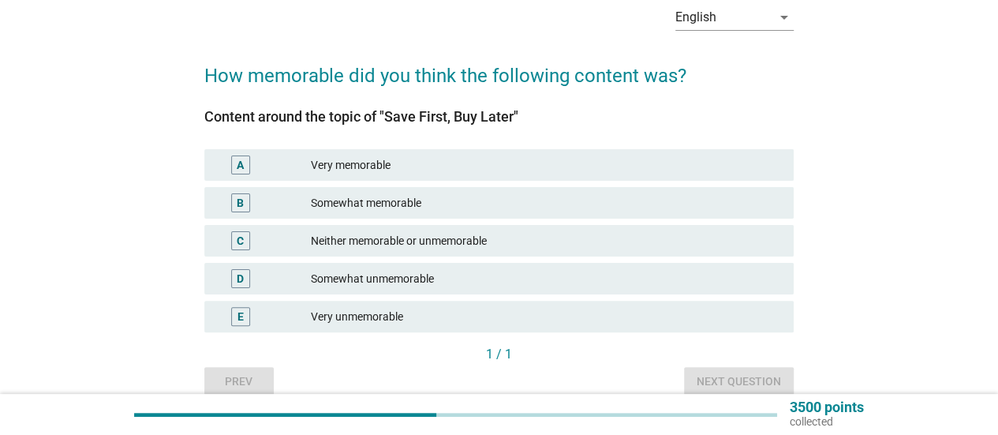
click at [512, 241] on div "Neither memorable or unmemorable" at bounding box center [546, 240] width 470 height 19
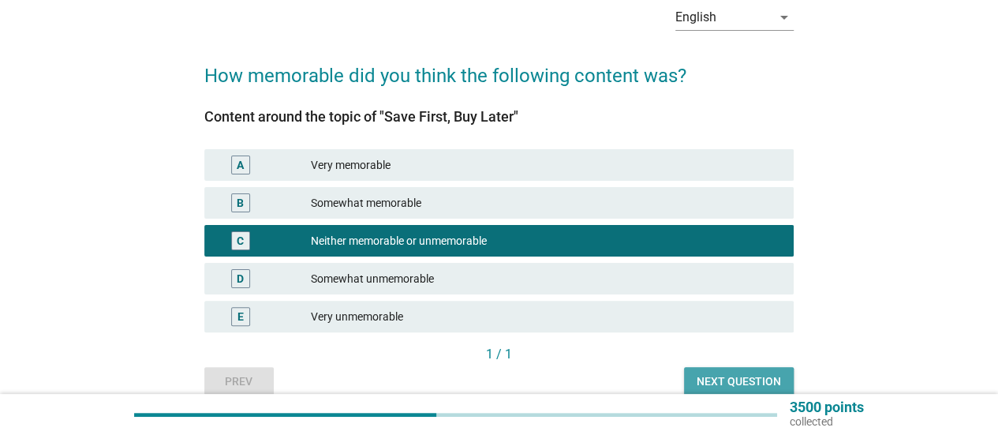
click at [723, 378] on div "Next question" at bounding box center [739, 381] width 84 height 17
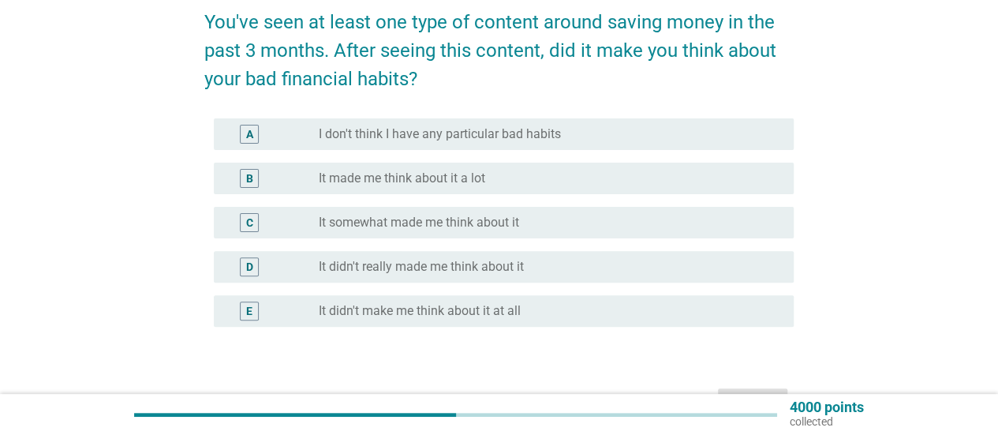
scroll to position [158, 0]
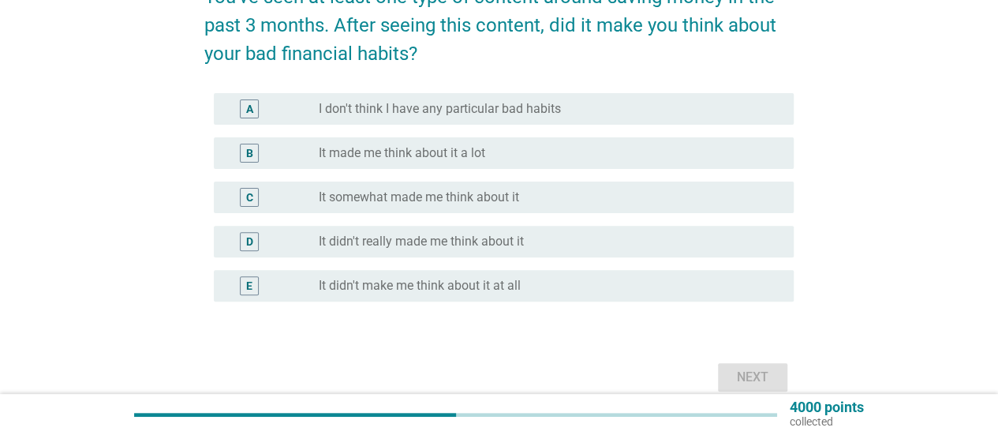
click at [560, 148] on div "radio_button_unchecked It made me think about it a lot" at bounding box center [544, 153] width 450 height 16
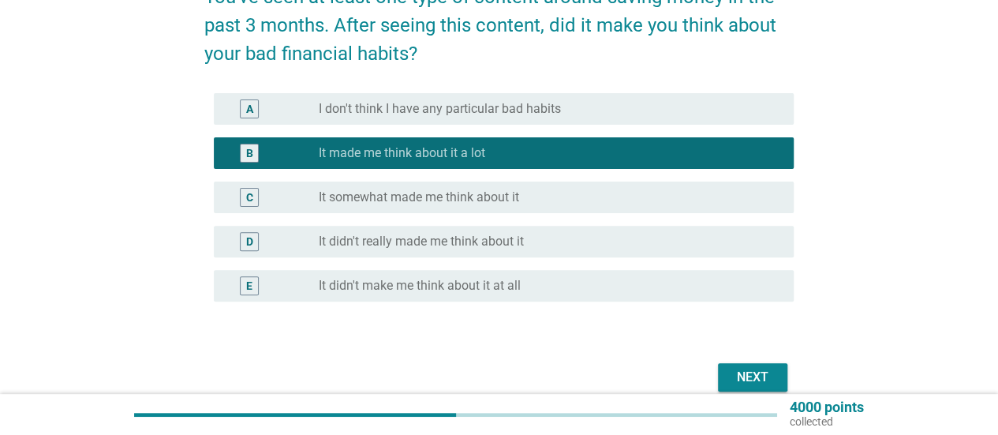
click at [726, 383] on button "Next" at bounding box center [752, 377] width 69 height 28
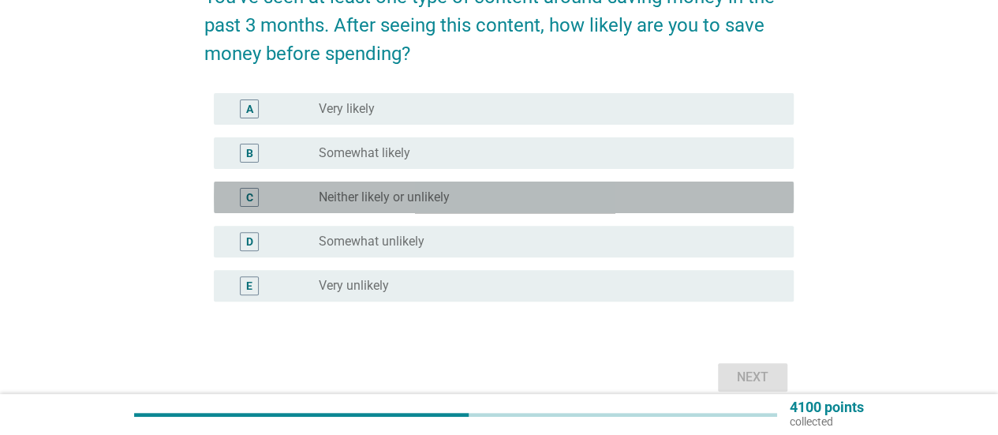
click at [510, 200] on div "radio_button_unchecked Neither likely or unlikely" at bounding box center [544, 197] width 450 height 16
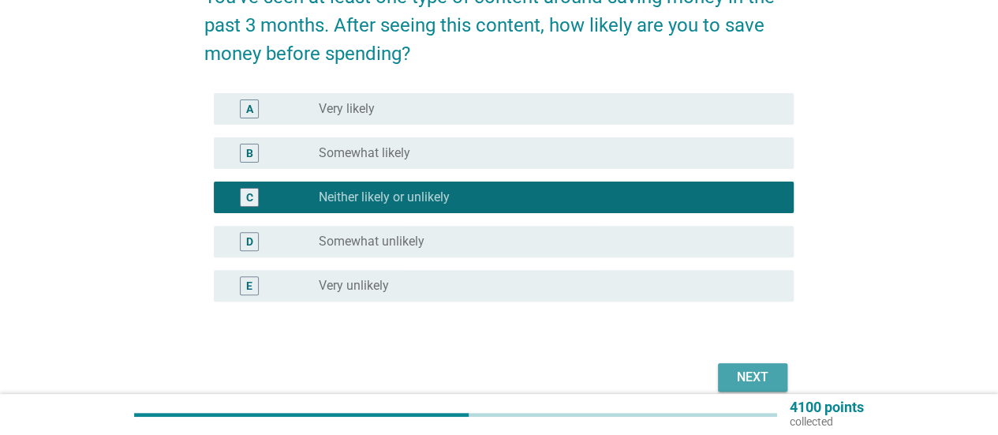
click at [737, 375] on div "Next" at bounding box center [752, 377] width 44 height 19
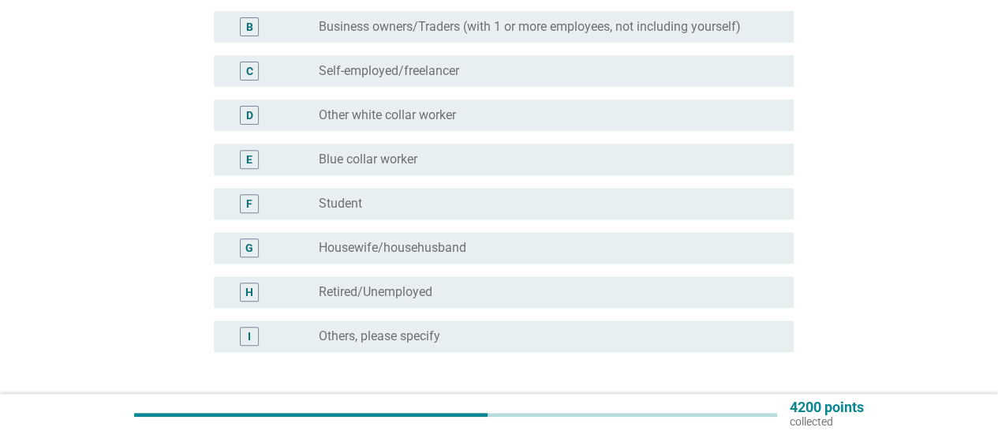
scroll to position [316, 0]
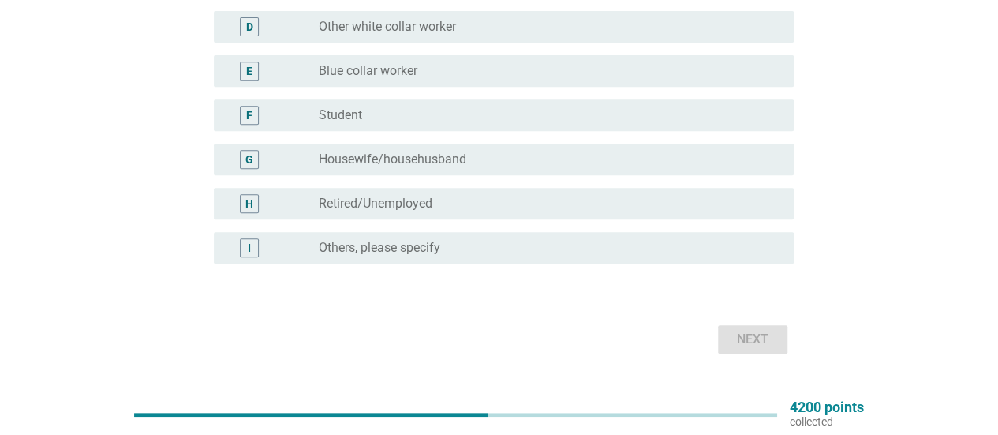
click at [456, 243] on div "radio_button_unchecked Others, please specify" at bounding box center [544, 248] width 450 height 16
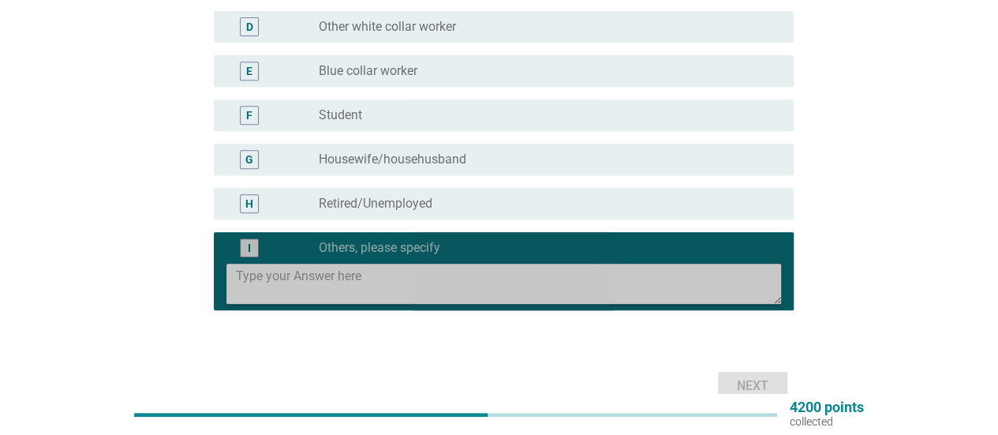
click at [473, 283] on textarea at bounding box center [508, 283] width 545 height 40
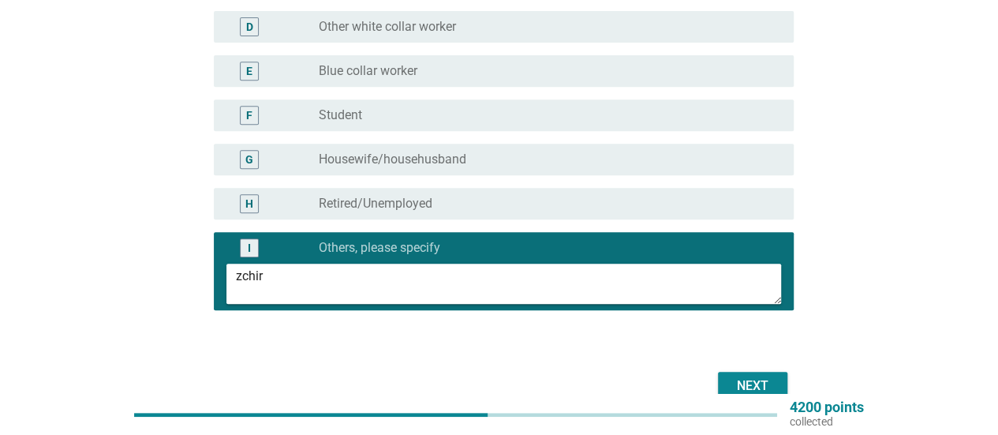
type textarea "zchiro"
type textarea "Chiropractor"
click at [749, 389] on div "Next" at bounding box center [752, 385] width 44 height 19
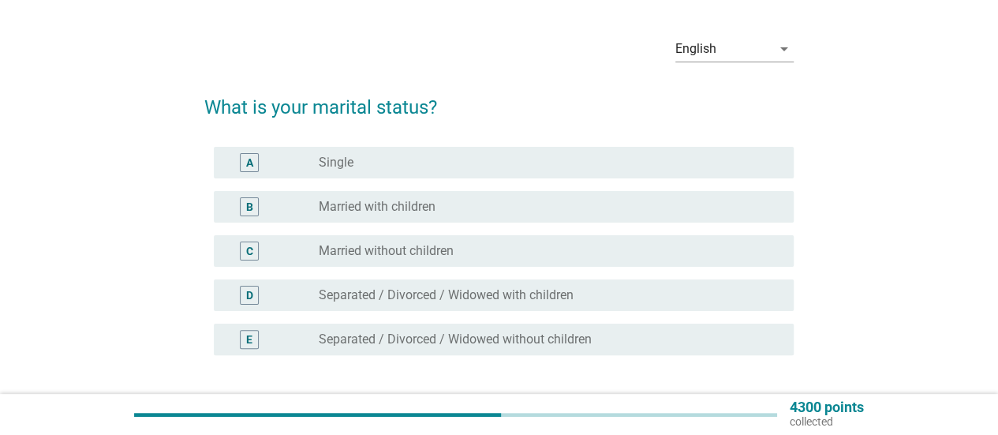
scroll to position [79, 0]
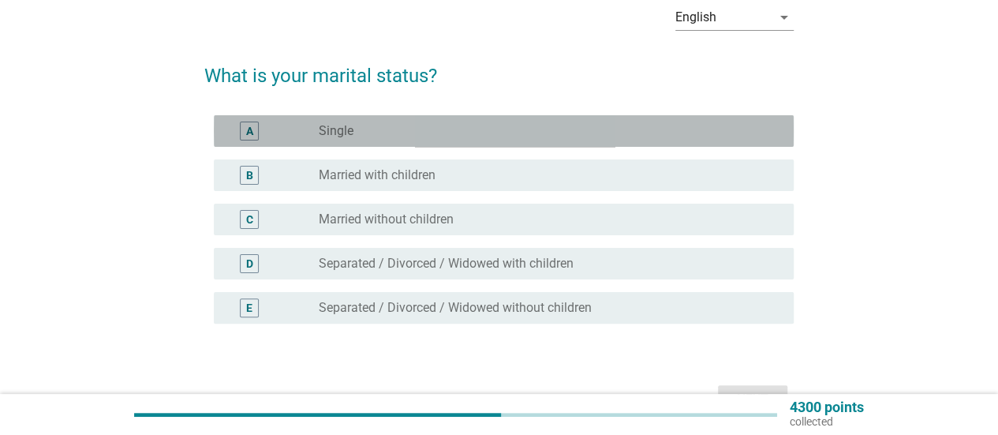
click at [402, 129] on div "radio_button_unchecked Single" at bounding box center [544, 131] width 450 height 16
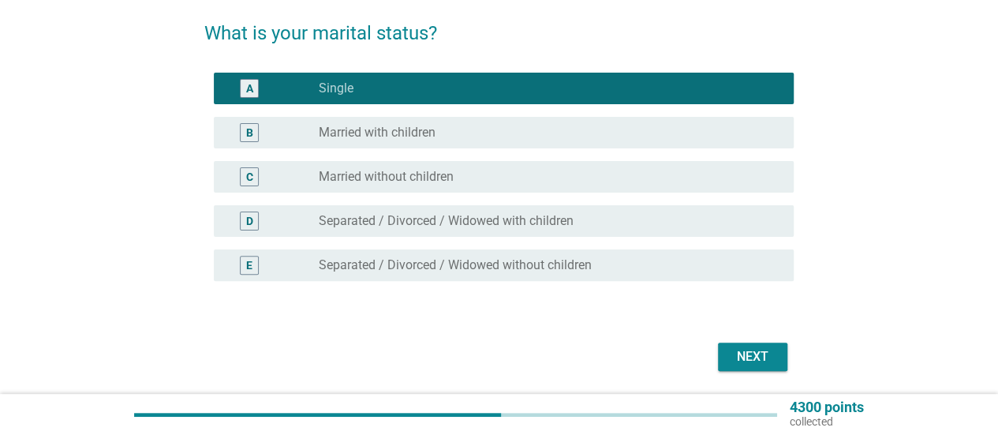
scroll to position [158, 0]
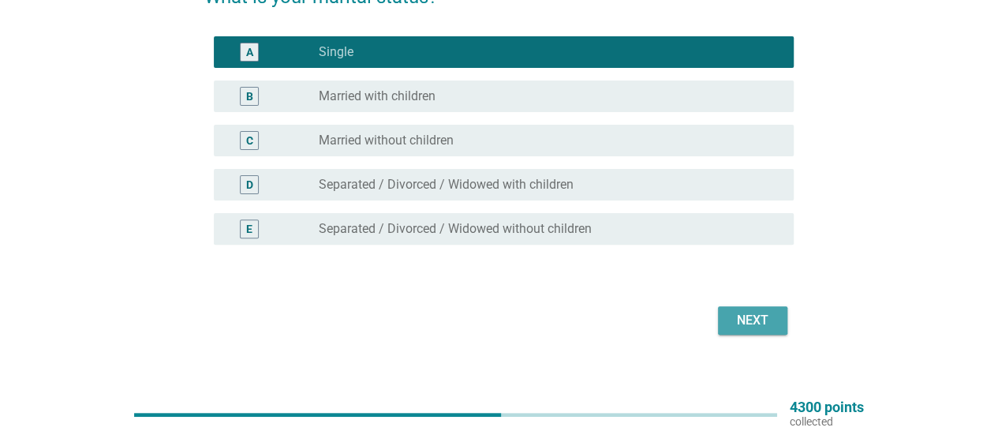
click at [719, 313] on button "Next" at bounding box center [752, 320] width 69 height 28
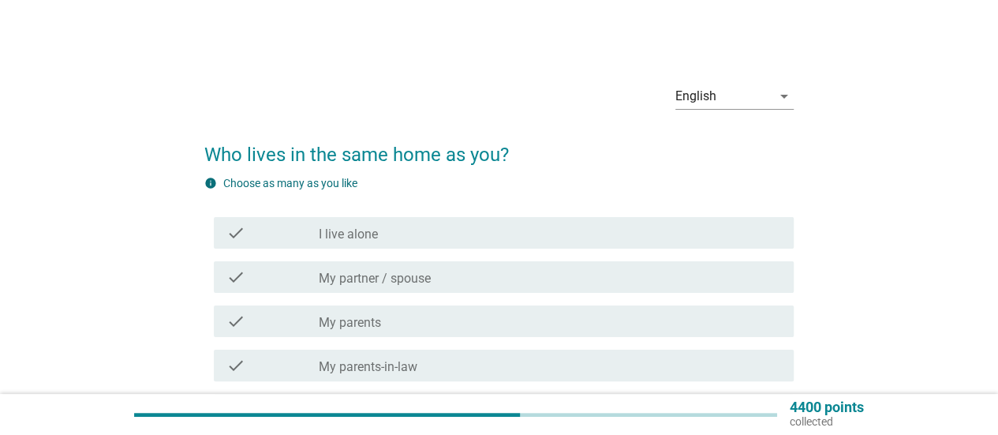
scroll to position [79, 0]
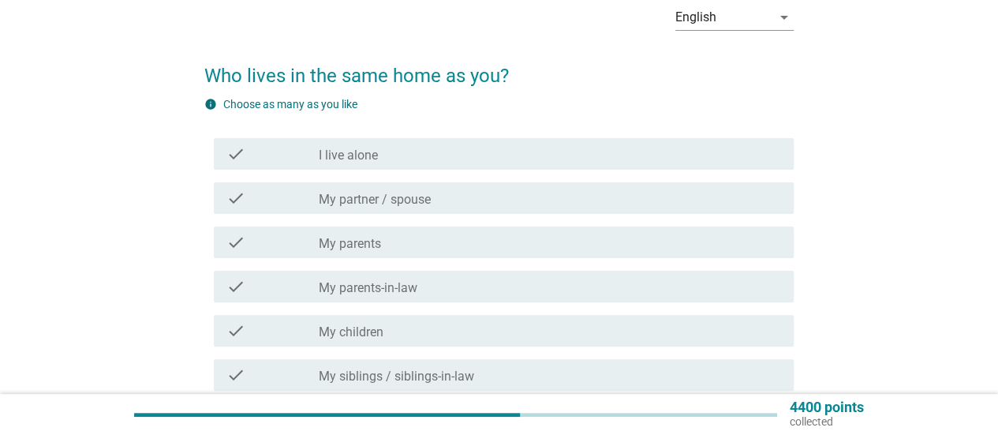
click at [478, 253] on div "check check_box_outline_blank My parents" at bounding box center [504, 242] width 580 height 32
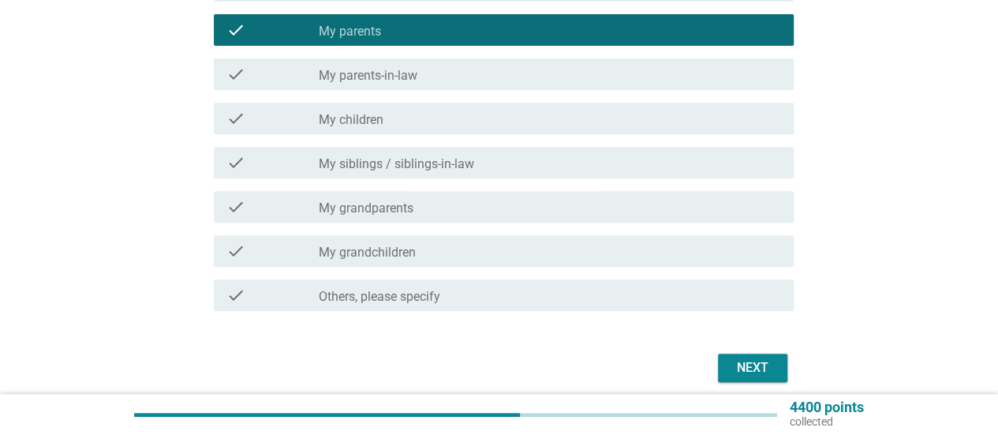
scroll to position [316, 0]
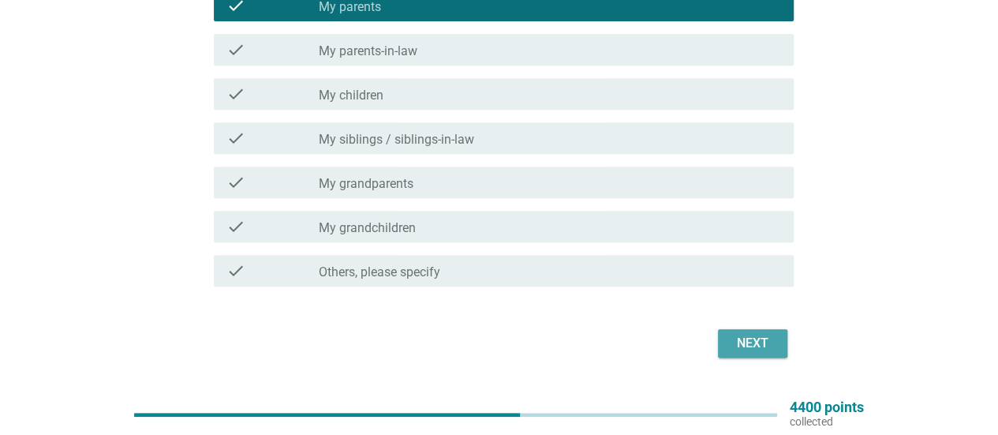
click at [779, 343] on button "Next" at bounding box center [752, 343] width 69 height 28
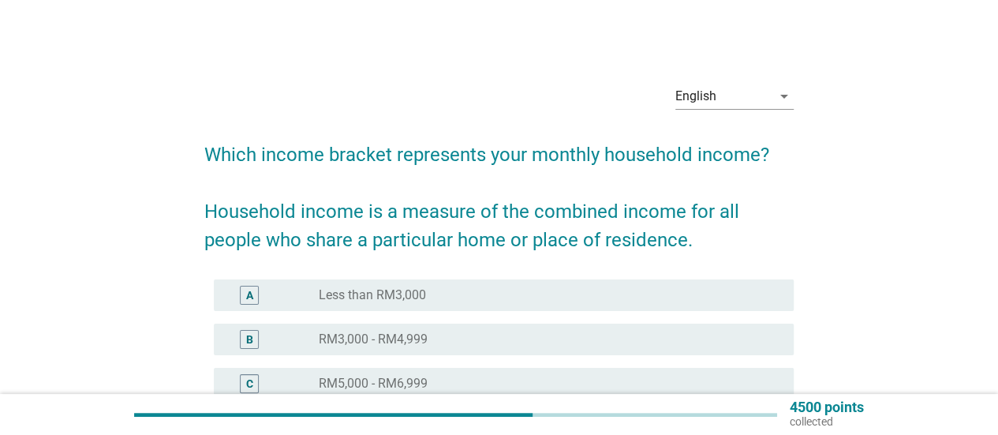
scroll to position [79, 0]
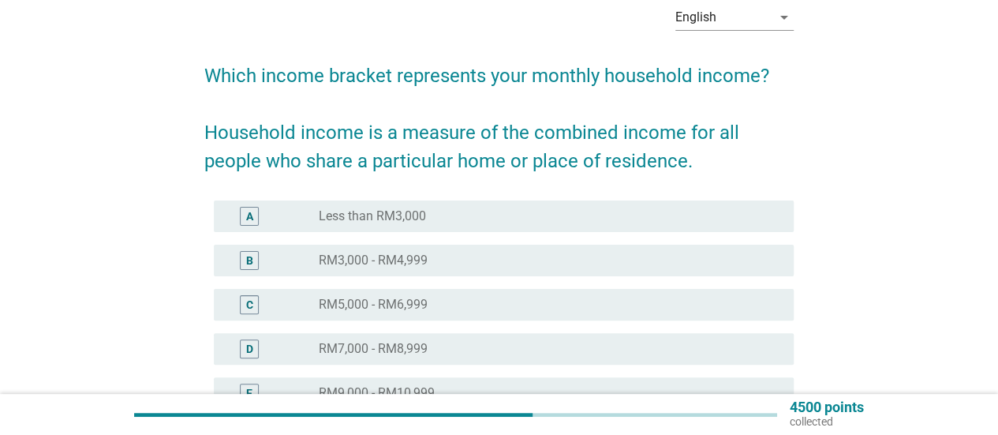
click at [458, 222] on div "radio_button_unchecked Less than RM3,000" at bounding box center [544, 216] width 450 height 16
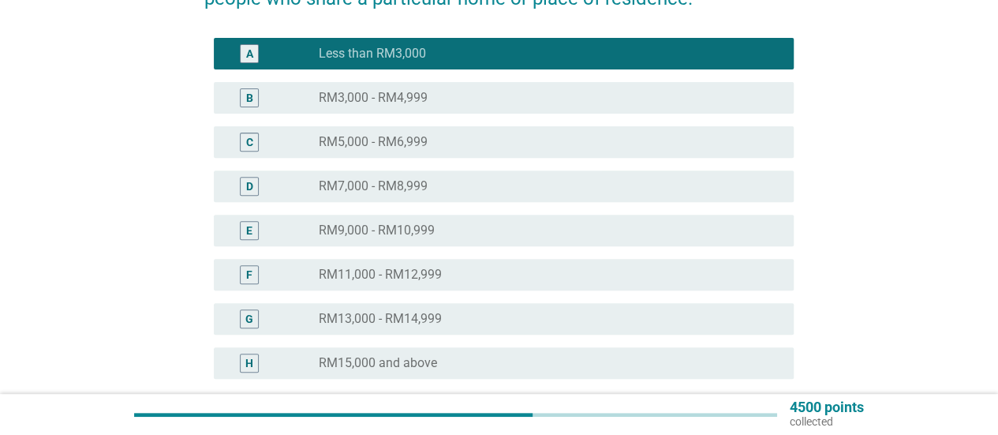
scroll to position [316, 0]
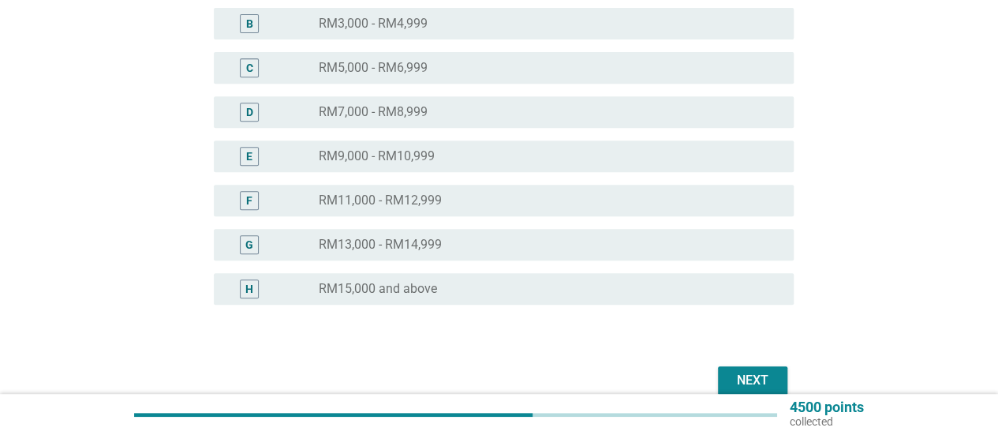
click at [761, 365] on div "Next" at bounding box center [498, 380] width 589 height 38
click at [764, 373] on div "Next" at bounding box center [752, 380] width 44 height 19
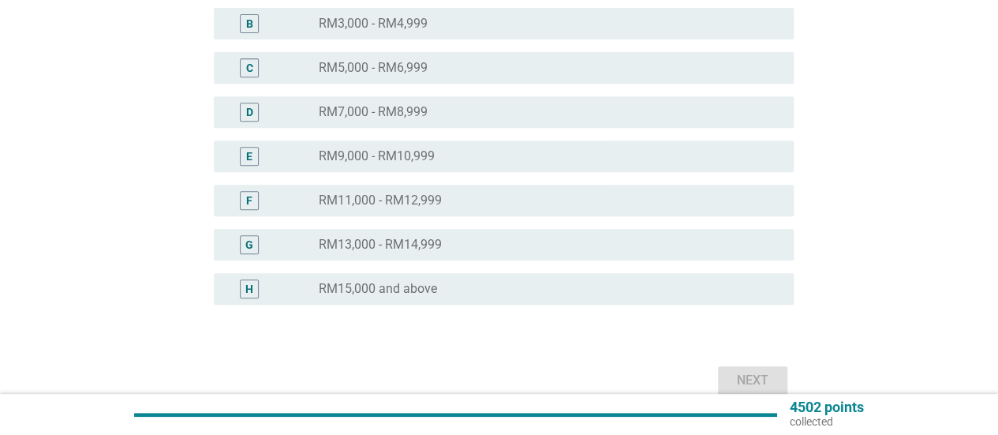
scroll to position [0, 0]
